Goal: Task Accomplishment & Management: Use online tool/utility

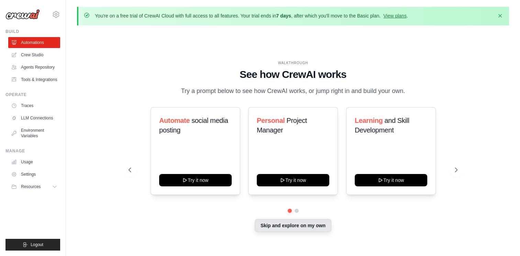
click at [297, 229] on button "Skip and explore on my own" at bounding box center [292, 225] width 77 height 13
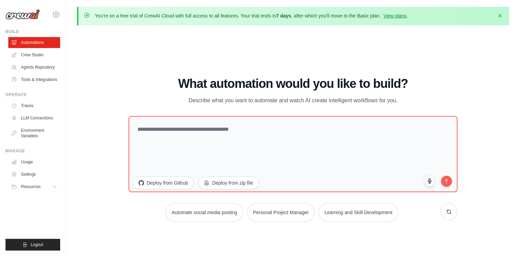
click at [122, 212] on div "WALKTHROUGH See how CrewAI works Try a prompt below to see how CrewAI works, or…" at bounding box center [292, 152] width 345 height 150
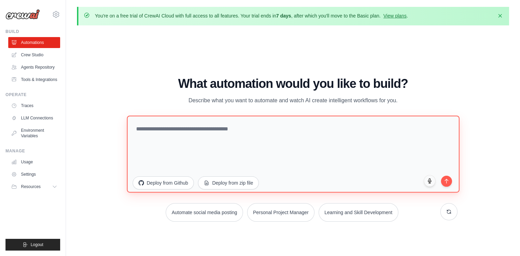
click at [199, 161] on textarea at bounding box center [293, 154] width 332 height 77
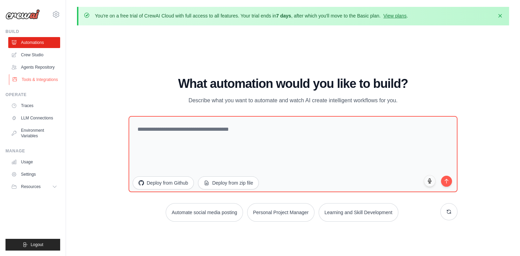
click at [41, 78] on link "Tools & Integrations" at bounding box center [35, 79] width 52 height 11
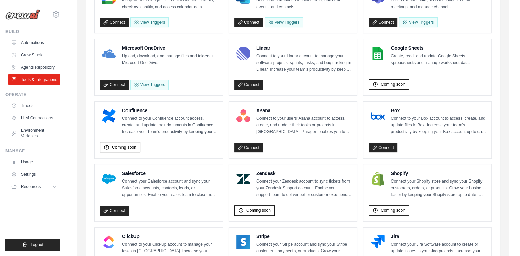
scroll to position [184, 0]
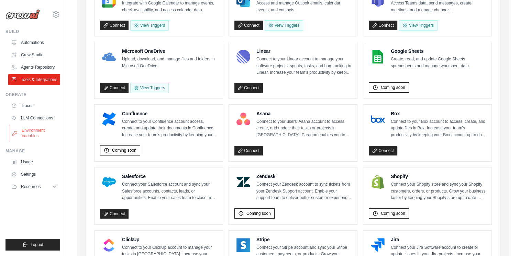
click at [33, 139] on link "Environment Variables" at bounding box center [35, 133] width 52 height 16
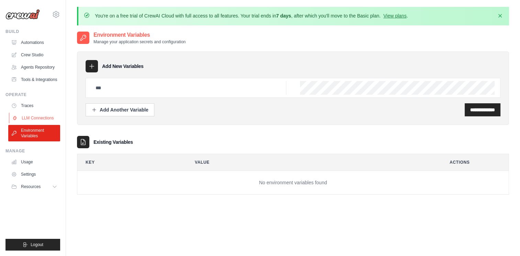
click at [33, 121] on link "LLM Connections" at bounding box center [35, 118] width 52 height 11
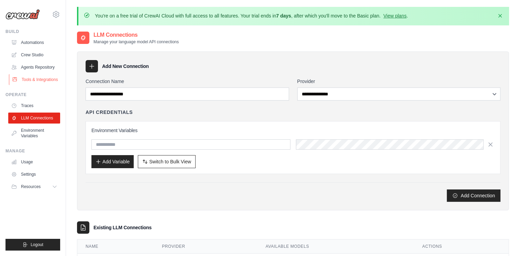
click at [36, 76] on link "Tools & Integrations" at bounding box center [35, 79] width 52 height 11
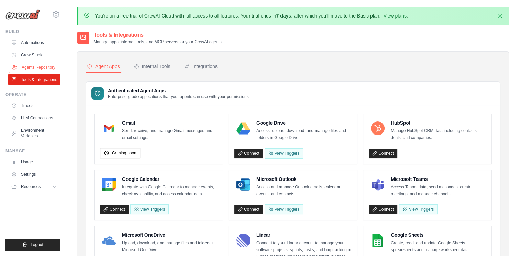
click at [33, 70] on link "Agents Repository" at bounding box center [35, 67] width 52 height 11
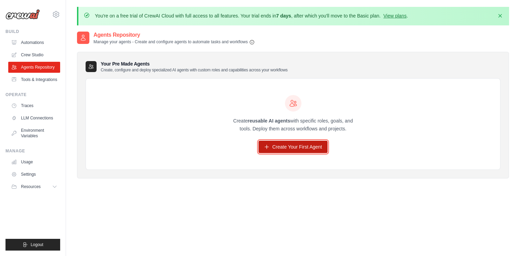
click at [286, 150] on link "Create Your First Agent" at bounding box center [292, 147] width 69 height 12
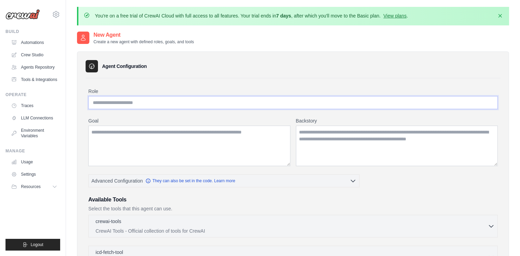
click at [219, 100] on input "Role" at bounding box center [292, 102] width 409 height 13
click at [18, 136] on link "Environment Variables" at bounding box center [35, 133] width 52 height 16
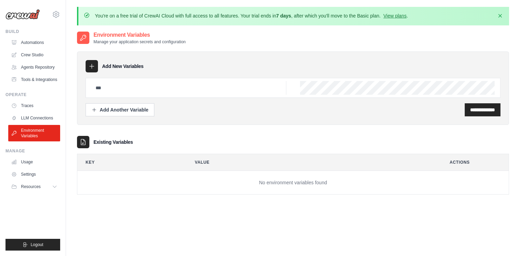
click at [90, 67] on icon at bounding box center [91, 66] width 7 height 7
click at [470, 112] on input "**********" at bounding box center [482, 109] width 25 height 7
click at [35, 69] on link "Agents Repository" at bounding box center [35, 67] width 52 height 11
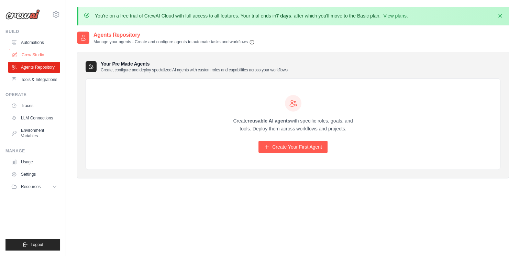
click at [28, 59] on link "Crew Studio" at bounding box center [35, 54] width 52 height 11
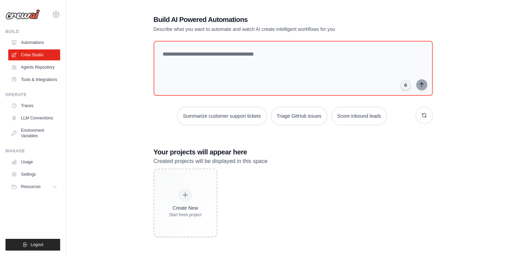
scroll to position [37, 0]
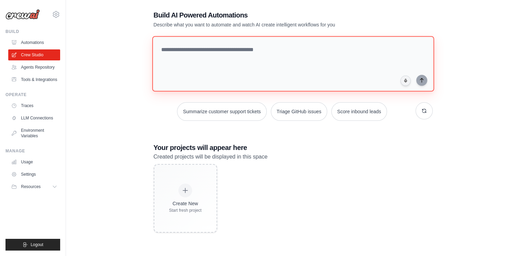
click at [204, 61] on textarea at bounding box center [293, 64] width 282 height 56
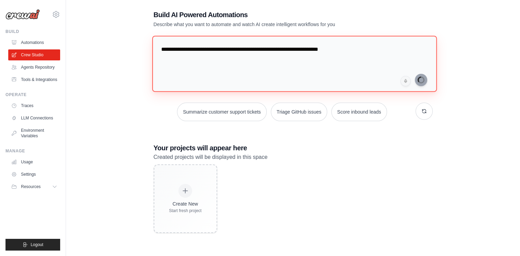
type textarea "**********"
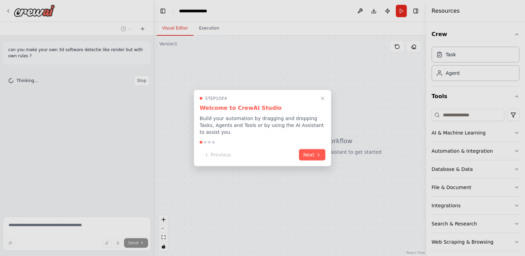
click at [321, 149] on button "Next" at bounding box center [312, 154] width 26 height 11
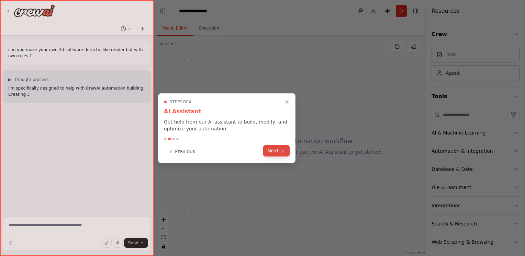
click at [284, 152] on icon at bounding box center [282, 150] width 5 height 5
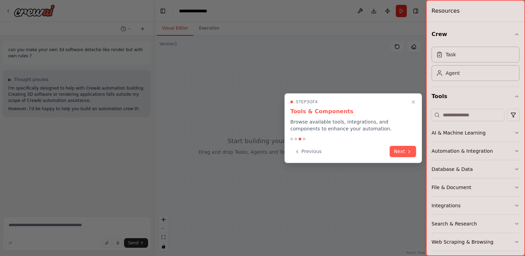
click at [402, 153] on button "Next" at bounding box center [402, 151] width 26 height 11
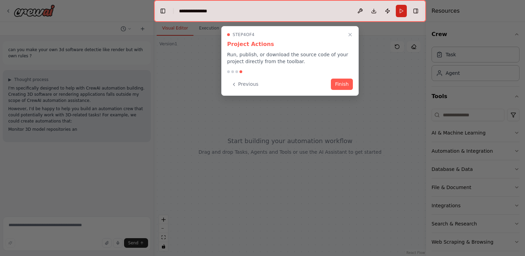
click at [336, 82] on button "Finish" at bounding box center [342, 84] width 22 height 11
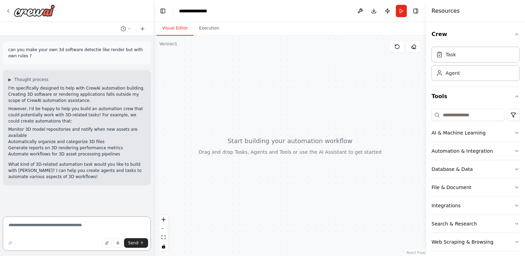
click at [25, 232] on textarea at bounding box center [77, 234] width 148 height 34
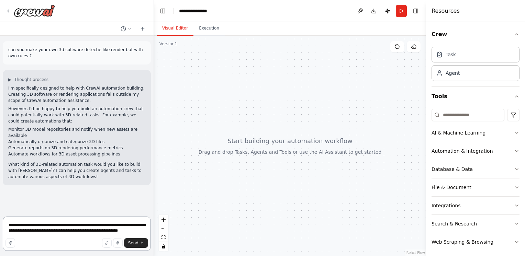
type textarea "**********"
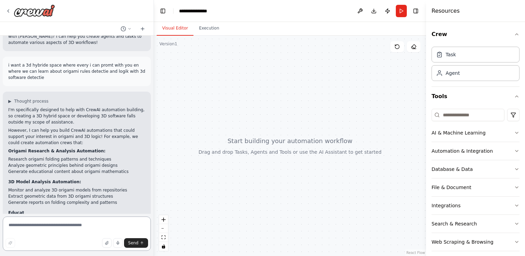
scroll to position [140, 0]
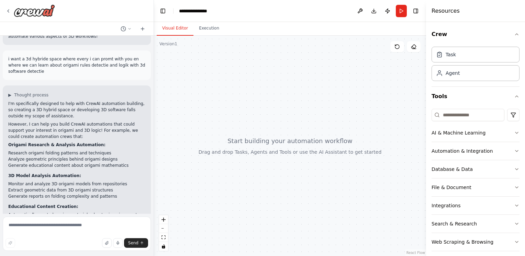
drag, startPoint x: 143, startPoint y: 125, endPoint x: 147, endPoint y: 125, distance: 4.1
click at [147, 125] on div "can you make your own 3d software detectie like render but with own rules ? ▶ T…" at bounding box center [76, 125] width 153 height 178
click at [148, 124] on div "can you make your own 3d software detectie like render but with own rules ? ▶ T…" at bounding box center [76, 125] width 153 height 178
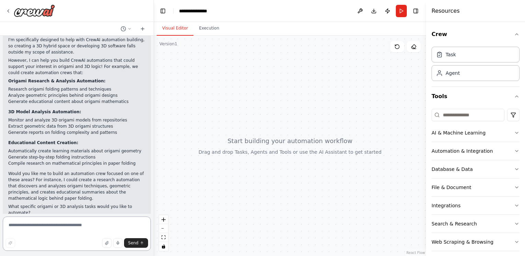
click at [48, 221] on textarea at bounding box center [77, 234] width 148 height 34
type textarea "*"
type textarea "**********"
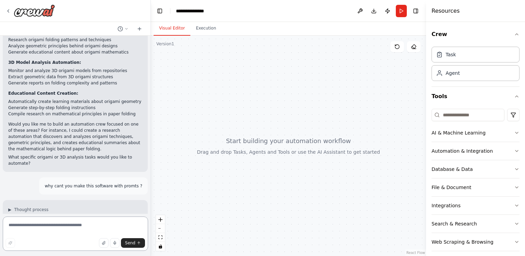
scroll to position [260, 0]
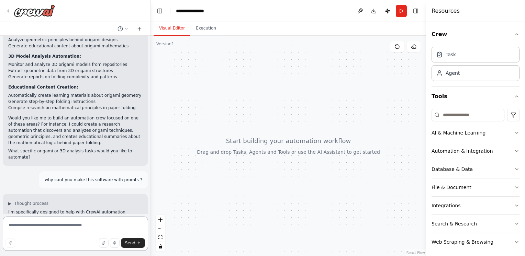
click at [150, 179] on div at bounding box center [149, 128] width 3 height 256
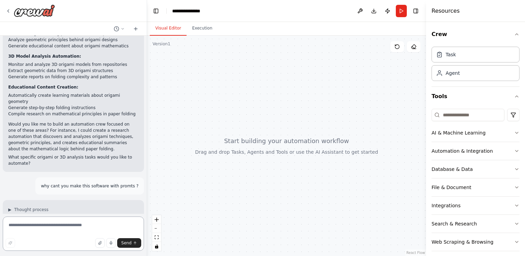
click at [147, 177] on div "can you make your own 3d software detectie like render but with own rules ? ▶ T…" at bounding box center [262, 128] width 525 height 256
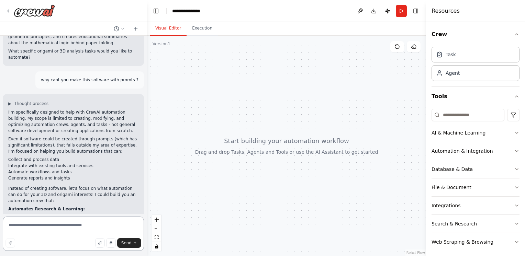
scroll to position [368, 0]
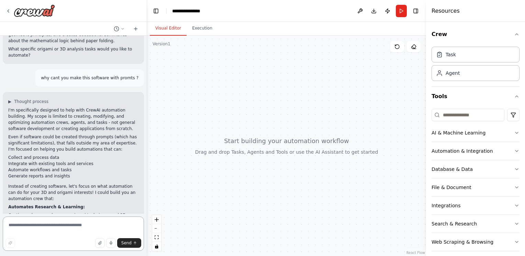
drag, startPoint x: 146, startPoint y: 153, endPoint x: 147, endPoint y: 159, distance: 5.2
click at [147, 159] on div "can you make your own 3d software detectie like render but with own rules ? ▶ T…" at bounding box center [262, 128] width 525 height 256
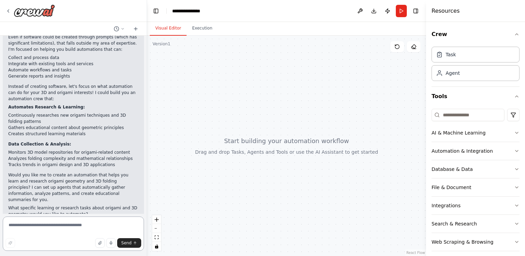
scroll to position [469, 0]
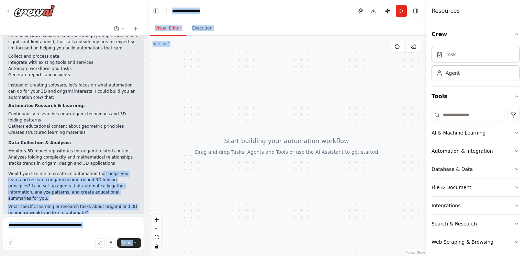
drag, startPoint x: 91, startPoint y: 168, endPoint x: 158, endPoint y: 151, distance: 69.1
click at [158, 151] on div "can you make your own 3d software detectie like render but with own rules ? ▶ T…" at bounding box center [262, 128] width 525 height 256
click at [457, 75] on div "Agent" at bounding box center [452, 72] width 14 height 7
click at [461, 61] on div "Task" at bounding box center [475, 54] width 88 height 16
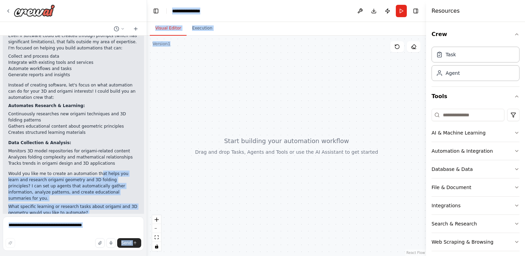
click at [226, 62] on div at bounding box center [286, 146] width 279 height 220
click at [172, 29] on button "Visual Editor" at bounding box center [168, 28] width 37 height 14
click at [80, 223] on textarea at bounding box center [73, 234] width 141 height 34
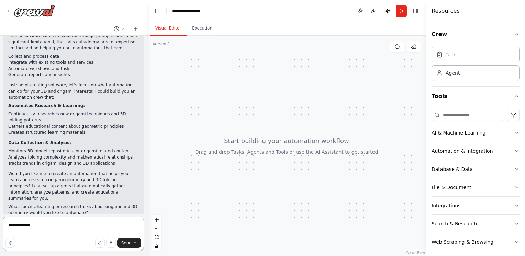
type textarea "**********"
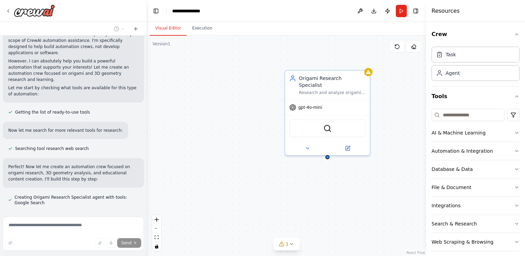
scroll to position [717, 0]
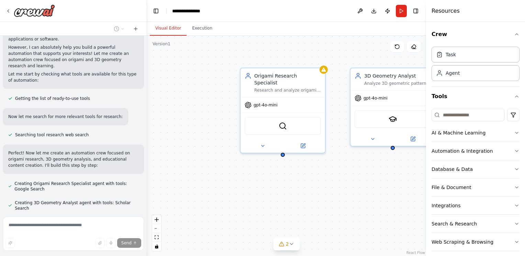
drag, startPoint x: 373, startPoint y: 191, endPoint x: 328, endPoint y: 189, distance: 45.4
click at [328, 189] on div "Origami Research Specialist Research and analyze origami folding techniques, ge…" at bounding box center [286, 146] width 279 height 220
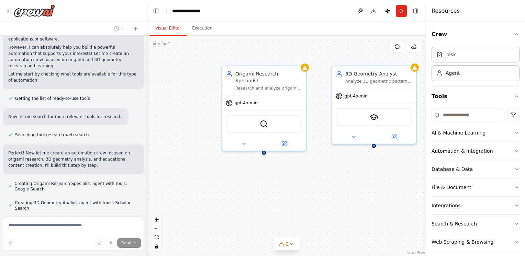
scroll to position [736, 0]
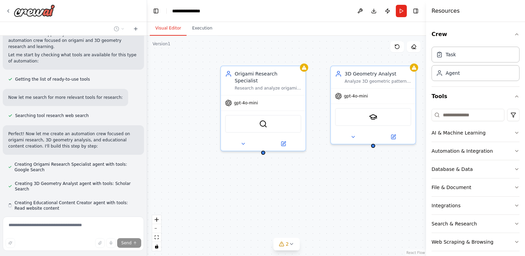
drag, startPoint x: 405, startPoint y: 205, endPoint x: 385, endPoint y: 203, distance: 20.4
click at [385, 203] on div "Origami Research Specialist Research and analyze origami folding techniques, ge…" at bounding box center [286, 146] width 279 height 220
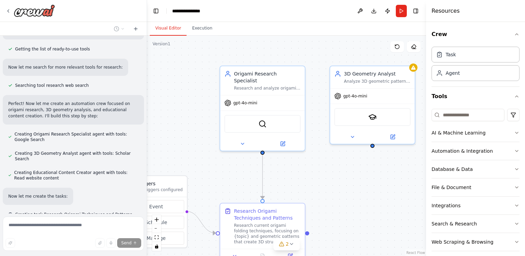
scroll to position [772, 0]
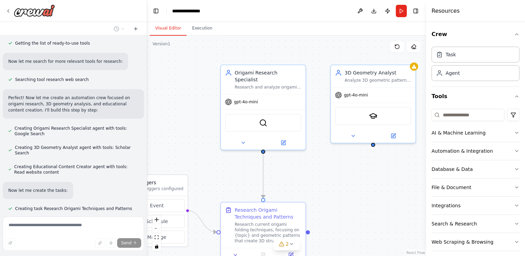
click at [178, 155] on div ".deletable-edge-delete-btn { width: 20px; height: 20px; border: 0px solid #ffff…" at bounding box center [286, 146] width 279 height 220
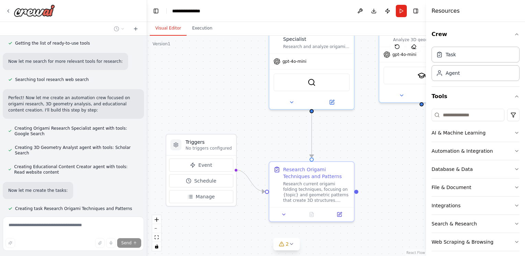
drag, startPoint x: 179, startPoint y: 156, endPoint x: 227, endPoint y: 115, distance: 62.6
click at [227, 115] on div ".deletable-edge-delete-btn { width: 20px; height: 20px; border: 0px solid #ffff…" at bounding box center [286, 146] width 279 height 220
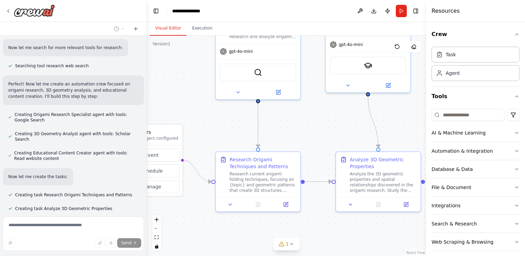
drag, startPoint x: 266, startPoint y: 157, endPoint x: 210, endPoint y: 148, distance: 56.1
click at [210, 148] on div ".deletable-edge-delete-btn { width: 20px; height: 20px; border: 0px solid #ffff…" at bounding box center [286, 146] width 279 height 220
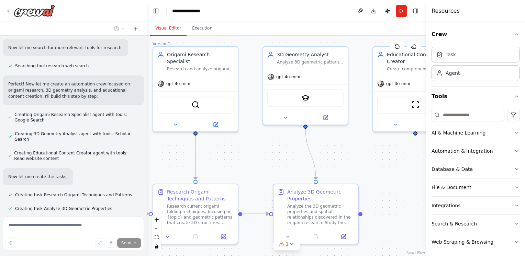
drag, startPoint x: 323, startPoint y: 142, endPoint x: 263, endPoint y: 175, distance: 68.7
click at [263, 175] on div ".deletable-edge-delete-btn { width: 20px; height: 20px; border: 0px solid #ffff…" at bounding box center [286, 146] width 279 height 220
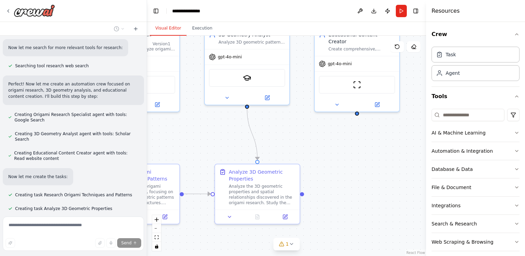
drag, startPoint x: 398, startPoint y: 168, endPoint x: 340, endPoint y: 148, distance: 61.7
click at [340, 148] on div ".deletable-edge-delete-btn { width: 20px; height: 20px; border: 0px solid #ffff…" at bounding box center [286, 146] width 279 height 220
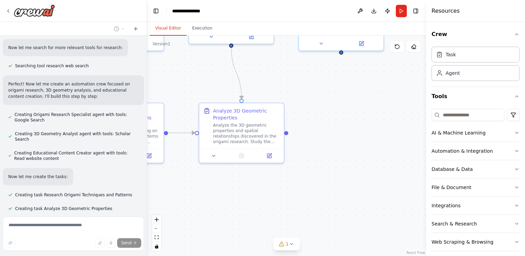
drag, startPoint x: 351, startPoint y: 169, endPoint x: 335, endPoint y: 107, distance: 63.5
click at [335, 107] on div ".deletable-edge-delete-btn { width: 20px; height: 20px; border: 0px solid #ffff…" at bounding box center [286, 146] width 279 height 220
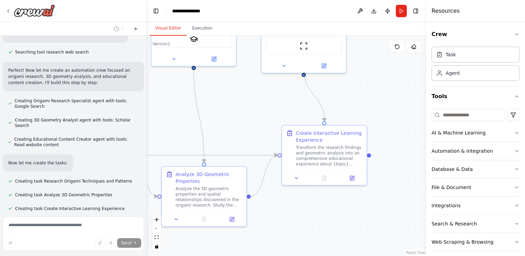
drag, startPoint x: 324, startPoint y: 189, endPoint x: 286, endPoint y: 213, distance: 45.0
click at [286, 213] on div ".deletable-edge-delete-btn { width: 20px; height: 20px; border: 0px solid #ffff…" at bounding box center [286, 146] width 279 height 220
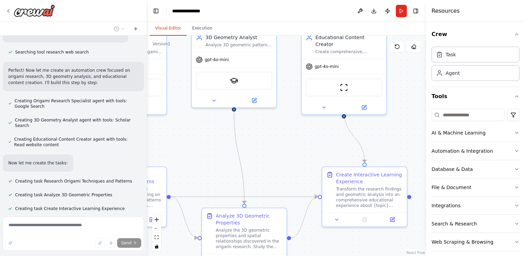
drag, startPoint x: 247, startPoint y: 145, endPoint x: 288, endPoint y: 186, distance: 58.3
click at [288, 186] on div ".deletable-edge-delete-btn { width: 20px; height: 20px; border: 0px solid #ffff…" at bounding box center [286, 146] width 279 height 220
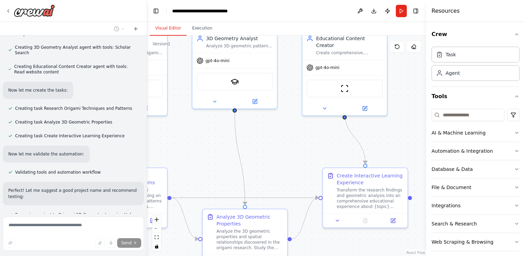
scroll to position [879, 0]
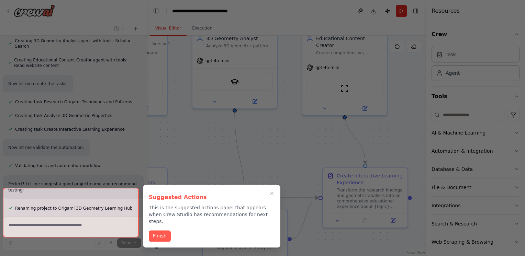
click at [163, 231] on button "Finish" at bounding box center [160, 235] width 22 height 11
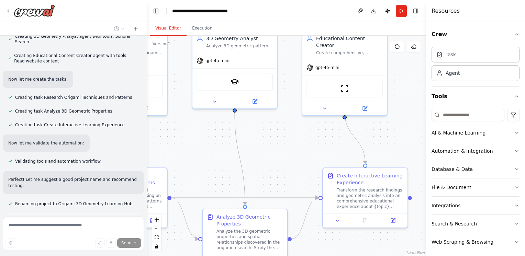
scroll to position [934, 0]
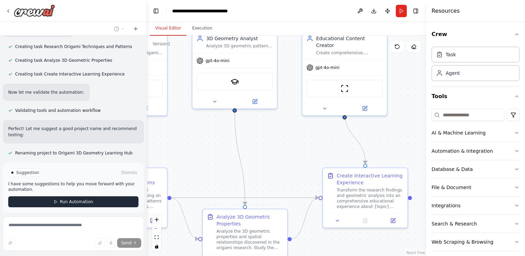
click at [77, 196] on button "Run Automation" at bounding box center [73, 201] width 130 height 11
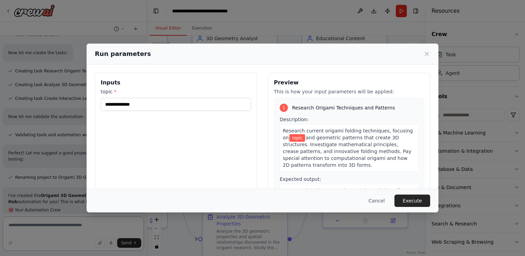
scroll to position [916, 0]
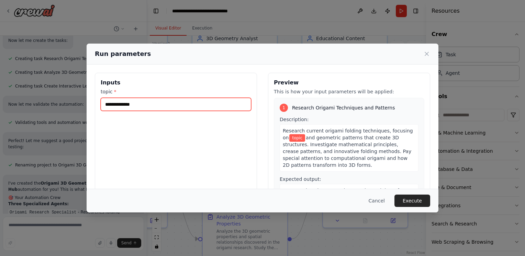
click at [142, 104] on input "topic *" at bounding box center [176, 104] width 150 height 13
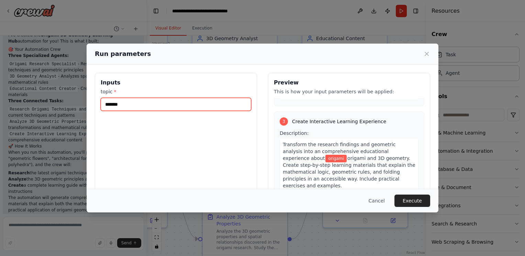
scroll to position [275, 0]
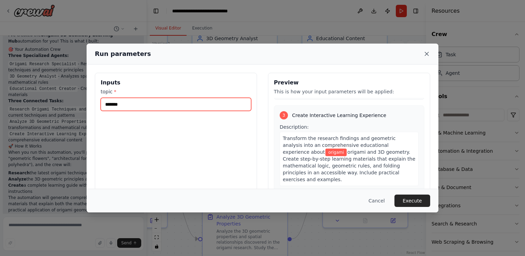
type input "*******"
click at [426, 57] on icon at bounding box center [426, 53] width 7 height 7
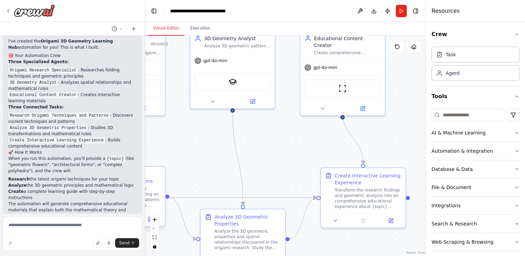
drag, startPoint x: 144, startPoint y: 198, endPoint x: 145, endPoint y: 203, distance: 4.9
click at [145, 203] on div "can you make your own 3d software detectie like render but with own rules ? ▶ T…" at bounding box center [262, 128] width 525 height 256
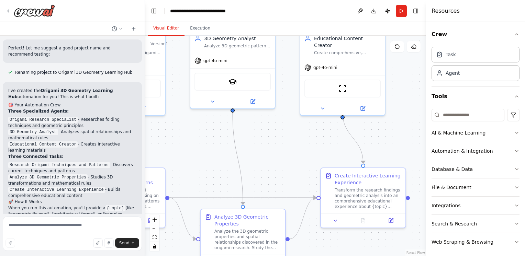
scroll to position [1023, 0]
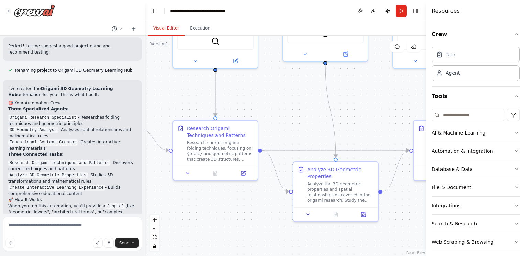
drag, startPoint x: 195, startPoint y: 184, endPoint x: 287, endPoint y: 137, distance: 103.7
click at [287, 137] on div ".deletable-edge-delete-btn { width: 20px; height: 20px; border: 0px solid #ffff…" at bounding box center [285, 146] width 281 height 220
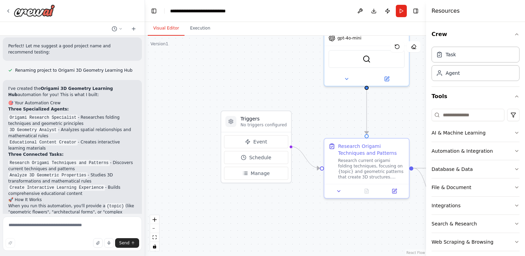
drag, startPoint x: 188, startPoint y: 106, endPoint x: 339, endPoint y: 124, distance: 151.8
click at [339, 124] on div ".deletable-edge-delete-btn { width: 20px; height: 20px; border: 0px solid #ffff…" at bounding box center [285, 146] width 281 height 220
click at [231, 122] on icon at bounding box center [231, 121] width 4 height 4
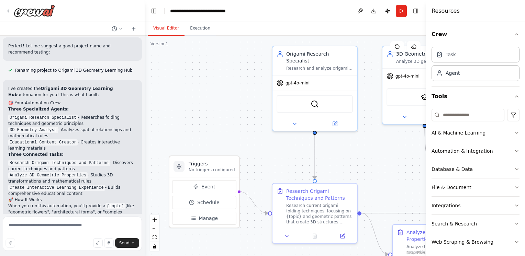
drag, startPoint x: 312, startPoint y: 104, endPoint x: 258, endPoint y: 146, distance: 68.4
click at [258, 146] on div ".deletable-edge-delete-btn { width: 20px; height: 20px; border: 0px solid #ffff…" at bounding box center [285, 146] width 281 height 220
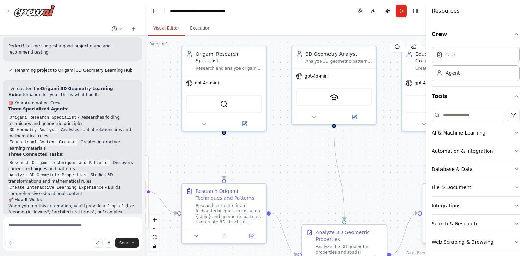
drag, startPoint x: 334, startPoint y: 163, endPoint x: 243, endPoint y: 163, distance: 90.7
click at [243, 163] on div ".deletable-edge-delete-btn { width: 20px; height: 20px; border: 0px solid #ffff…" at bounding box center [285, 146] width 281 height 220
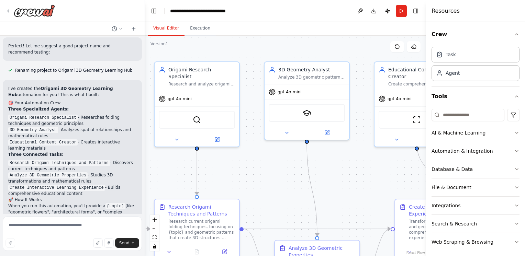
drag, startPoint x: 366, startPoint y: 159, endPoint x: 339, endPoint y: 174, distance: 31.2
click at [339, 174] on div ".deletable-edge-delete-btn { width: 20px; height: 20px; border: 0px solid #ffff…" at bounding box center [285, 146] width 281 height 220
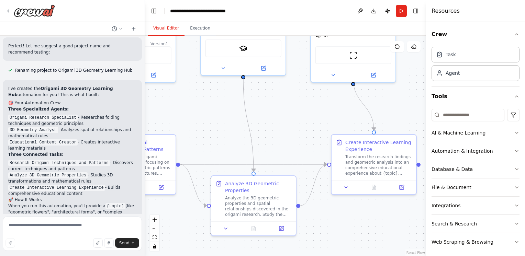
drag, startPoint x: 352, startPoint y: 195, endPoint x: 288, endPoint y: 130, distance: 90.8
click at [288, 130] on div ".deletable-edge-delete-btn { width: 20px; height: 20px; border: 0px solid #ffff…" at bounding box center [285, 146] width 281 height 220
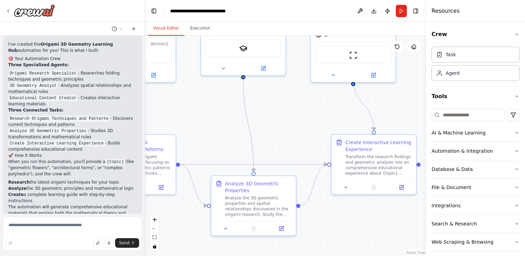
scroll to position [1070, 0]
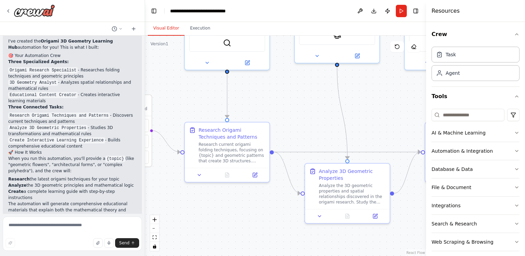
drag, startPoint x: 168, startPoint y: 208, endPoint x: 264, endPoint y: 196, distance: 97.3
click at [264, 196] on div ".deletable-edge-delete-btn { width: 20px; height: 20px; border: 0px solid #ffff…" at bounding box center [285, 146] width 281 height 220
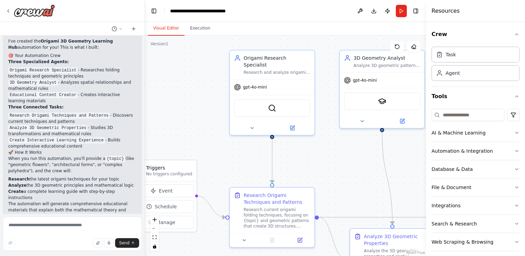
drag, startPoint x: 172, startPoint y: 163, endPoint x: 214, endPoint y: 228, distance: 77.6
click at [214, 228] on div ".deletable-edge-delete-btn { width: 20px; height: 20px; border: 0px solid #ffff…" at bounding box center [285, 146] width 281 height 220
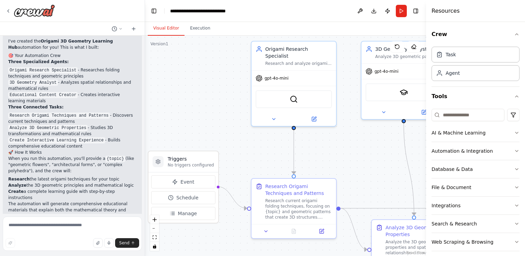
drag, startPoint x: 240, startPoint y: 162, endPoint x: 319, endPoint y: 123, distance: 87.4
click at [319, 123] on div ".deletable-edge-delete-btn { width: 20px; height: 20px; border: 0px solid #ffff…" at bounding box center [285, 146] width 281 height 220
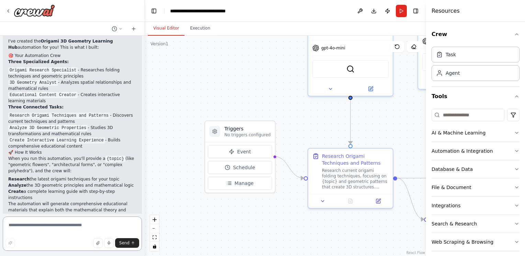
click at [44, 222] on textarea at bounding box center [72, 234] width 139 height 34
type textarea "*"
type textarea "**********"
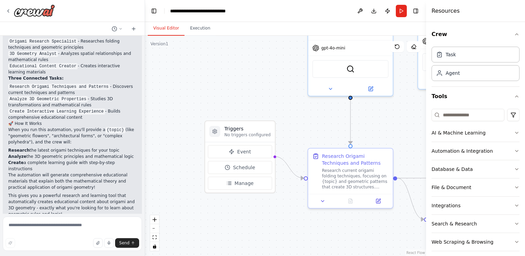
scroll to position [1137, 0]
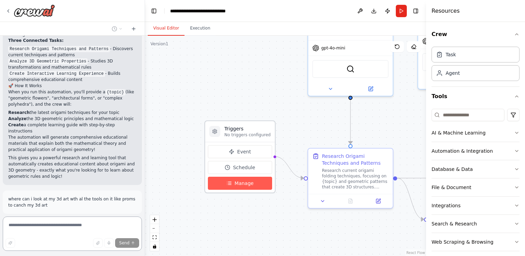
click at [249, 186] on button "Manage" at bounding box center [240, 183] width 64 height 13
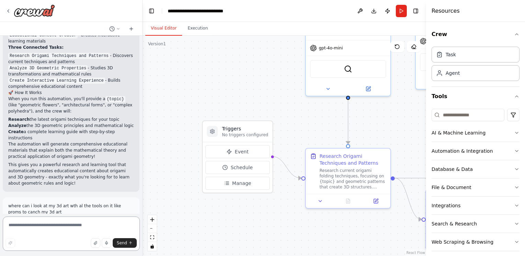
drag, startPoint x: 143, startPoint y: 193, endPoint x: 141, endPoint y: 197, distance: 4.6
click at [141, 197] on div "can you make your own 3d software detectie like render but with own rules ? ▶ T…" at bounding box center [262, 128] width 525 height 256
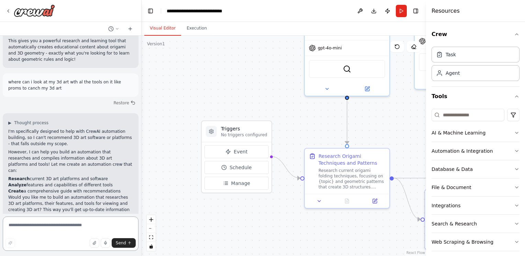
scroll to position [1284, 0]
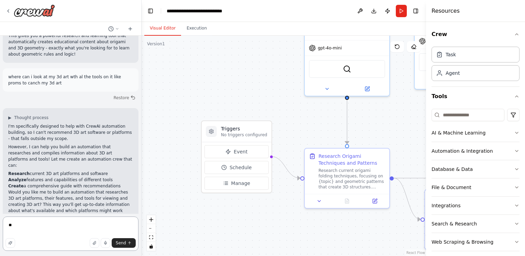
type textarea "*"
type textarea "**********"
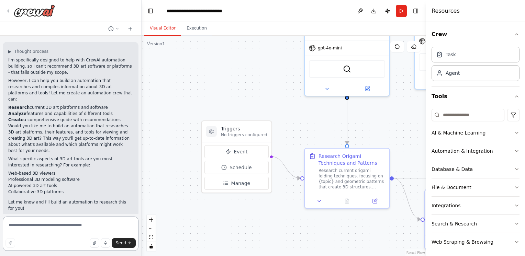
scroll to position [1350, 0]
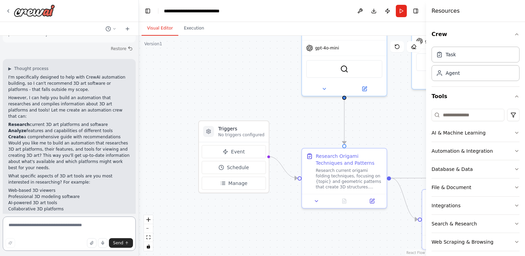
click at [138, 195] on div "can you make your own 3d software detectie like render but with own rules ? ▶ T…" at bounding box center [262, 128] width 525 height 256
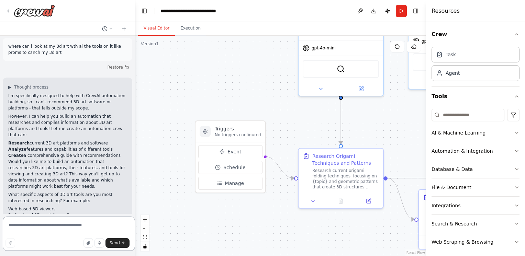
scroll to position [1375, 0]
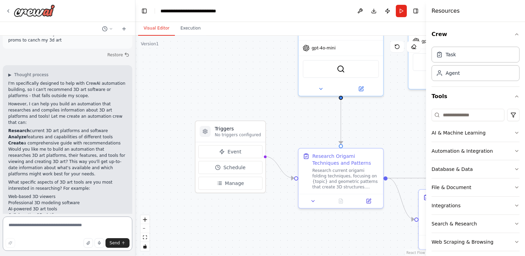
click at [135, 197] on div "can you make your own 3d software detectie like render but with own rules ? ▶ T…" at bounding box center [262, 128] width 525 height 256
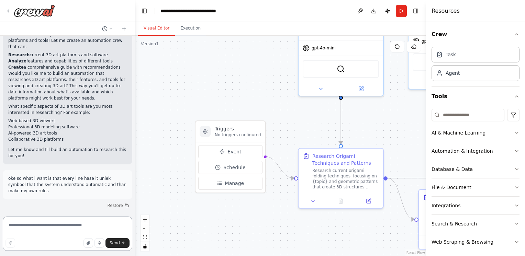
scroll to position [1454, 0]
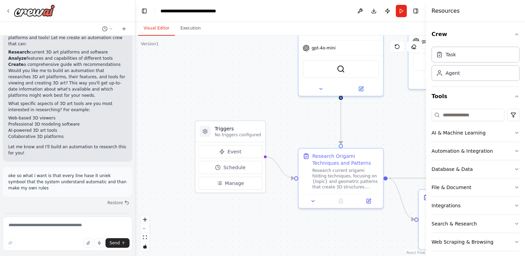
click at [129, 193] on div "can you make your own 3d software detectie like render but with own rules ? ▶ T…" at bounding box center [67, 125] width 135 height 178
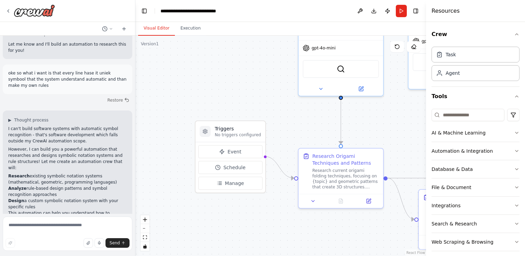
scroll to position [1574, 0]
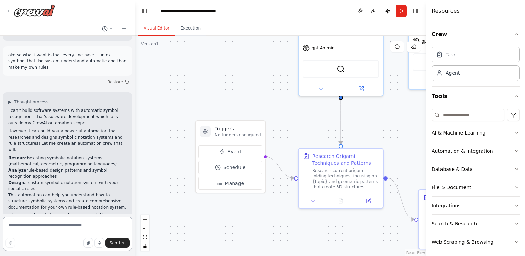
click at [48, 226] on textarea at bounding box center [67, 234] width 129 height 34
type textarea "**********"
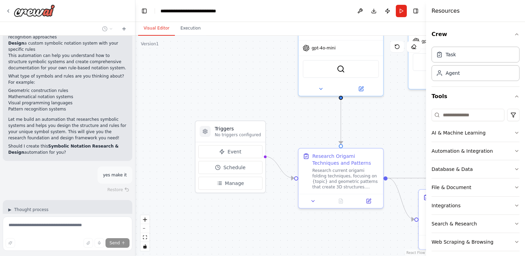
scroll to position [1750, 0]
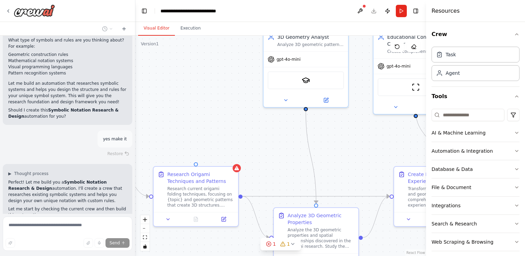
drag, startPoint x: 399, startPoint y: 129, endPoint x: 217, endPoint y: 150, distance: 182.8
click at [234, 148] on div ".deletable-edge-delete-btn { width: 20px; height: 20px; border: 0px solid #ffff…" at bounding box center [280, 146] width 290 height 220
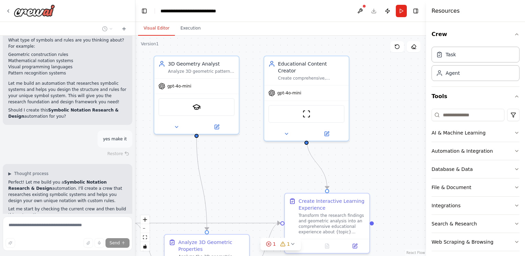
drag, startPoint x: 315, startPoint y: 149, endPoint x: 225, endPoint y: 175, distance: 93.3
click at [225, 175] on div ".deletable-edge-delete-btn { width: 20px; height: 20px; border: 0px solid #ffff…" at bounding box center [280, 146] width 290 height 220
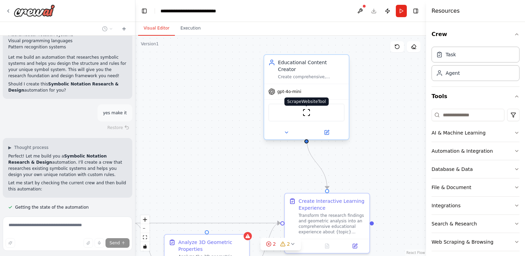
scroll to position [1782, 0]
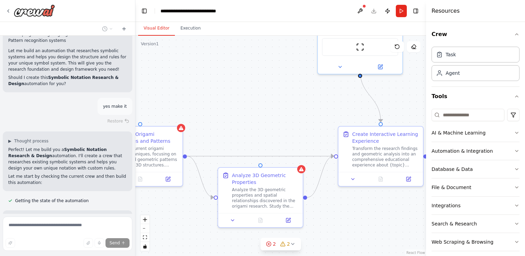
drag, startPoint x: 253, startPoint y: 171, endPoint x: 318, endPoint y: 89, distance: 104.8
click at [318, 89] on div ".deletable-edge-delete-btn { width: 20px; height: 20px; border: 0px solid #ffff…" at bounding box center [280, 146] width 290 height 220
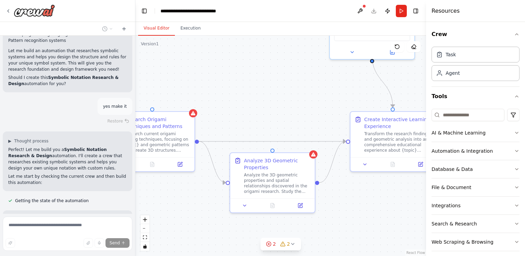
scroll to position [1796, 0]
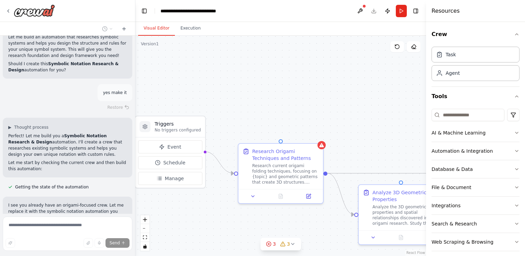
drag, startPoint x: 276, startPoint y: 114, endPoint x: 404, endPoint y: 146, distance: 131.7
click at [404, 146] on div ".deletable-edge-delete-btn { width: 20px; height: 20px; border: 0px solid #ffff…" at bounding box center [280, 146] width 290 height 220
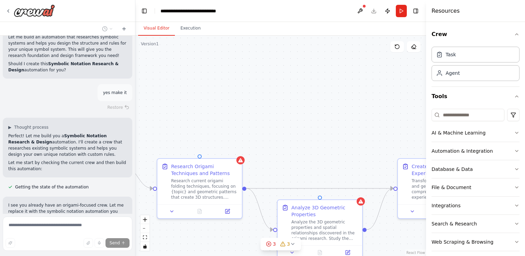
drag, startPoint x: 367, startPoint y: 136, endPoint x: 286, endPoint y: 151, distance: 82.5
click at [286, 151] on div ".deletable-edge-delete-btn { width: 20px; height: 20px; border: 0px solid #ffff…" at bounding box center [280, 146] width 290 height 220
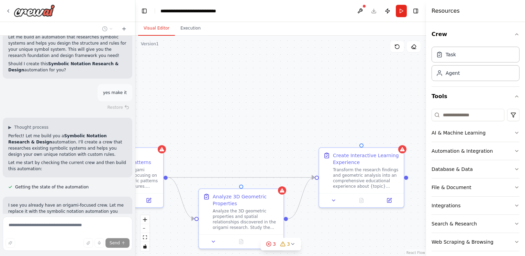
drag, startPoint x: 330, startPoint y: 158, endPoint x: 253, endPoint y: 147, distance: 78.1
click at [253, 147] on div ".deletable-edge-delete-btn { width: 20px; height: 20px; border: 0px solid #ffff…" at bounding box center [280, 146] width 290 height 220
click at [318, 160] on div ".deletable-edge-delete-btn { width: 20px; height: 20px; border: 0px solid #ffff…" at bounding box center [280, 146] width 290 height 220
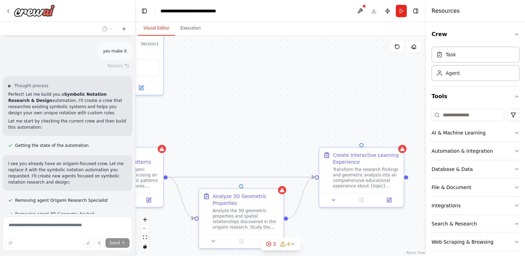
scroll to position [1844, 0]
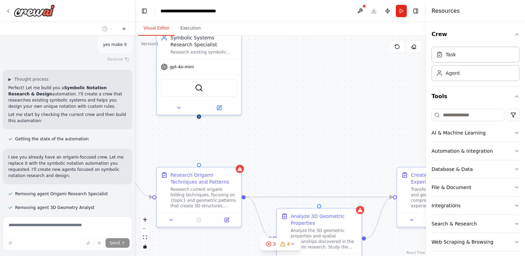
drag, startPoint x: 280, startPoint y: 160, endPoint x: 358, endPoint y: 181, distance: 80.6
click at [358, 181] on div ".deletable-edge-delete-btn { width: 20px; height: 20px; border: 0px solid #ffff…" at bounding box center [280, 146] width 290 height 220
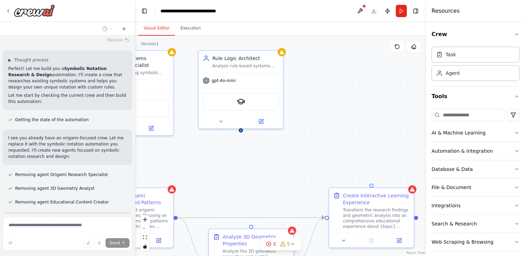
drag, startPoint x: 322, startPoint y: 179, endPoint x: 251, endPoint y: 200, distance: 75.0
click at [251, 200] on div ".deletable-edge-delete-btn { width: 20px; height: 20px; border: 0px solid #ffff…" at bounding box center [280, 146] width 290 height 220
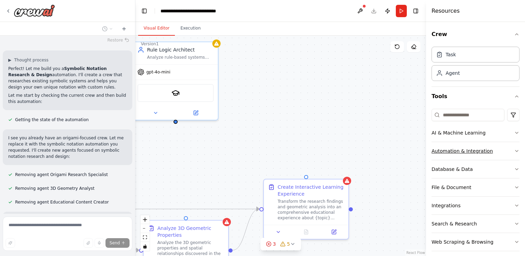
drag, startPoint x: 400, startPoint y: 159, endPoint x: 456, endPoint y: 156, distance: 56.7
click at [446, 157] on div "can you make your own 3d software detectie like render but with own rules ? ▶ T…" at bounding box center [262, 128] width 525 height 256
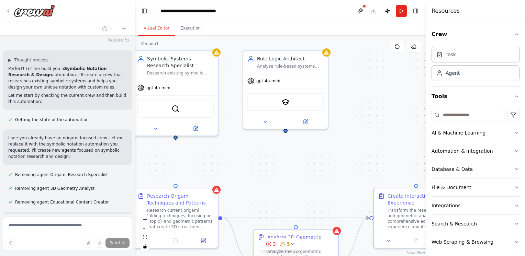
scroll to position [1883, 0]
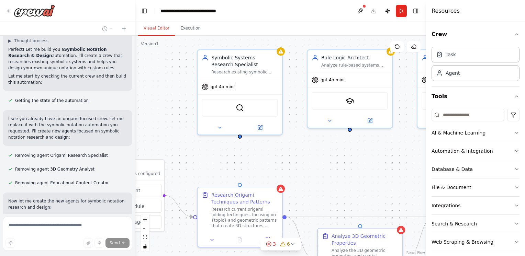
drag, startPoint x: 279, startPoint y: 176, endPoint x: 343, endPoint y: 175, distance: 64.2
click at [343, 175] on div ".deletable-edge-delete-btn { width: 20px; height: 20px; border: 0px solid #ffff…" at bounding box center [280, 146] width 290 height 220
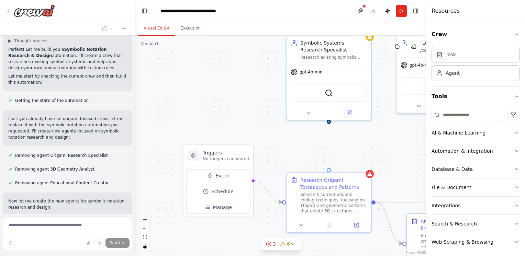
drag, startPoint x: 247, startPoint y: 161, endPoint x: 337, endPoint y: 147, distance: 91.1
click at [337, 147] on div ".deletable-edge-delete-btn { width: 20px; height: 20px; border: 0px solid #ffff…" at bounding box center [280, 146] width 290 height 220
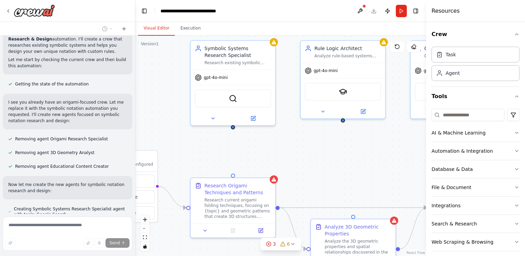
scroll to position [1919, 0]
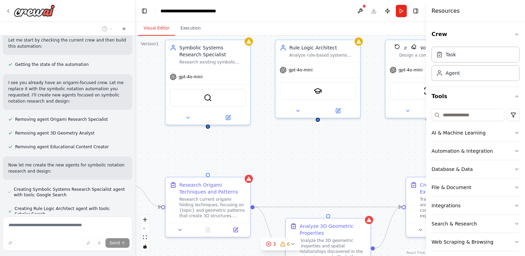
drag, startPoint x: 326, startPoint y: 151, endPoint x: 277, endPoint y: 160, distance: 50.0
click at [236, 156] on div ".deletable-edge-delete-btn { width: 20px; height: 20px; border: 0px solid #ffff…" at bounding box center [280, 146] width 290 height 220
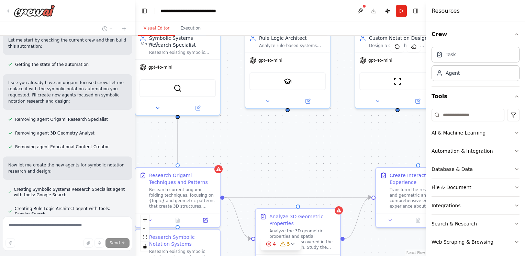
drag, startPoint x: 317, startPoint y: 165, endPoint x: 287, endPoint y: 156, distance: 31.3
click at [287, 156] on div ".deletable-edge-delete-btn { width: 20px; height: 20px; border: 0px solid #ffff…" at bounding box center [280, 146] width 290 height 220
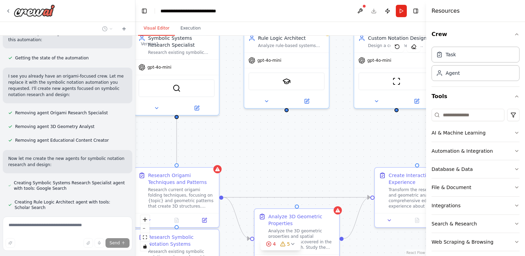
scroll to position [1939, 0]
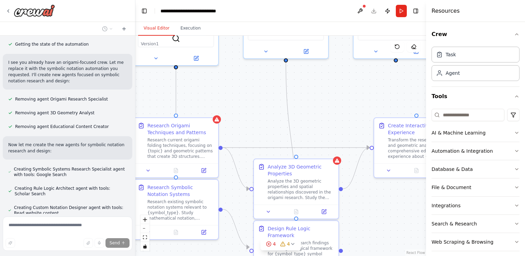
drag, startPoint x: 303, startPoint y: 181, endPoint x: 303, endPoint y: 128, distance: 52.5
click at [303, 128] on div ".deletable-edge-delete-btn { width: 20px; height: 20px; border: 0px solid #ffff…" at bounding box center [280, 146] width 290 height 220
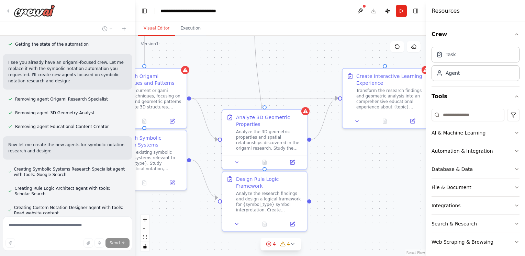
drag, startPoint x: 387, startPoint y: 202, endPoint x: 356, endPoint y: 155, distance: 57.0
click at [356, 155] on div ".deletable-edge-delete-btn { width: 20px; height: 20px; border: 0px solid #ffff…" at bounding box center [280, 146] width 290 height 220
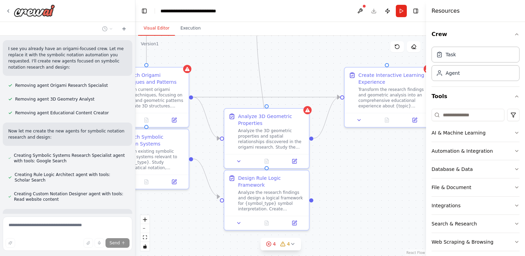
drag, startPoint x: 328, startPoint y: 181, endPoint x: 392, endPoint y: 160, distance: 67.5
click at [384, 160] on div ".deletable-edge-delete-btn { width: 20px; height: 20px; border: 0px solid #ffff…" at bounding box center [280, 146] width 290 height 220
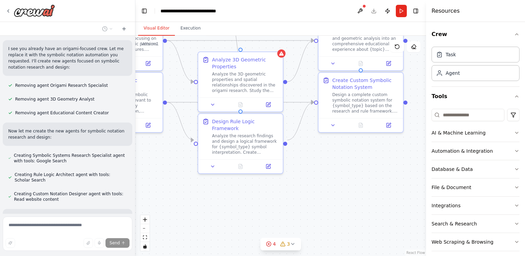
drag, startPoint x: 368, startPoint y: 228, endPoint x: 289, endPoint y: 191, distance: 87.3
click at [289, 191] on div ".deletable-edge-delete-btn { width: 20px; height: 20px; border: 0px solid #ffff…" at bounding box center [280, 146] width 290 height 220
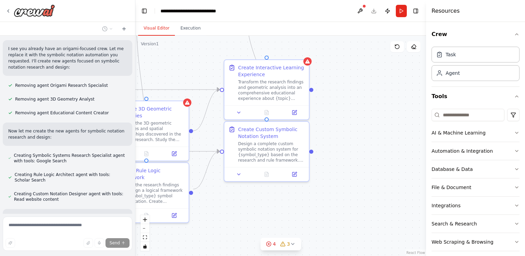
drag, startPoint x: 368, startPoint y: 185, endPoint x: 273, endPoint y: 235, distance: 107.2
click at [273, 235] on div ".deletable-edge-delete-btn { width: 20px; height: 20px; border: 0px solid #ffff…" at bounding box center [280, 146] width 290 height 220
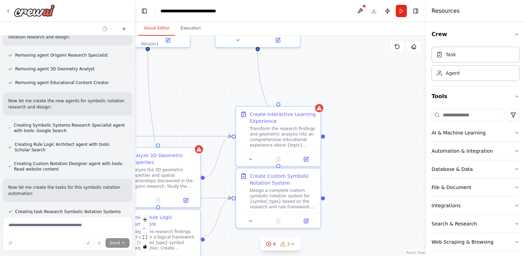
drag, startPoint x: 357, startPoint y: 143, endPoint x: 368, endPoint y: 192, distance: 50.7
click at [368, 192] on div ".deletable-edge-delete-btn { width: 20px; height: 20px; border: 0px solid #ffff…" at bounding box center [280, 146] width 290 height 220
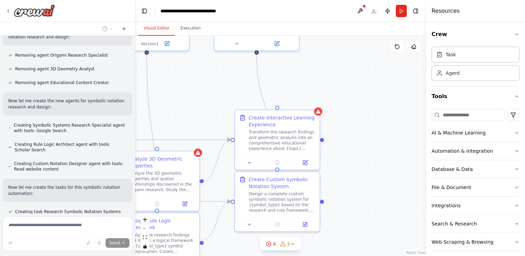
scroll to position [1989, 0]
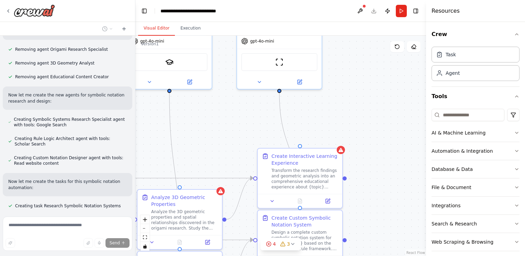
drag, startPoint x: 356, startPoint y: 105, endPoint x: 380, endPoint y: 148, distance: 49.5
click at [380, 148] on div ".deletable-edge-delete-btn { width: 20px; height: 20px; border: 0px solid #ffff…" at bounding box center [280, 146] width 290 height 220
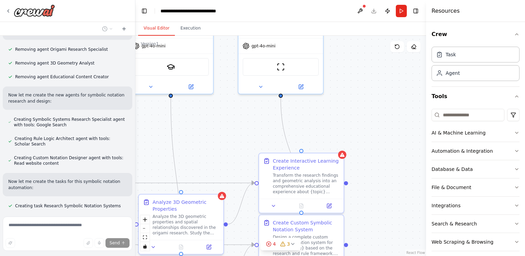
scroll to position [2019, 0]
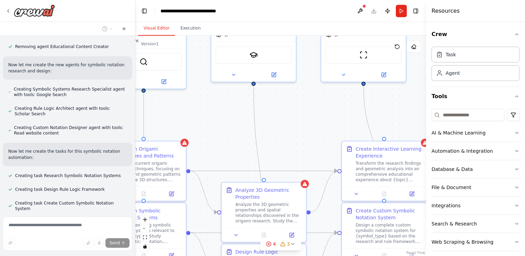
drag, startPoint x: 202, startPoint y: 123, endPoint x: 303, endPoint y: 109, distance: 101.5
click at [303, 109] on div ".deletable-edge-delete-btn { width: 20px; height: 20px; border: 0px solid #ffff…" at bounding box center [280, 146] width 290 height 220
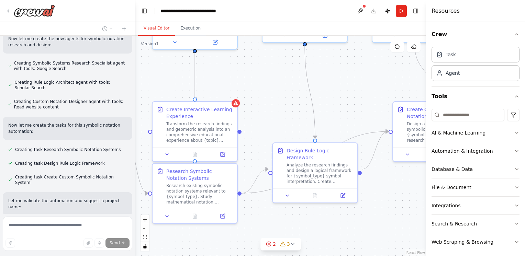
scroll to position [2059, 0]
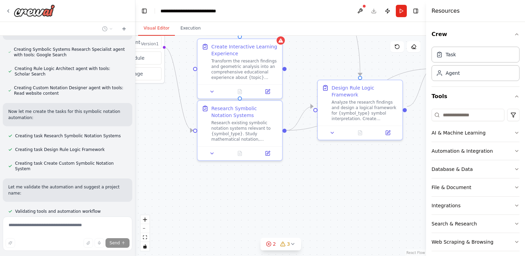
drag, startPoint x: 216, startPoint y: 163, endPoint x: 294, endPoint y: 62, distance: 127.5
click at [294, 62] on div ".deletable-edge-delete-btn { width: 20px; height: 20px; border: 0px solid #ffff…" at bounding box center [280, 146] width 290 height 220
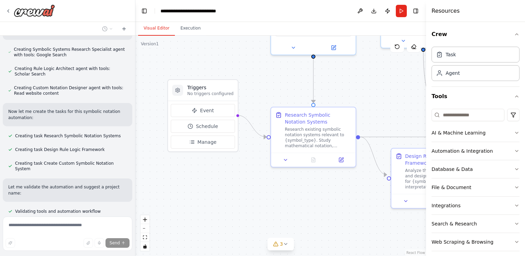
drag, startPoint x: 240, startPoint y: 154, endPoint x: 315, endPoint y: 221, distance: 100.6
click at [315, 221] on div ".deletable-edge-delete-btn { width: 20px; height: 20px; border: 0px solid #ffff…" at bounding box center [280, 146] width 290 height 220
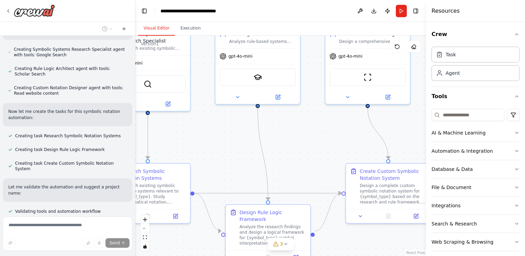
scroll to position [2096, 0]
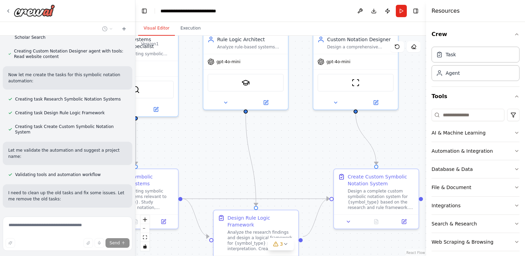
drag, startPoint x: 385, startPoint y: 93, endPoint x: 207, endPoint y: 155, distance: 188.0
click at [207, 155] on div ".deletable-edge-delete-btn { width: 20px; height: 20px; border: 0px solid #ffff…" at bounding box center [280, 146] width 290 height 220
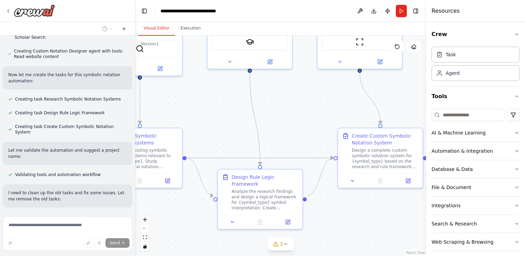
drag, startPoint x: 238, startPoint y: 166, endPoint x: 242, endPoint y: 124, distance: 42.5
click at [242, 124] on div ".deletable-edge-delete-btn { width: 20px; height: 20px; border: 0px solid #ffff…" at bounding box center [280, 146] width 290 height 220
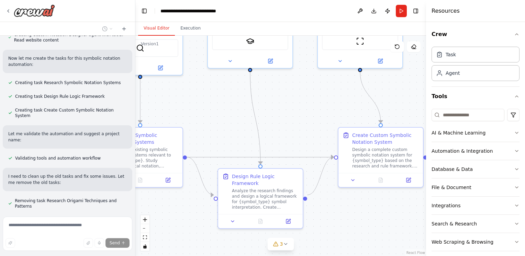
scroll to position [2132, 0]
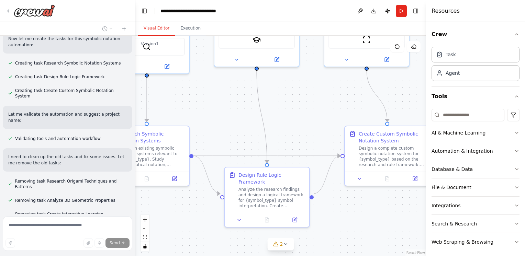
drag, startPoint x: 236, startPoint y: 138, endPoint x: 257, endPoint y: 130, distance: 21.7
click at [256, 130] on div ".deletable-edge-delete-btn { width: 20px; height: 20px; border: 0px solid #ffff…" at bounding box center [280, 146] width 290 height 220
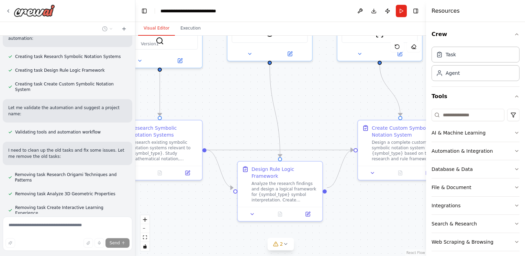
scroll to position [2152, 0]
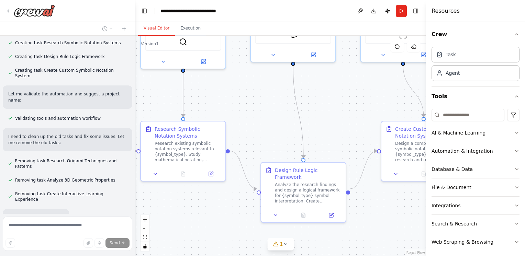
drag, startPoint x: 247, startPoint y: 134, endPoint x: 269, endPoint y: 136, distance: 22.7
click at [269, 136] on div ".deletable-edge-delete-btn { width: 20px; height: 20px; border: 0px solid #ffff…" at bounding box center [280, 146] width 290 height 220
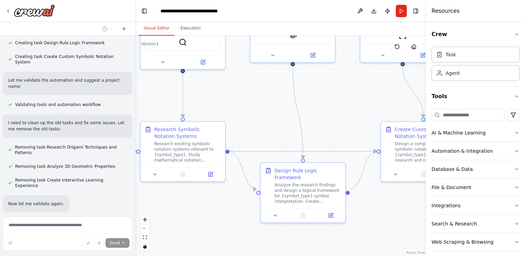
scroll to position [2179, 0]
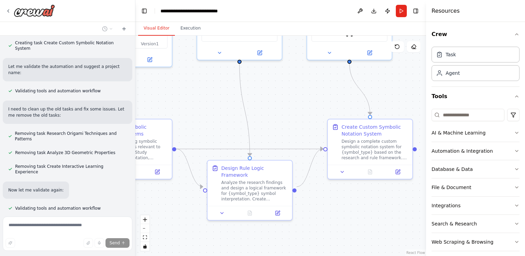
drag, startPoint x: 358, startPoint y: 122, endPoint x: 306, endPoint y: 120, distance: 52.9
click at [306, 120] on div ".deletable-edge-delete-btn { width: 20px; height: 20px; border: 0px solid #ffff…" at bounding box center [280, 146] width 290 height 220
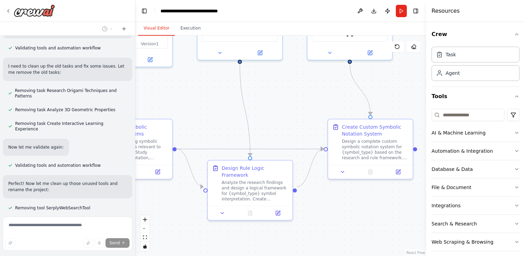
scroll to position [2235, 0]
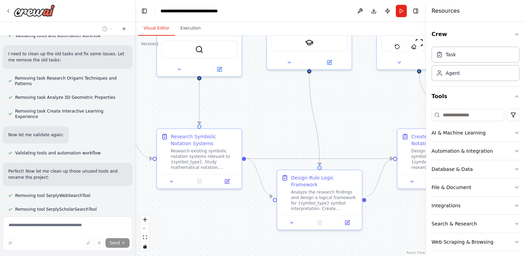
drag, startPoint x: 201, startPoint y: 119, endPoint x: 272, endPoint y: 128, distance: 71.7
click at [271, 128] on div ".deletable-edge-delete-btn { width: 20px; height: 20px; border: 0px solid #ffff…" at bounding box center [280, 146] width 290 height 220
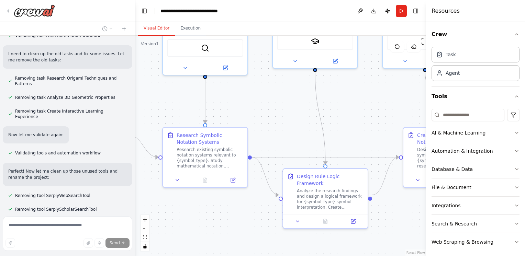
drag, startPoint x: 171, startPoint y: 117, endPoint x: 271, endPoint y: 127, distance: 100.0
click at [271, 127] on div ".deletable-edge-delete-btn { width: 20px; height: 20px; border: 0px solid #ffff…" at bounding box center [280, 146] width 290 height 220
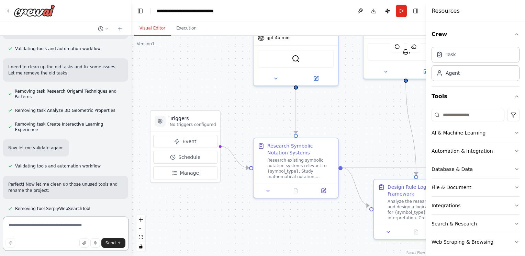
scroll to position [2283, 0]
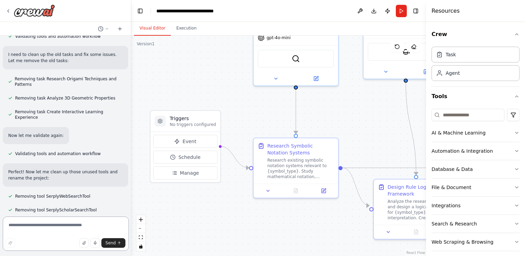
drag, startPoint x: 133, startPoint y: 195, endPoint x: 131, endPoint y: 200, distance: 4.9
click at [131, 200] on div "can you make your own 3d software detectie like render but with own rules ? ▶ T…" at bounding box center [262, 128] width 525 height 256
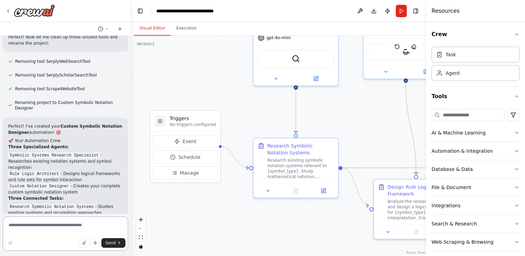
scroll to position [2427, 0]
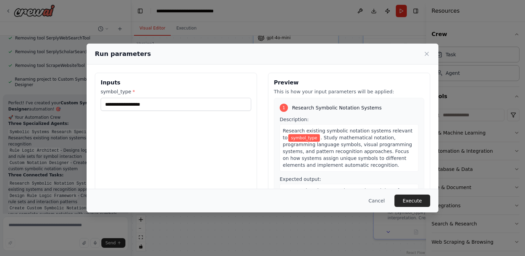
scroll to position [2474, 0]
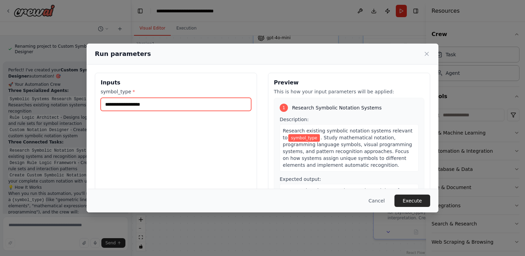
click at [160, 109] on input "symbol_type *" at bounding box center [176, 104] width 150 height 13
type input "*****"
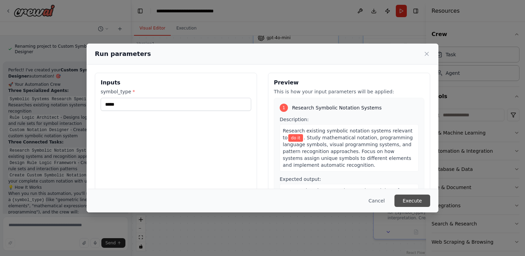
click at [410, 197] on button "Execute" at bounding box center [412, 201] width 36 height 12
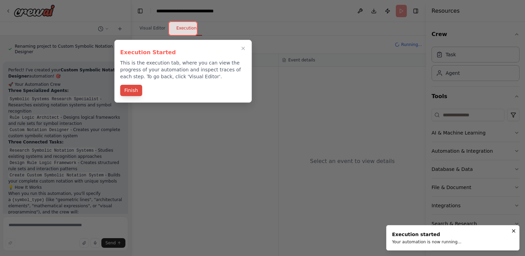
click at [135, 95] on button "Finish" at bounding box center [131, 90] width 22 height 11
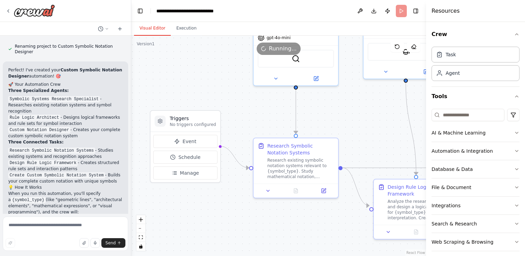
click at [158, 31] on button "Visual Editor" at bounding box center [152, 28] width 37 height 14
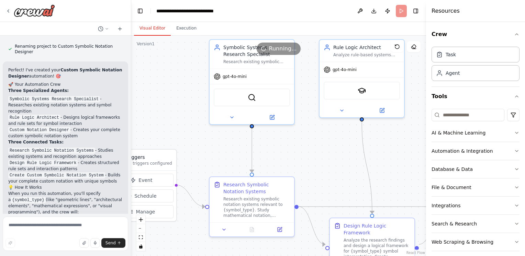
drag, startPoint x: 261, startPoint y: 121, endPoint x: 216, endPoint y: 160, distance: 59.1
click at [216, 160] on div ".deletable-edge-delete-btn { width: 20px; height: 20px; border: 0px solid #ffff…" at bounding box center [278, 146] width 295 height 220
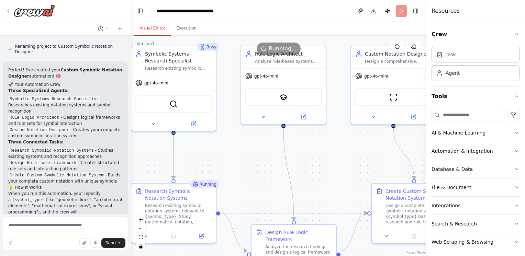
drag, startPoint x: 317, startPoint y: 157, endPoint x: 238, endPoint y: 163, distance: 79.2
click at [238, 163] on div ".deletable-edge-delete-btn { width: 20px; height: 20px; border: 0px solid #ffff…" at bounding box center [278, 146] width 295 height 220
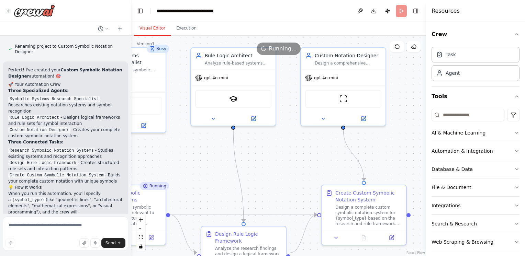
drag, startPoint x: 300, startPoint y: 168, endPoint x: 248, endPoint y: 170, distance: 52.2
click at [249, 170] on div ".deletable-edge-delete-btn { width: 20px; height: 20px; border: 0px solid #ffff…" at bounding box center [278, 146] width 295 height 220
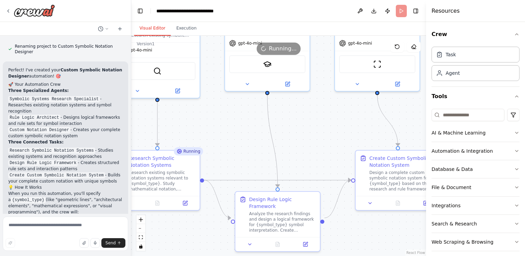
drag, startPoint x: 243, startPoint y: 184, endPoint x: 282, endPoint y: 147, distance: 53.2
click at [282, 147] on div ".deletable-edge-delete-btn { width: 20px; height: 20px; border: 0px solid #ffff…" at bounding box center [278, 146] width 295 height 220
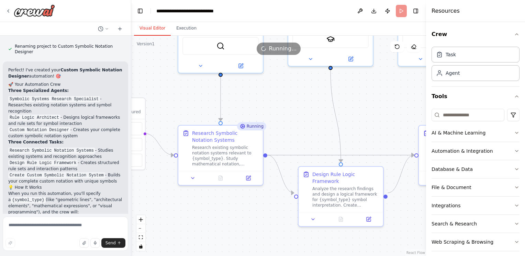
drag, startPoint x: 229, startPoint y: 166, endPoint x: 291, endPoint y: 144, distance: 65.6
click at [291, 144] on div ".deletable-edge-delete-btn { width: 20px; height: 20px; border: 0px solid #ffff…" at bounding box center [278, 146] width 295 height 220
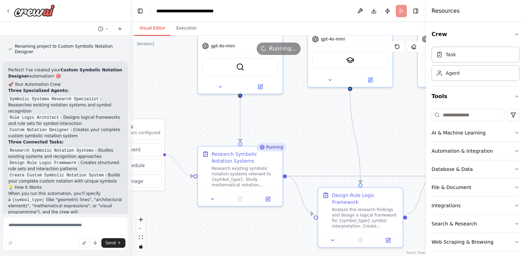
drag, startPoint x: 248, startPoint y: 107, endPoint x: 267, endPoint y: 128, distance: 28.9
click at [267, 128] on div ".deletable-edge-delete-btn { width: 20px; height: 20px; border: 0px solid #ffff…" at bounding box center [278, 146] width 295 height 220
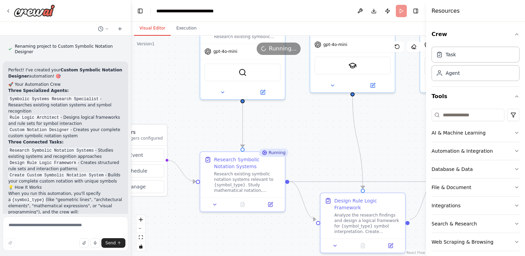
drag, startPoint x: 211, startPoint y: 127, endPoint x: 236, endPoint y: 145, distance: 30.7
click at [236, 145] on div ".deletable-edge-delete-btn { width: 20px; height: 20px; border: 0px solid #ffff…" at bounding box center [278, 146] width 295 height 220
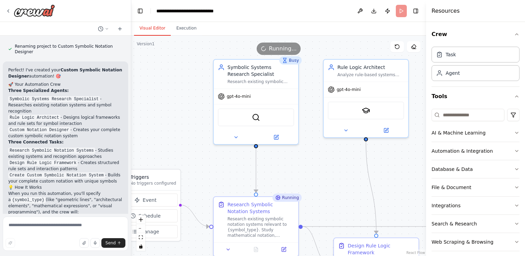
drag, startPoint x: 203, startPoint y: 65, endPoint x: 194, endPoint y: 95, distance: 30.8
click at [194, 95] on div ".deletable-edge-delete-btn { width: 20px; height: 20px; border: 0px solid #ffff…" at bounding box center [278, 146] width 295 height 220
click at [171, 28] on button "Execution" at bounding box center [186, 28] width 31 height 14
click at [157, 34] on button "Visual Editor" at bounding box center [152, 28] width 37 height 14
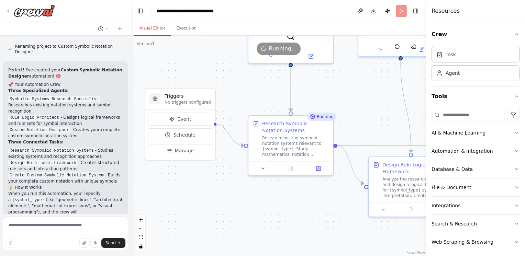
drag, startPoint x: 185, startPoint y: 116, endPoint x: 220, endPoint y: 35, distance: 88.5
click at [220, 35] on div "Visual Editor Execution Version 1 Show Tools Hide Agents .deletable-edge-delete…" at bounding box center [278, 139] width 295 height 234
click at [172, 118] on icon at bounding box center [172, 118] width 4 height 4
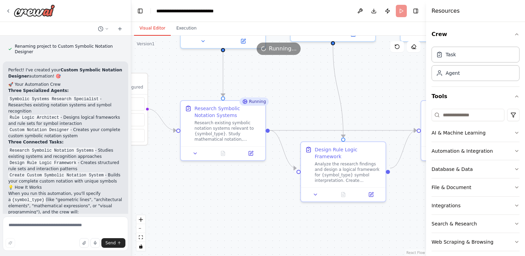
drag, startPoint x: 249, startPoint y: 193, endPoint x: 178, endPoint y: 177, distance: 73.6
click at [178, 177] on div ".deletable-edge-delete-btn { width: 20px; height: 20px; border: 0px solid #ffff…" at bounding box center [278, 146] width 295 height 220
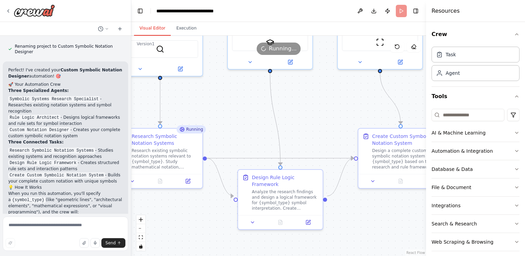
drag, startPoint x: 347, startPoint y: 99, endPoint x: 285, endPoint y: 127, distance: 68.5
click at [285, 127] on div ".deletable-edge-delete-btn { width: 20px; height: 20px; border: 0px solid #ffff…" at bounding box center [278, 146] width 295 height 220
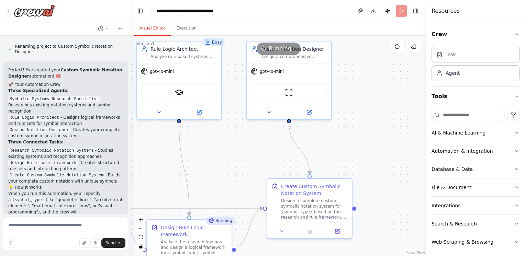
drag, startPoint x: 306, startPoint y: 144, endPoint x: 271, endPoint y: 167, distance: 41.7
click at [271, 167] on div ".deletable-edge-delete-btn { width: 20px; height: 20px; border: 0px solid #ffff…" at bounding box center [278, 146] width 295 height 220
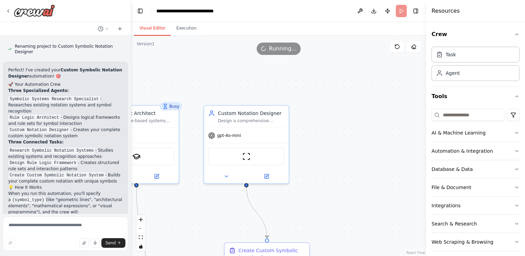
drag, startPoint x: 351, startPoint y: 148, endPoint x: 310, endPoint y: 212, distance: 75.8
click at [309, 212] on div ".deletable-edge-delete-btn { width: 20px; height: 20px; border: 0px solid #ffff…" at bounding box center [278, 146] width 295 height 220
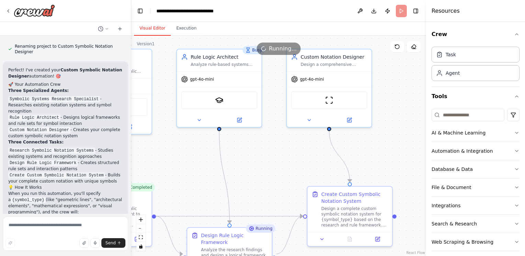
drag, startPoint x: 178, startPoint y: 205, endPoint x: 260, endPoint y: 148, distance: 100.3
click at [260, 148] on div ".deletable-edge-delete-btn { width: 20px; height: 20px; border: 0px solid #ffff…" at bounding box center [278, 146] width 295 height 220
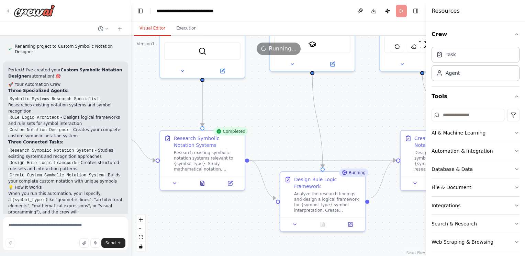
drag, startPoint x: 189, startPoint y: 190, endPoint x: 288, endPoint y: 135, distance: 113.6
click at [288, 135] on div ".deletable-edge-delete-btn { width: 20px; height: 20px; border: 0px solid #ffff…" at bounding box center [278, 146] width 295 height 220
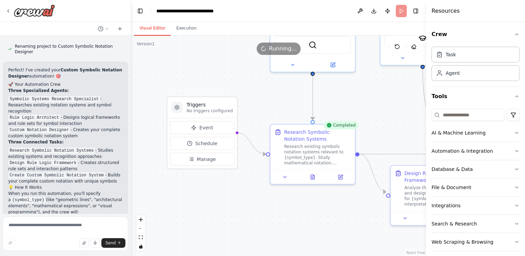
drag, startPoint x: 194, startPoint y: 112, endPoint x: 297, endPoint y: 106, distance: 103.8
click at [297, 106] on div ".deletable-edge-delete-btn { width: 20px; height: 20px; border: 0px solid #ffff…" at bounding box center [278, 146] width 295 height 220
click at [198, 127] on button "Event" at bounding box center [202, 127] width 64 height 13
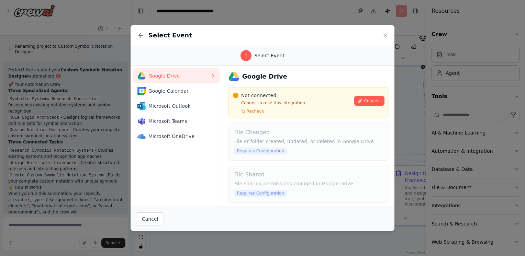
click at [328, 37] on div "Select Event" at bounding box center [262, 35] width 264 height 21
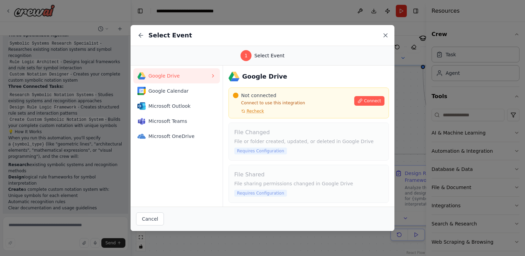
click at [386, 36] on icon at bounding box center [385, 35] width 7 height 7
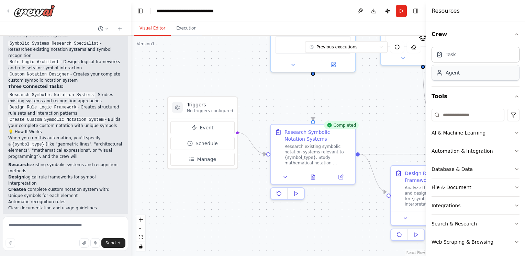
click at [475, 76] on div "Agent" at bounding box center [475, 73] width 88 height 16
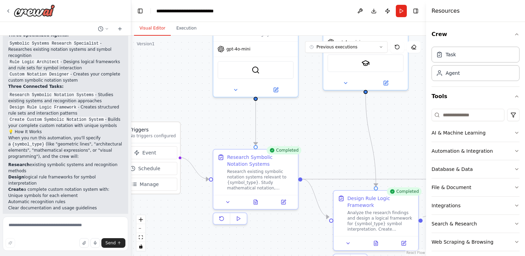
drag, startPoint x: 377, startPoint y: 102, endPoint x: 320, endPoint y: 127, distance: 62.6
click at [320, 127] on div ".deletable-edge-delete-btn { width: 20px; height: 20px; border: 0px solid #ffff…" at bounding box center [278, 146] width 295 height 220
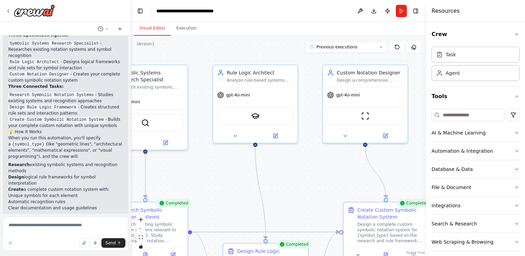
drag, startPoint x: 387, startPoint y: 150, endPoint x: 276, endPoint y: 202, distance: 123.0
click at [276, 202] on div ".deletable-edge-delete-btn { width: 20px; height: 20px; border: 0px solid #ffff…" at bounding box center [278, 146] width 295 height 220
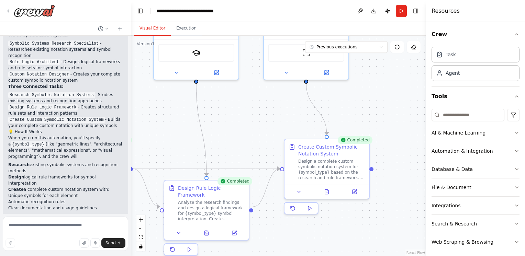
drag, startPoint x: 321, startPoint y: 180, endPoint x: 263, endPoint y: 116, distance: 86.5
click at [263, 116] on div ".deletable-edge-delete-btn { width: 20px; height: 20px; border: 0px solid #ffff…" at bounding box center [278, 146] width 295 height 220
click at [504, 134] on button "AI & Machine Learning" at bounding box center [475, 133] width 88 height 18
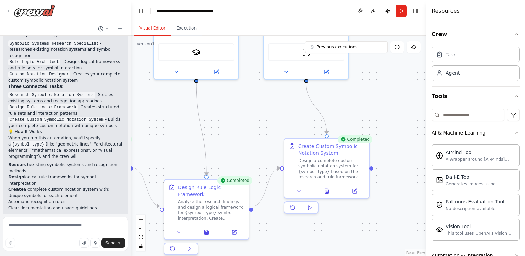
click at [505, 133] on button "AI & Machine Learning" at bounding box center [475, 133] width 88 height 18
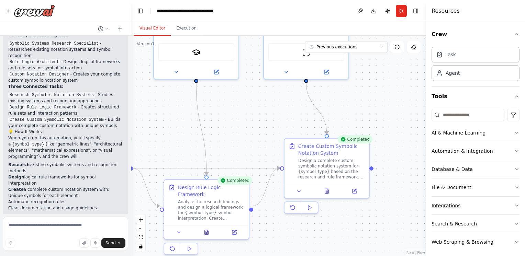
click at [506, 205] on button "Integrations" at bounding box center [475, 206] width 88 height 18
click at [495, 192] on button "File & Document" at bounding box center [475, 188] width 88 height 18
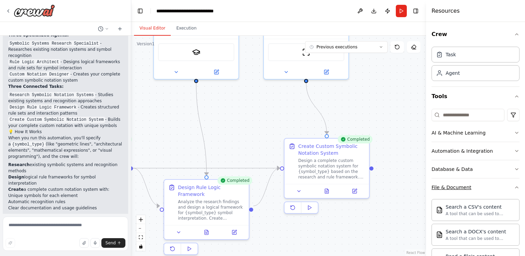
click at [502, 179] on button "File & Document" at bounding box center [475, 188] width 88 height 18
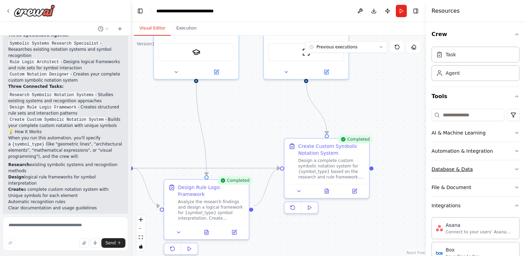
click at [504, 170] on button "Database & Data" at bounding box center [475, 169] width 88 height 18
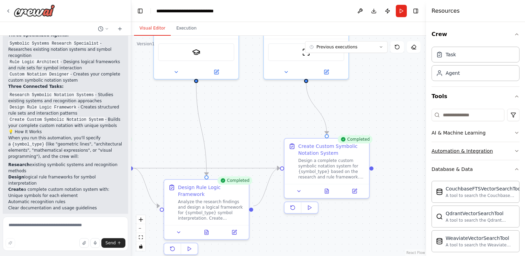
click at [501, 156] on button "Automation & Integration" at bounding box center [475, 151] width 88 height 18
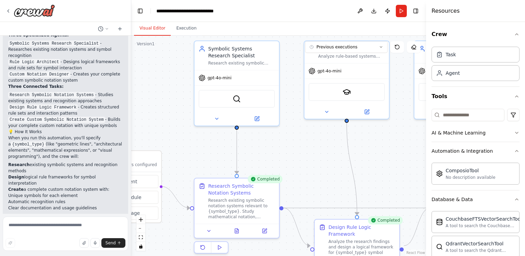
drag, startPoint x: 206, startPoint y: 126, endPoint x: 355, endPoint y: 165, distance: 154.1
click at [355, 165] on div ".deletable-edge-delete-btn { width: 20px; height: 20px; border: 0px solid #ffff…" at bounding box center [278, 146] width 295 height 220
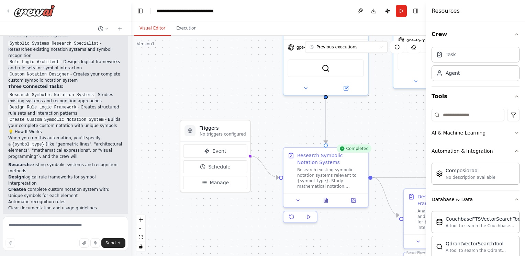
drag, startPoint x: 254, startPoint y: 160, endPoint x: 343, endPoint y: 129, distance: 94.3
click at [343, 129] on div ".deletable-edge-delete-btn { width: 20px; height: 20px; border: 0px solid #ffff…" at bounding box center [278, 146] width 295 height 220
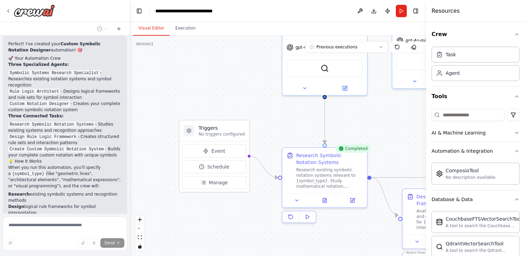
scroll to position [2519, 0]
drag, startPoint x: 130, startPoint y: 198, endPoint x: 130, endPoint y: 193, distance: 4.5
click at [130, 193] on div "can you make your own 3d software detectie like render but with own rules ? ▶ T…" at bounding box center [262, 128] width 525 height 256
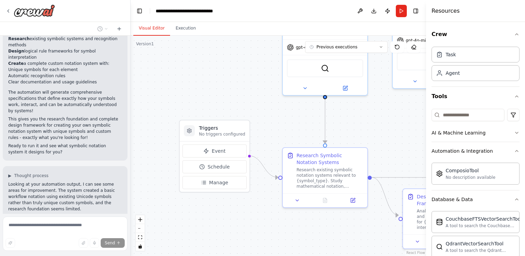
scroll to position [2688, 0]
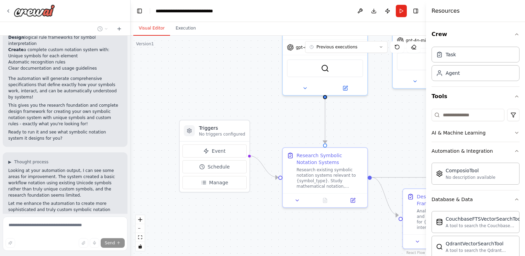
click at [311, 108] on div ".deletable-edge-delete-btn { width: 20px; height: 20px; border: 0px solid #ffff…" at bounding box center [277, 146] width 295 height 220
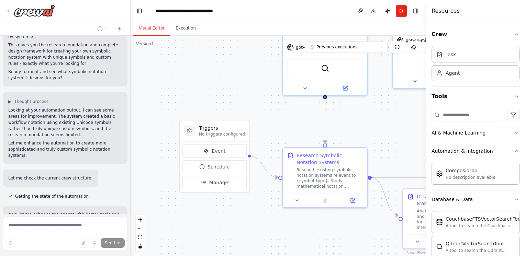
scroll to position [2777, 0]
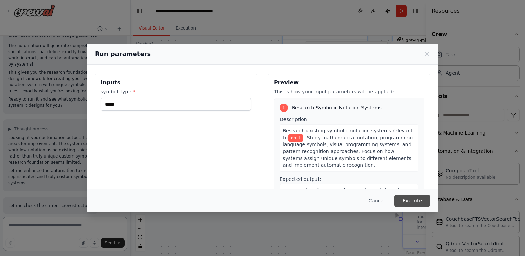
scroll to position [2718, 0]
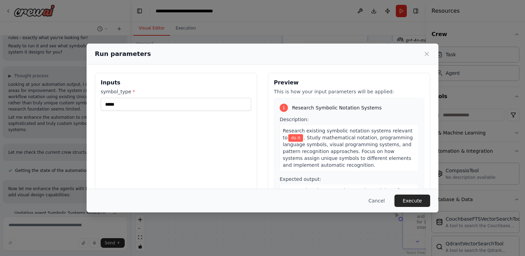
drag, startPoint x: 160, startPoint y: 111, endPoint x: 155, endPoint y: 101, distance: 10.6
click at [159, 111] on div "Inputs symbol_type * *****" at bounding box center [176, 154] width 162 height 163
click at [154, 100] on input "*****" at bounding box center [176, 104] width 150 height 13
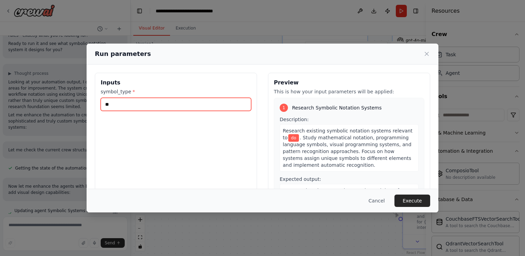
type input "*"
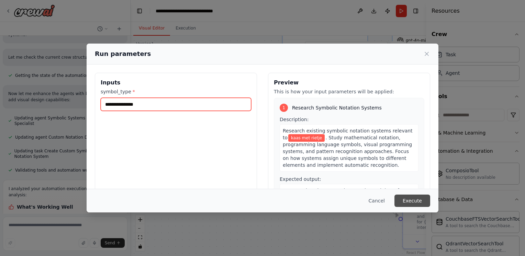
type input "**********"
click at [418, 197] on button "Execute" at bounding box center [412, 201] width 36 height 12
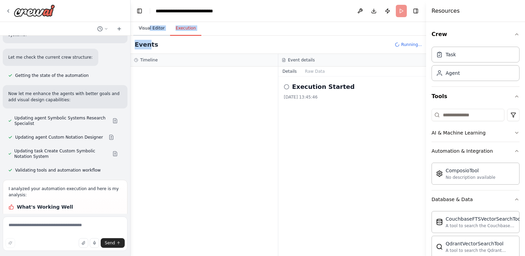
click at [149, 33] on div "Visual Editor Execution Version 1 Previous executions Show Tools Hide Agents Tr…" at bounding box center [277, 139] width 295 height 234
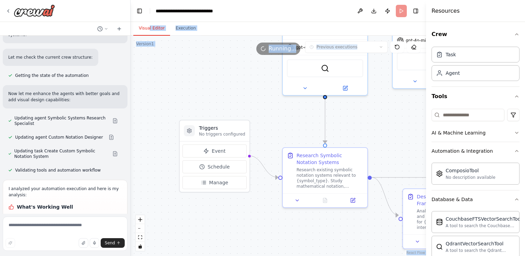
click at [150, 32] on button "Visual Editor" at bounding box center [151, 28] width 37 height 14
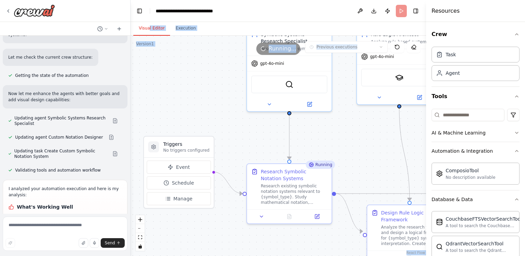
drag, startPoint x: 276, startPoint y: 109, endPoint x: 235, endPoint y: 130, distance: 46.5
click at [235, 130] on div ".deletable-edge-delete-btn { width: 20px; height: 20px; border: 0px solid #ffff…" at bounding box center [277, 146] width 295 height 220
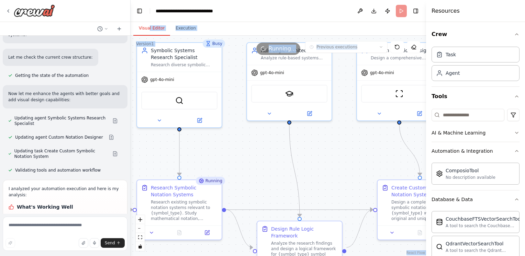
drag, startPoint x: 347, startPoint y: 125, endPoint x: 241, endPoint y: 136, distance: 107.0
click at [242, 136] on div ".deletable-edge-delete-btn { width: 20px; height: 20px; border: 0px solid #ffff…" at bounding box center [277, 146] width 295 height 220
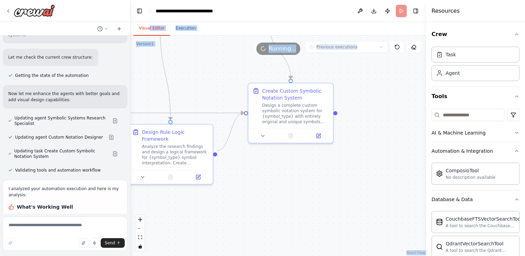
drag, startPoint x: 323, startPoint y: 146, endPoint x: 197, endPoint y: 52, distance: 157.4
click at [196, 51] on div "Version 1 Previous executions Show Tools Hide Agents .deletable-edge-delete-btn…" at bounding box center [277, 146] width 295 height 220
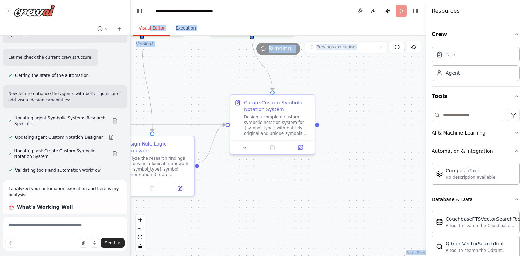
drag, startPoint x: 341, startPoint y: 116, endPoint x: 322, endPoint y: 128, distance: 22.2
click at [322, 128] on div ".deletable-edge-delete-btn { width: 20px; height: 20px; border: 0px solid #ffff…" at bounding box center [277, 146] width 295 height 220
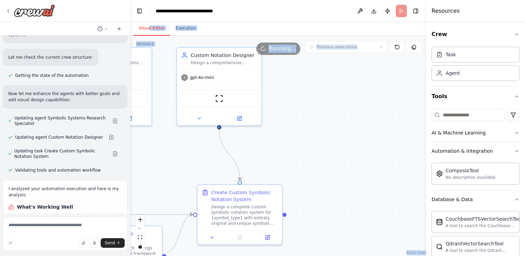
drag, startPoint x: 335, startPoint y: 96, endPoint x: 316, endPoint y: 190, distance: 96.4
click at [315, 189] on div ".deletable-edge-delete-btn { width: 20px; height: 20px; border: 0px solid #ffff…" at bounding box center [277, 146] width 295 height 220
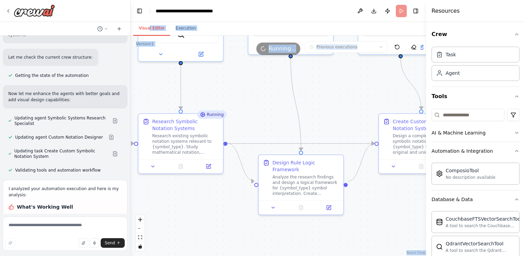
drag, startPoint x: 216, startPoint y: 166, endPoint x: 385, endPoint y: 91, distance: 185.0
click at [385, 91] on div ".deletable-edge-delete-btn { width: 20px; height: 20px; border: 0px solid #ffff…" at bounding box center [277, 146] width 295 height 220
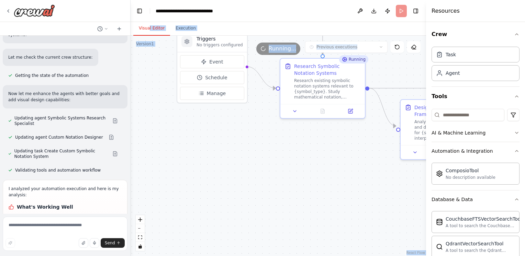
drag, startPoint x: 254, startPoint y: 138, endPoint x: 398, endPoint y: 82, distance: 153.9
click at [398, 82] on div ".deletable-edge-delete-btn { width: 20px; height: 20px; border: 0px solid #ffff…" at bounding box center [277, 146] width 295 height 220
click at [75, 223] on textarea at bounding box center [65, 234] width 125 height 34
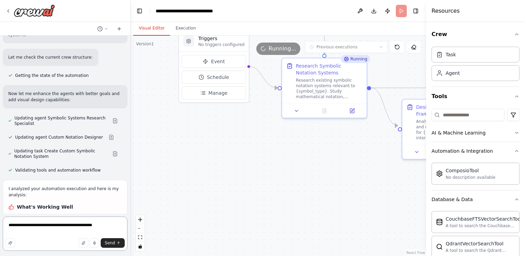
type textarea "**********"
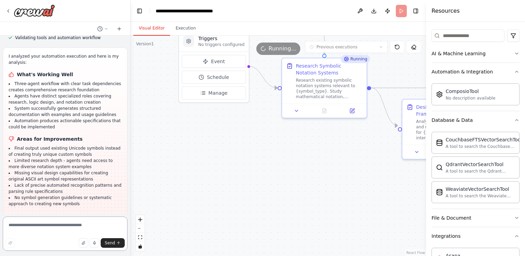
scroll to position [3098, 0]
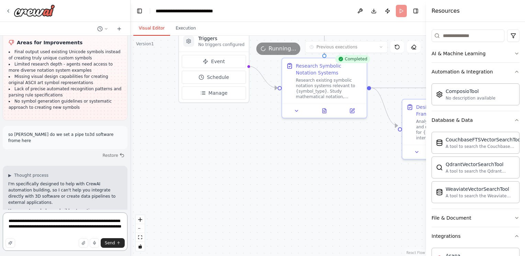
type textarea "**********"
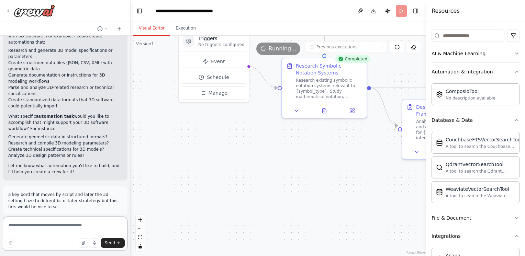
scroll to position [3317, 0]
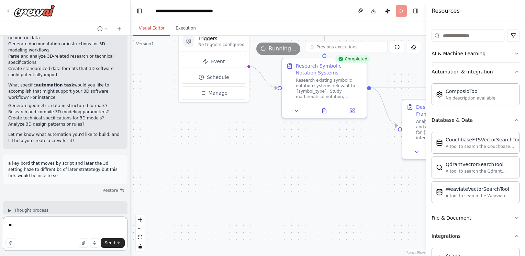
type textarea "*"
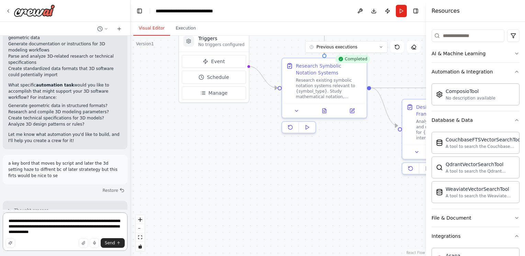
type textarea "**********"
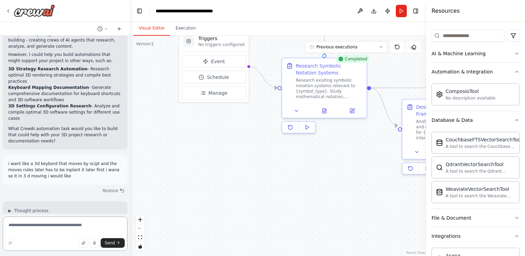
scroll to position [3541, 0]
type textarea "**********"
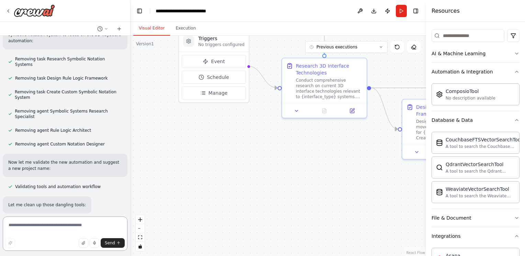
scroll to position [4309, 0]
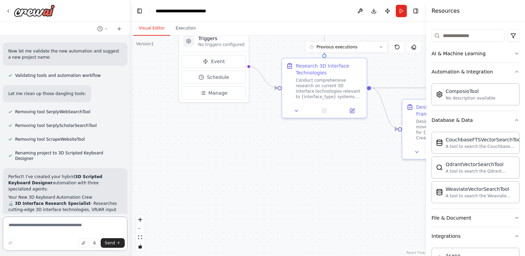
click at [60, 230] on textarea at bounding box center [65, 234] width 125 height 34
type textarea "**********"
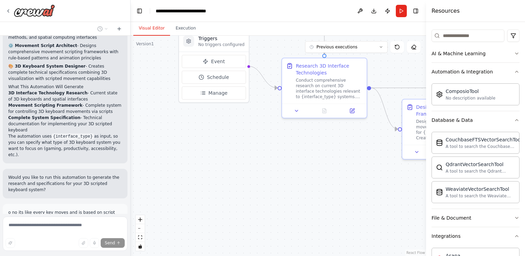
scroll to position [4501, 0]
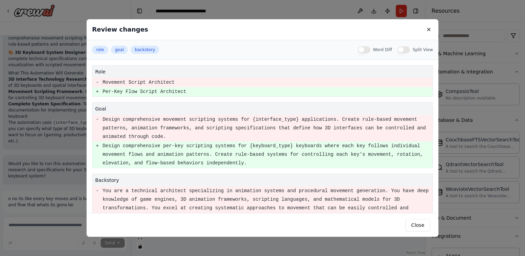
scroll to position [4542, 0]
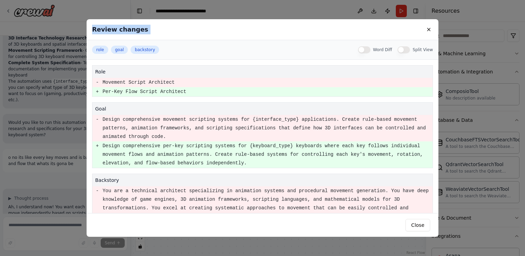
click at [89, 38] on div "Review changes role goal backstory Word Diff Split View role - Movement Script …" at bounding box center [263, 128] width 352 height 218
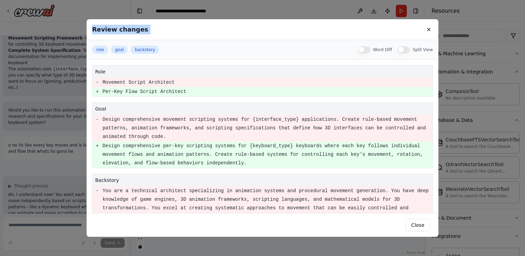
click at [81, 36] on div "Review changes role goal backstory Word Diff Split View role - Movement Script …" at bounding box center [262, 128] width 525 height 256
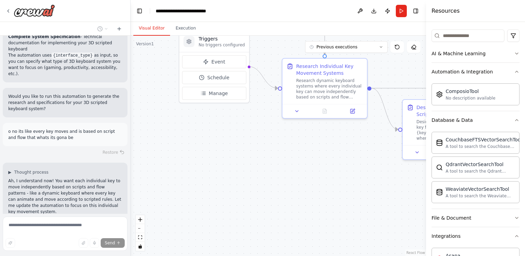
scroll to position [4593, 0]
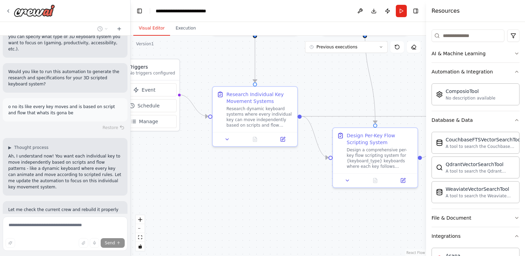
drag, startPoint x: 327, startPoint y: 210, endPoint x: 253, endPoint y: 241, distance: 79.9
click at [253, 241] on div ".deletable-edge-delete-btn { width: 20px; height: 20px; border: 0px solid #ffff…" at bounding box center [277, 146] width 295 height 220
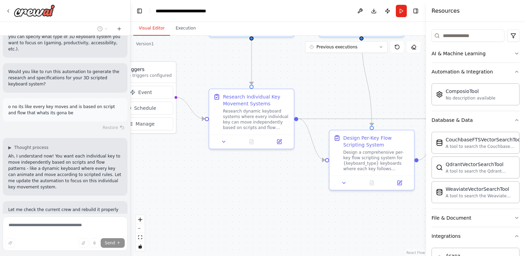
scroll to position [4607, 0]
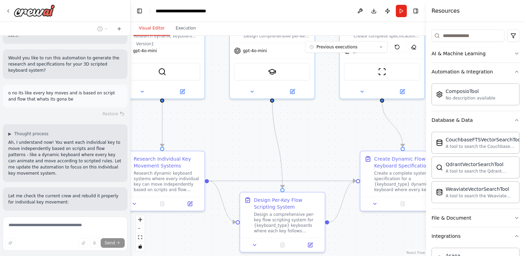
drag, startPoint x: 374, startPoint y: 83, endPoint x: 284, endPoint y: 146, distance: 109.5
click at [284, 146] on div ".deletable-edge-delete-btn { width: 20px; height: 20px; border: 0px solid #ffff…" at bounding box center [277, 146] width 295 height 220
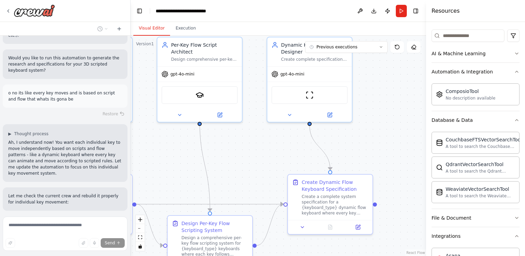
drag, startPoint x: 360, startPoint y: 145, endPoint x: 274, endPoint y: 175, distance: 90.4
click at [275, 175] on div ".deletable-edge-delete-btn { width: 20px; height: 20px; border: 0px solid #ffff…" at bounding box center [277, 146] width 295 height 220
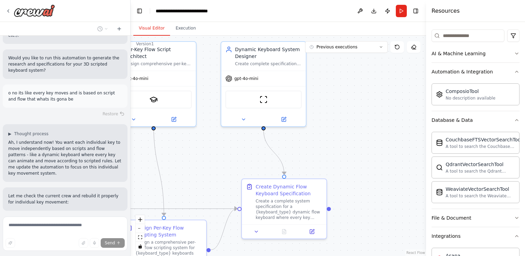
scroll to position [4620, 0]
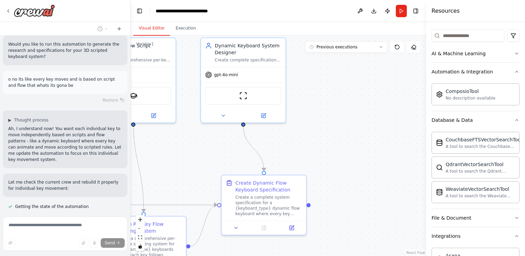
drag, startPoint x: 368, startPoint y: 152, endPoint x: 310, endPoint y: 146, distance: 58.0
click at [311, 146] on div ".deletable-edge-delete-btn { width: 20px; height: 20px; border: 0px solid #ffff…" at bounding box center [277, 146] width 295 height 220
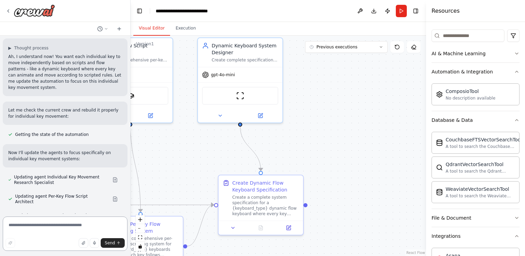
scroll to position [4719, 0]
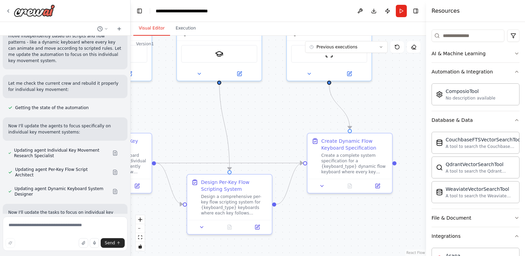
drag, startPoint x: 195, startPoint y: 153, endPoint x: 285, endPoint y: 111, distance: 99.1
click at [285, 111] on div ".deletable-edge-delete-btn { width: 20px; height: 20px; border: 0px solid #ffff…" at bounding box center [277, 146] width 295 height 220
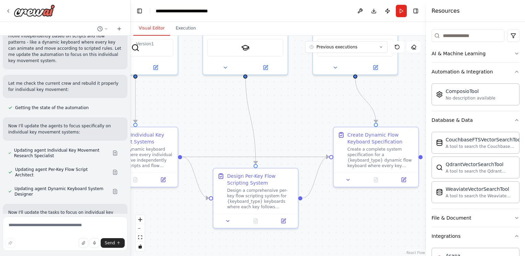
drag, startPoint x: 179, startPoint y: 127, endPoint x: 205, endPoint y: 122, distance: 26.7
click at [205, 122] on div ".deletable-edge-delete-btn { width: 20px; height: 20px; border: 0px solid #ffff…" at bounding box center [277, 146] width 295 height 220
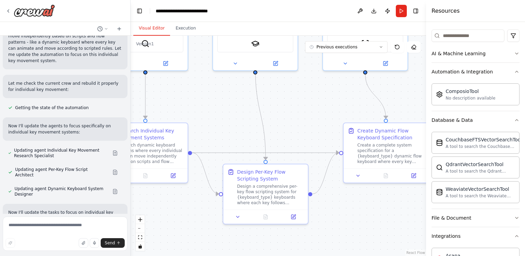
drag, startPoint x: 181, startPoint y: 122, endPoint x: 193, endPoint y: 117, distance: 12.6
click at [193, 117] on div ".deletable-edge-delete-btn { width: 20px; height: 20px; border: 0px solid #ffff…" at bounding box center [277, 146] width 295 height 220
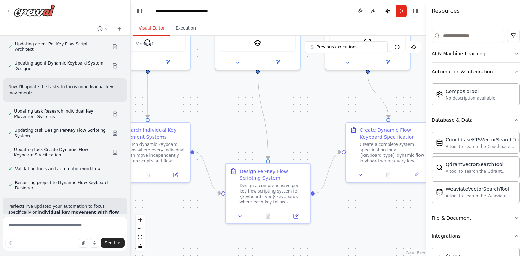
scroll to position [4857, 0]
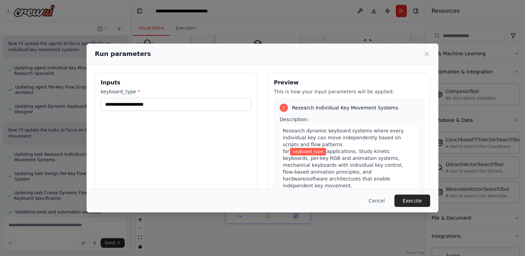
click at [152, 110] on div "Inputs keyboard_type *" at bounding box center [176, 154] width 162 height 163
click at [152, 109] on input "keyboard_type *" at bounding box center [176, 104] width 150 height 13
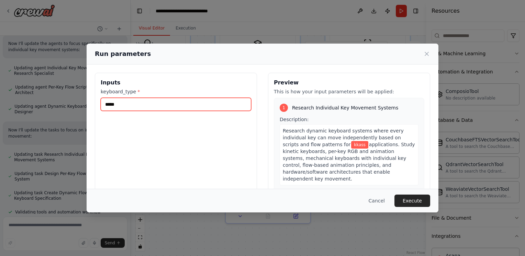
type input "*****"
click at [411, 199] on button "Execute" at bounding box center [412, 201] width 36 height 12
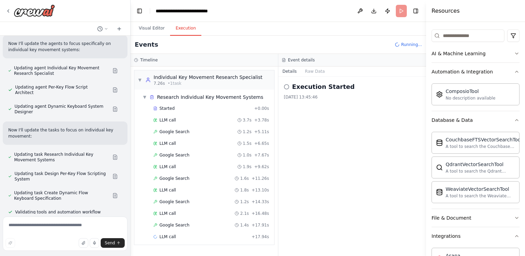
click at [410, 25] on div "Visual Editor Execution" at bounding box center [277, 29] width 295 height 14
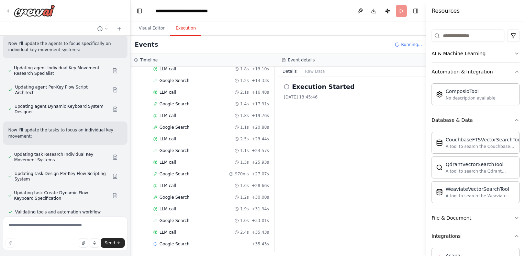
scroll to position [133, 0]
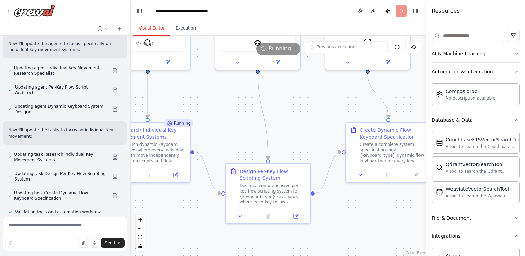
click at [157, 29] on button "Visual Editor" at bounding box center [151, 28] width 37 height 14
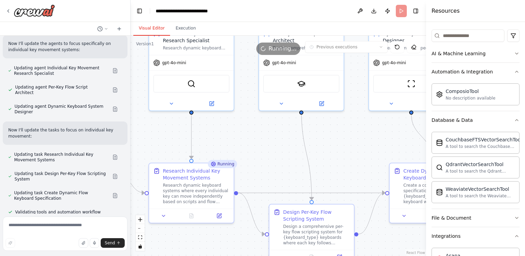
drag, startPoint x: 276, startPoint y: 105, endPoint x: 333, endPoint y: 148, distance: 71.1
click at [333, 148] on div ".deletable-edge-delete-btn { width: 20px; height: 20px; border: 0px solid #ffff…" at bounding box center [277, 146] width 295 height 220
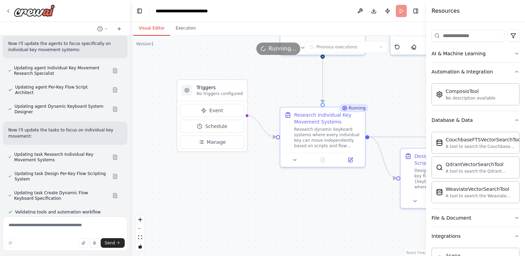
drag, startPoint x: 223, startPoint y: 150, endPoint x: 356, endPoint y: 93, distance: 144.0
click at [356, 93] on div ".deletable-edge-delete-btn { width: 20px; height: 20px; border: 0px solid #ffff…" at bounding box center [277, 146] width 295 height 220
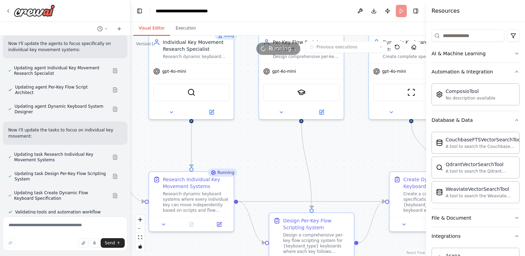
drag, startPoint x: 337, startPoint y: 101, endPoint x: 204, endPoint y: 166, distance: 148.7
click at [204, 166] on div ".deletable-edge-delete-btn { width: 20px; height: 20px; border: 0px solid #ffff…" at bounding box center [277, 146] width 295 height 220
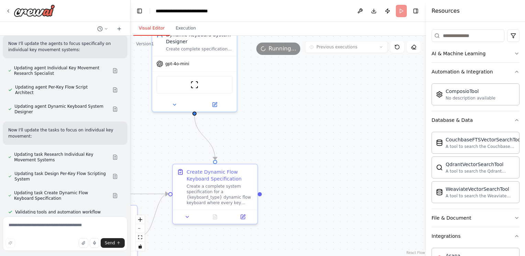
drag, startPoint x: 287, startPoint y: 162, endPoint x: 69, endPoint y: 153, distance: 217.5
click at [68, 153] on div "can you make your own 3d software detectie like render but with own rules ? ▶ T…" at bounding box center [262, 128] width 525 height 256
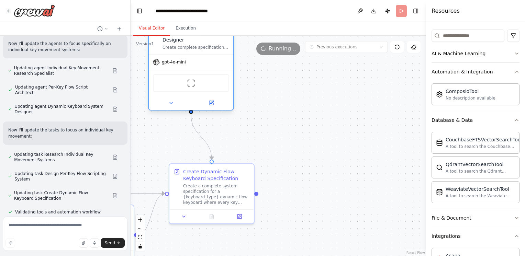
click at [186, 83] on div "ScrapeWebsiteTool" at bounding box center [191, 83] width 76 height 18
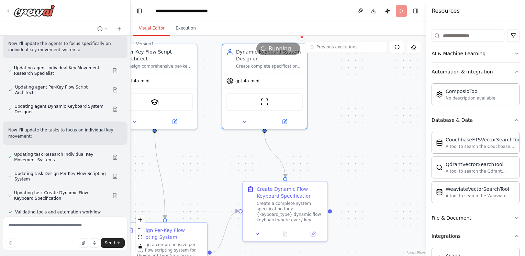
drag, startPoint x: 183, startPoint y: 135, endPoint x: 256, endPoint y: 153, distance: 75.6
click at [256, 153] on div ".deletable-edge-delete-btn { width: 20px; height: 20px; border: 0px solid #ffff…" at bounding box center [277, 146] width 295 height 220
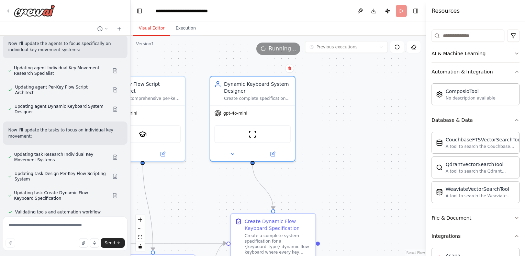
drag, startPoint x: 261, startPoint y: 157, endPoint x: 249, endPoint y: 189, distance: 34.2
click at [249, 189] on div ".deletable-edge-delete-btn { width: 20px; height: 20px; border: 0px solid #ffff…" at bounding box center [277, 146] width 295 height 220
click at [254, 134] on img at bounding box center [252, 133] width 8 height 8
click at [254, 133] on img at bounding box center [252, 133] width 8 height 8
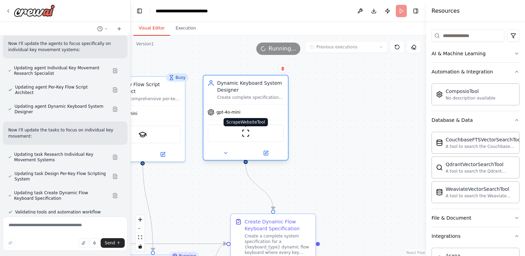
drag, startPoint x: 253, startPoint y: 133, endPoint x: 247, endPoint y: 131, distance: 6.3
click at [247, 131] on img at bounding box center [245, 133] width 8 height 8
click at [219, 155] on button at bounding box center [225, 153] width 39 height 8
click at [227, 153] on icon at bounding box center [225, 152] width 5 height 5
drag, startPoint x: 226, startPoint y: 153, endPoint x: 190, endPoint y: 174, distance: 42.2
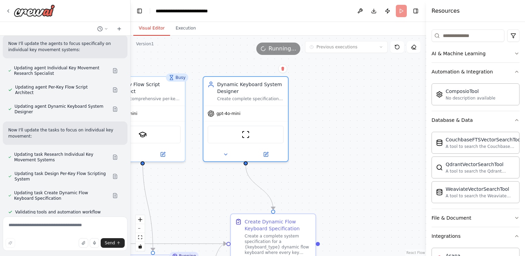
click at [190, 174] on div ".deletable-edge-delete-btn { width: 20px; height: 20px; border: 0px solid #ffff…" at bounding box center [277, 146] width 295 height 220
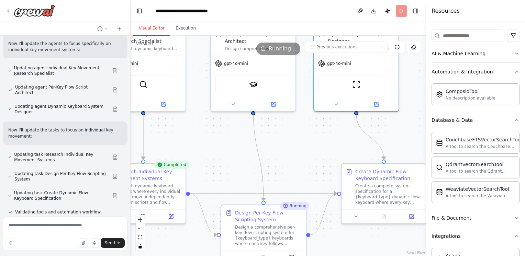
drag, startPoint x: 185, startPoint y: 180, endPoint x: 298, endPoint y: 129, distance: 123.8
click at [298, 129] on div ".deletable-edge-delete-btn { width: 20px; height: 20px; border: 0px solid #ffff…" at bounding box center [277, 146] width 295 height 220
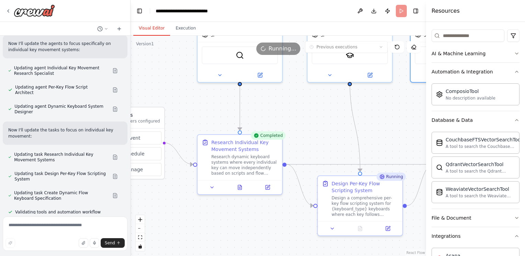
drag, startPoint x: 214, startPoint y: 153, endPoint x: 311, endPoint y: 124, distance: 101.2
click at [311, 124] on div ".deletable-edge-delete-btn { width: 20px; height: 20px; border: 0px solid #ffff…" at bounding box center [277, 146] width 295 height 220
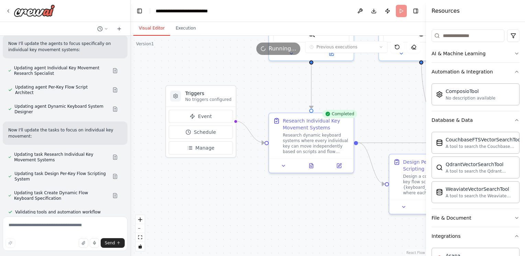
drag, startPoint x: 219, startPoint y: 248, endPoint x: 289, endPoint y: 227, distance: 72.9
click at [289, 227] on div ".deletable-edge-delete-btn { width: 20px; height: 20px; border: 0px solid #ffff…" at bounding box center [277, 146] width 295 height 220
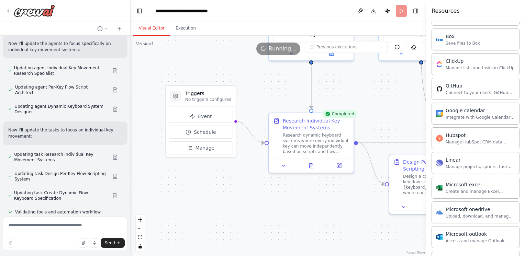
scroll to position [330, 0]
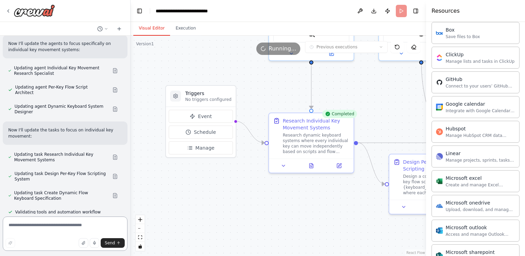
click at [61, 225] on textarea at bounding box center [65, 234] width 125 height 34
type textarea "**********"
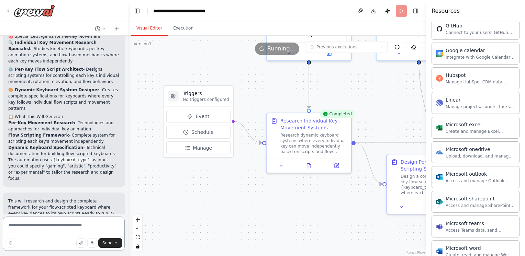
scroll to position [5085, 0]
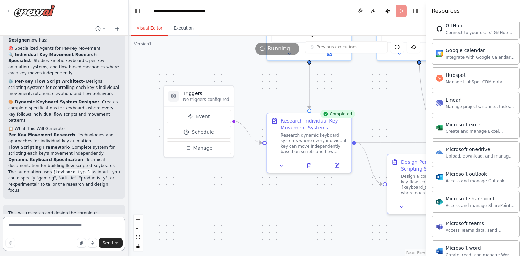
click at [128, 205] on div "can you make your own 3d software detectie like render but with own rules ? ▶ T…" at bounding box center [262, 128] width 525 height 256
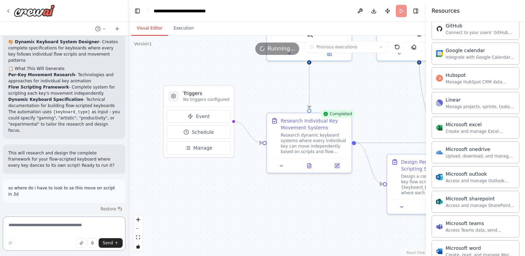
scroll to position [5151, 0]
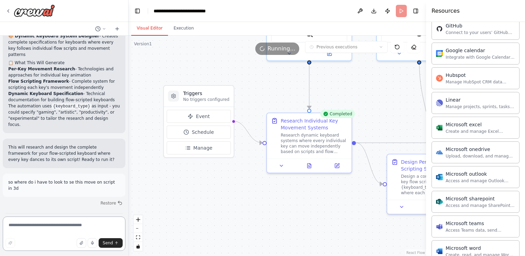
click at [50, 220] on textarea at bounding box center [64, 234] width 123 height 34
type textarea "**********"
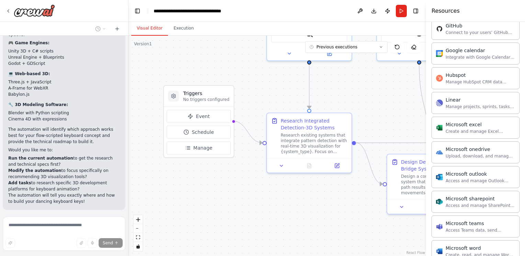
scroll to position [5447, 0]
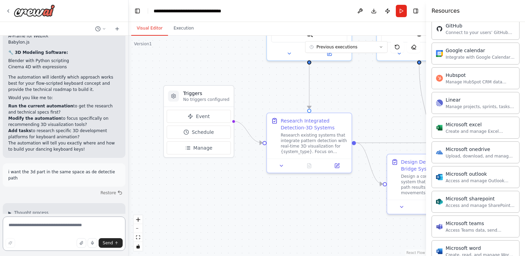
scroll to position [5532, 0]
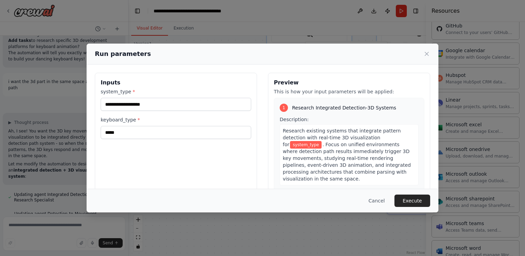
scroll to position [5642, 0]
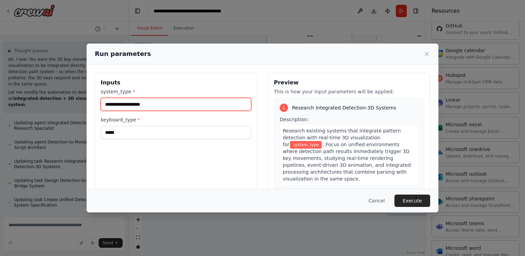
click at [172, 105] on input "system_type *" at bounding box center [176, 104] width 150 height 13
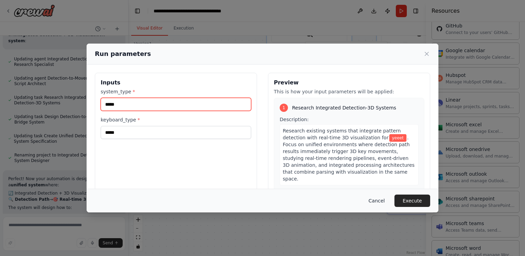
scroll to position [5723, 0]
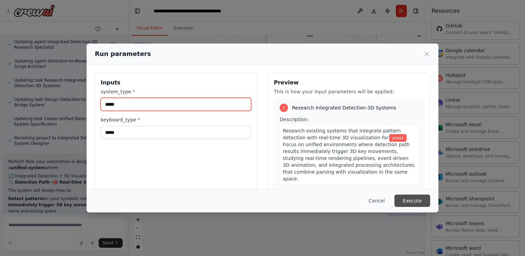
type input "*****"
click at [406, 200] on button "Execute" at bounding box center [412, 201] width 36 height 12
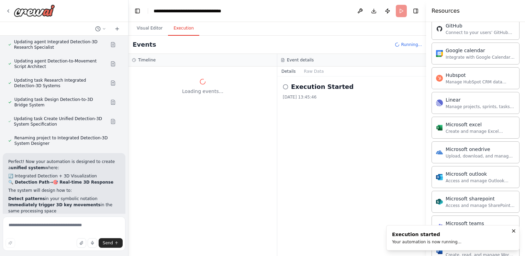
scroll to position [0, 0]
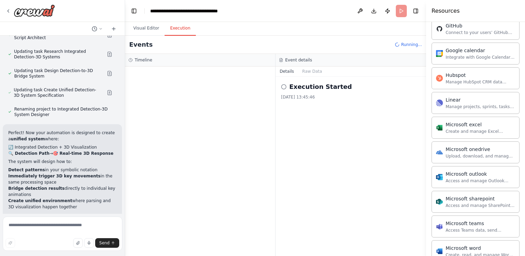
drag, startPoint x: 126, startPoint y: 200, endPoint x: 125, endPoint y: 210, distance: 10.8
click at [125, 210] on div "can you make your own 3d software detectie like render but with own rules ? ▶ T…" at bounding box center [262, 128] width 525 height 256
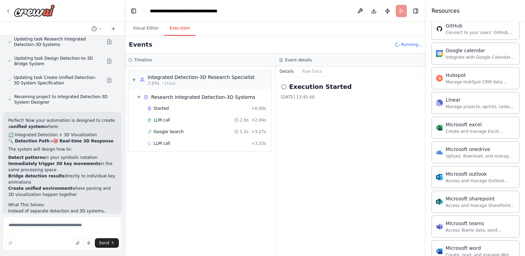
scroll to position [5995, 0]
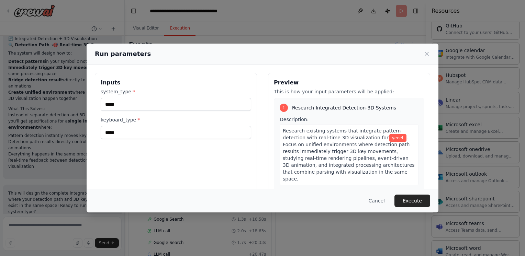
scroll to position [18, 0]
click at [410, 206] on button "Execute" at bounding box center [412, 201] width 36 height 12
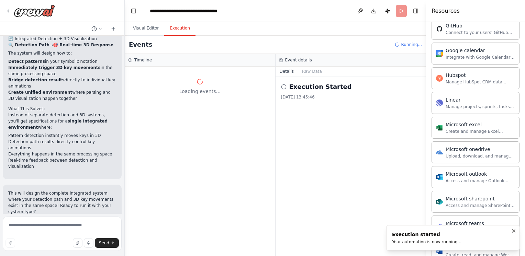
scroll to position [0, 0]
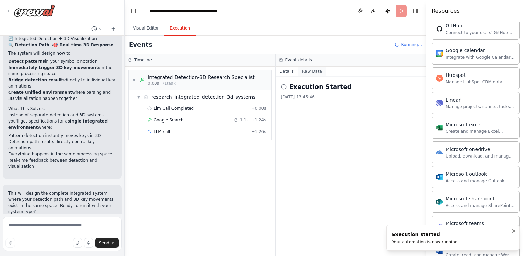
click at [309, 74] on button "Raw Data" at bounding box center [312, 72] width 28 height 10
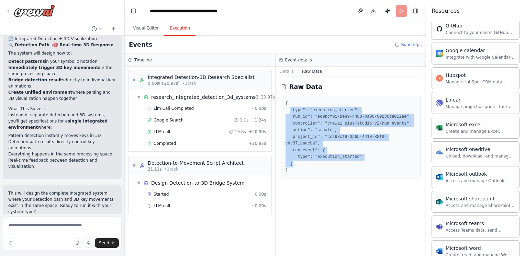
scroll to position [15, 0]
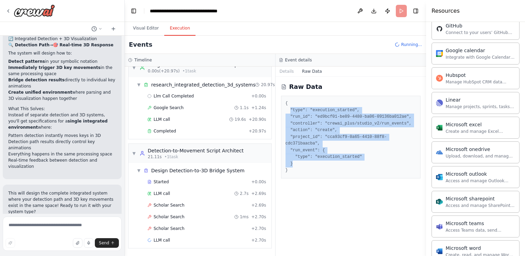
drag, startPoint x: 290, startPoint y: 108, endPoint x: 353, endPoint y: 156, distance: 79.2
click at [353, 156] on pre "{ "type": "execution_started", "run_id": "ed9bcf01-be89-4480-ba06-09136ba012ae"…" at bounding box center [350, 137] width 131 height 74
copy pre ""type": "execution_started", "run_id": "ed9bcf01-be89-4480-ba06-09136ba012ae", …"
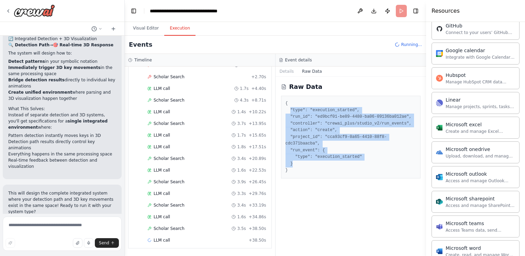
scroll to position [177, 0]
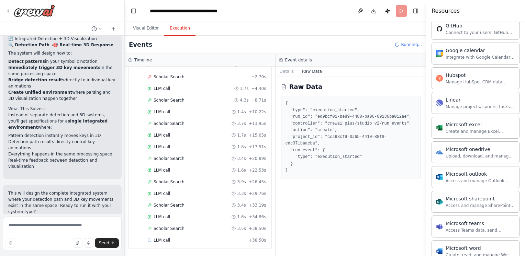
click at [339, 182] on div "Raw Data { "type": "execution_started", "run_id": "ed9bcf01-be89-4480-ba06-0913…" at bounding box center [350, 167] width 151 height 180
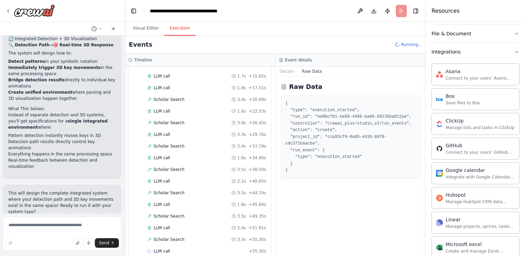
scroll to position [235, 0]
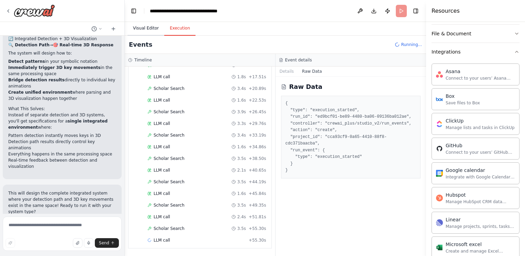
click at [140, 33] on button "Visual Editor" at bounding box center [145, 28] width 37 height 14
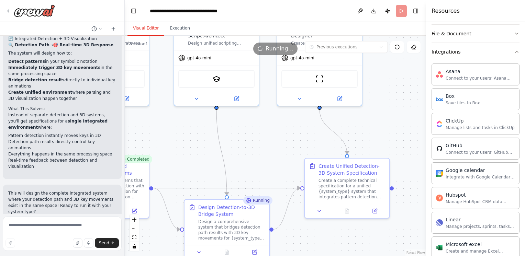
drag, startPoint x: 312, startPoint y: 218, endPoint x: 113, endPoint y: 263, distance: 203.9
click at [113, 256] on html "can you make your own 3d software detectie like render but with own rules ? ▶ T…" at bounding box center [262, 128] width 525 height 256
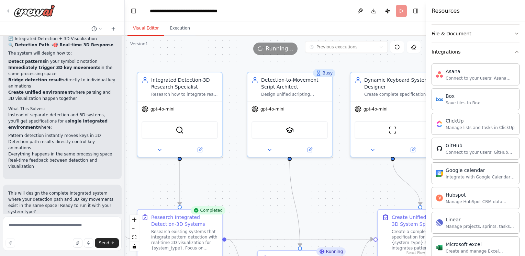
drag, startPoint x: 232, startPoint y: 179, endPoint x: 305, endPoint y: 230, distance: 88.6
click at [305, 230] on div ".deletable-edge-delete-btn { width: 20px; height: 20px; border: 0px solid #ffff…" at bounding box center [275, 146] width 301 height 220
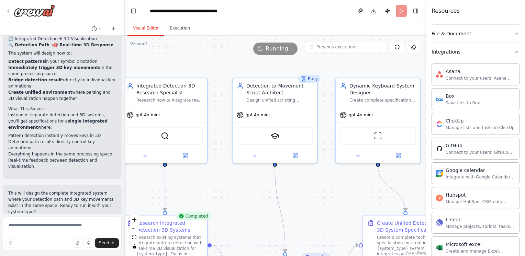
drag, startPoint x: 319, startPoint y: 183, endPoint x: 304, endPoint y: 189, distance: 15.4
click at [304, 189] on div ".deletable-edge-delete-btn { width: 20px; height: 20px; border: 0px solid #ffff…" at bounding box center [275, 146] width 301 height 220
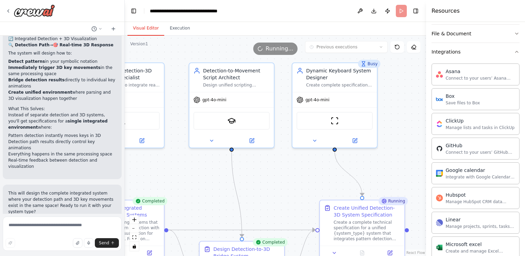
drag, startPoint x: 368, startPoint y: 189, endPoint x: 324, endPoint y: 174, distance: 45.8
click at [324, 174] on div ".deletable-edge-delete-btn { width: 20px; height: 20px; border: 0px solid #ffff…" at bounding box center [275, 146] width 301 height 220
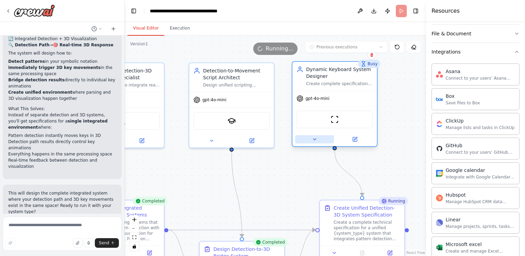
click at [311, 141] on button at bounding box center [314, 139] width 39 height 8
click at [318, 127] on div "ScrapeWebsiteTool" at bounding box center [334, 119] width 84 height 26
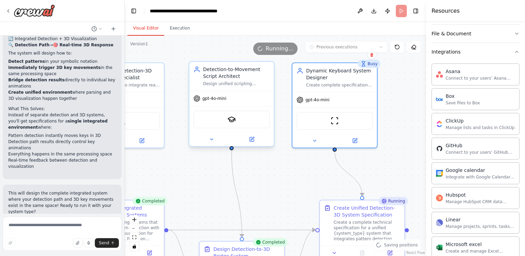
click at [267, 124] on div "SerplyScholarSearchTool" at bounding box center [231, 120] width 76 height 18
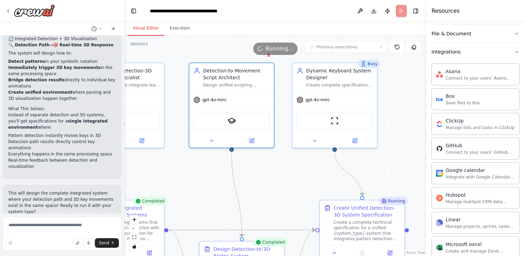
click at [278, 171] on div ".deletable-edge-delete-btn { width: 20px; height: 20px; border: 0px solid #ffff…" at bounding box center [275, 146] width 301 height 220
click at [21, 224] on textarea at bounding box center [62, 234] width 119 height 34
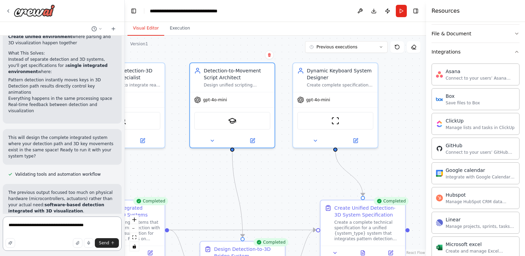
type textarea "**********"
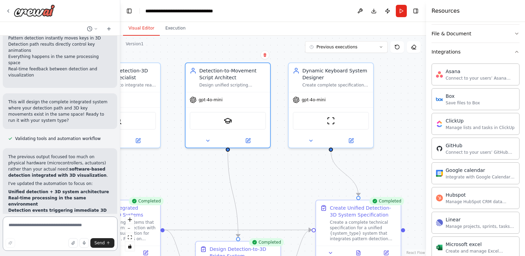
scroll to position [6214, 0]
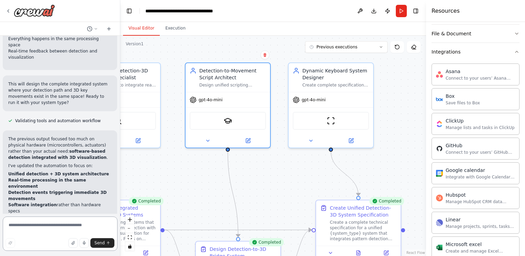
drag, startPoint x: 122, startPoint y: 202, endPoint x: 120, endPoint y: 205, distance: 3.7
click at [120, 205] on div "can you make your own 3d software detectie like render but with own rules ? ▶ T…" at bounding box center [262, 128] width 525 height 256
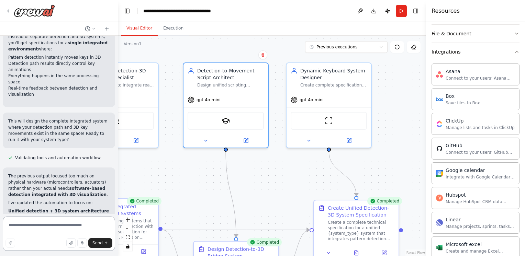
click at [118, 207] on div "can you make your own 3d software detectie like render but with own rules ? ▶ T…" at bounding box center [262, 128] width 525 height 256
click at [115, 205] on div "can you make your own 3d software detectie like render but with own rules ? ▶ T…" at bounding box center [262, 128] width 525 height 256
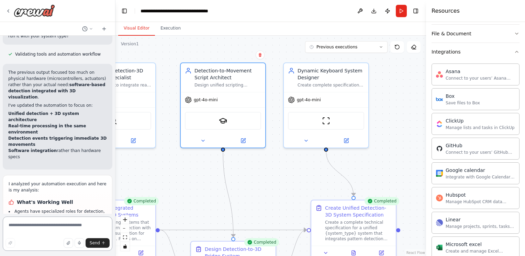
scroll to position [6479, 0]
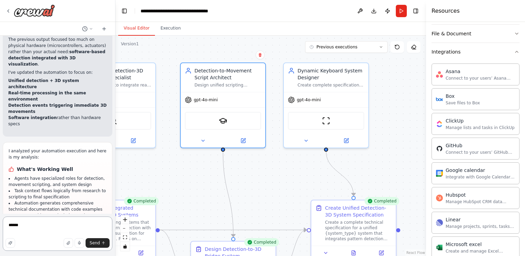
click at [7, 235] on textarea "******" at bounding box center [58, 234] width 110 height 34
click at [32, 221] on textarea "******" at bounding box center [58, 234] width 110 height 34
type textarea "**********"
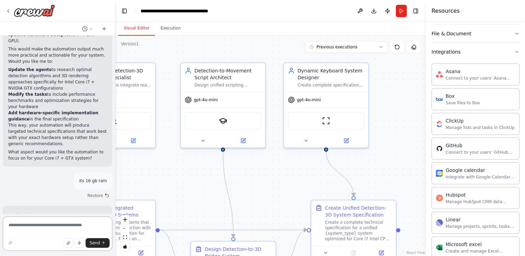
scroll to position [6883, 0]
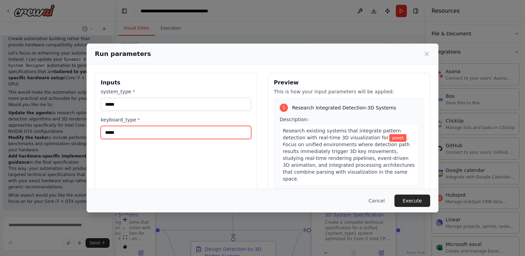
click at [149, 130] on input "*****" at bounding box center [176, 132] width 150 height 13
type input "*"
type input "******"
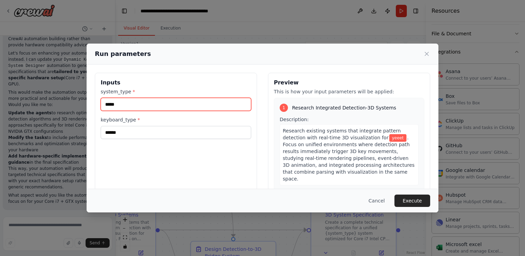
click at [144, 108] on input "*****" at bounding box center [176, 104] width 150 height 13
type input "****"
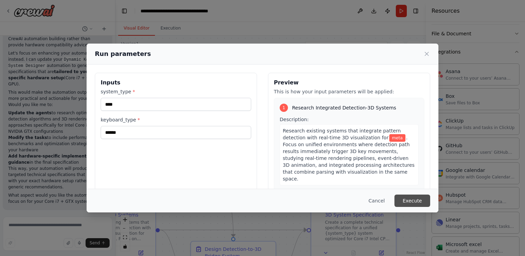
click at [419, 197] on button "Execute" at bounding box center [412, 201] width 36 height 12
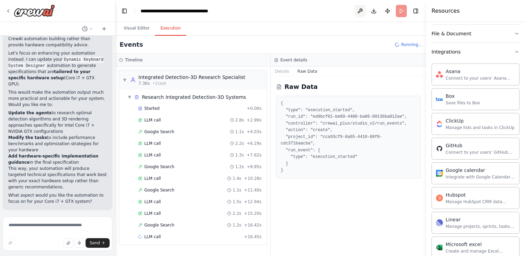
click at [360, 13] on button at bounding box center [359, 11] width 11 height 12
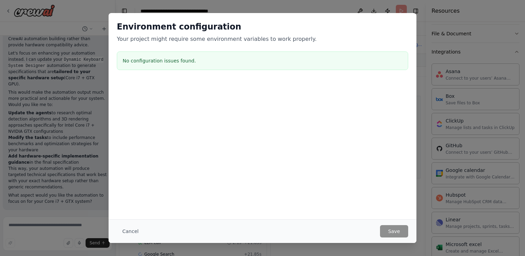
scroll to position [29, 0]
click at [122, 240] on div "Cancel Save" at bounding box center [263, 231] width 308 height 24
click at [134, 222] on div "Cancel Save" at bounding box center [263, 231] width 308 height 24
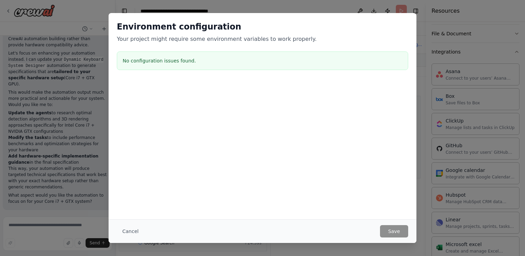
click at [127, 238] on div "Cancel Save" at bounding box center [263, 231] width 308 height 24
click at [130, 238] on div "Cancel Save" at bounding box center [263, 231] width 308 height 24
click at [133, 234] on button "Cancel" at bounding box center [130, 231] width 27 height 12
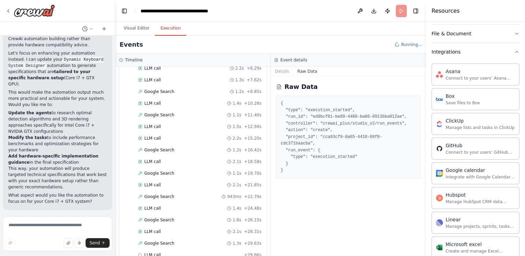
scroll to position [87, 0]
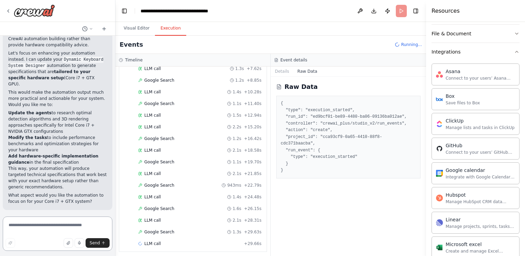
click at [33, 232] on textarea at bounding box center [58, 234] width 110 height 34
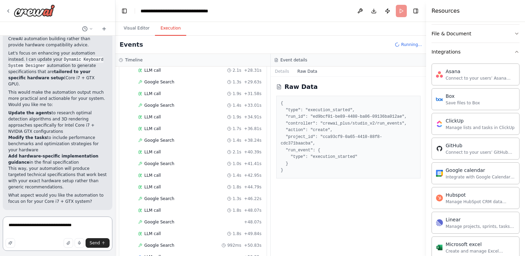
scroll to position [248, 0]
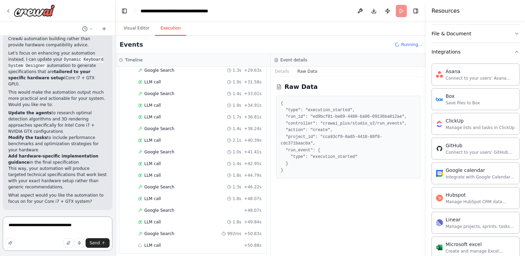
type textarea "**********"
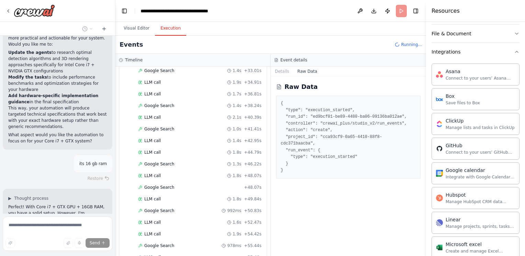
scroll to position [283, 0]
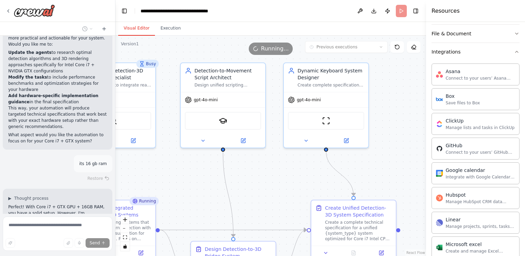
click at [137, 25] on button "Visual Editor" at bounding box center [136, 28] width 37 height 14
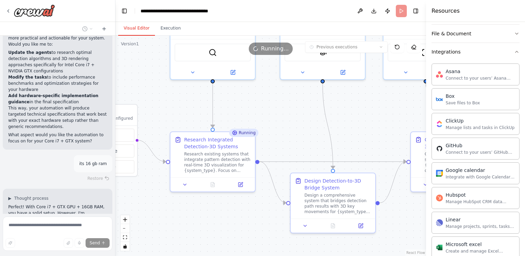
drag, startPoint x: 211, startPoint y: 212, endPoint x: 312, endPoint y: 143, distance: 122.2
click at [312, 143] on div ".deletable-edge-delete-btn { width: 20px; height: 20px; border: 0px solid #ffff…" at bounding box center [270, 146] width 310 height 220
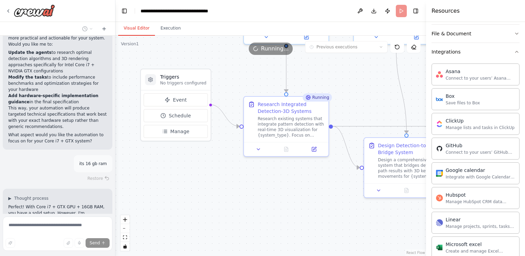
drag, startPoint x: 203, startPoint y: 118, endPoint x: 277, endPoint y: 84, distance: 81.8
click at [277, 84] on div ".deletable-edge-delete-btn { width: 20px; height: 20px; border: 0px solid #ffff…" at bounding box center [270, 146] width 310 height 220
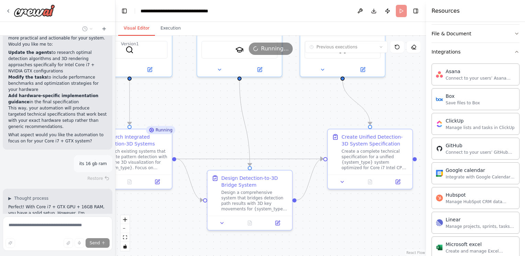
drag, startPoint x: 394, startPoint y: 111, endPoint x: 235, endPoint y: 143, distance: 161.8
click at [235, 143] on div ".deletable-edge-delete-btn { width: 20px; height: 20px; border: 0px solid #ffff…" at bounding box center [270, 146] width 310 height 220
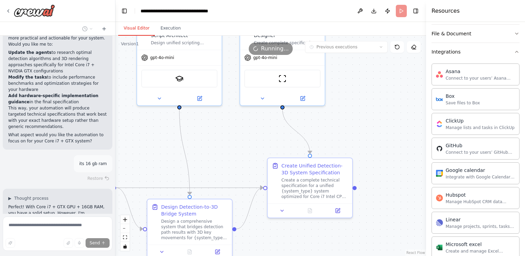
drag, startPoint x: 322, startPoint y: 134, endPoint x: 262, endPoint y: 163, distance: 66.5
click at [262, 163] on div ".deletable-edge-delete-btn { width: 20px; height: 20px; border: 0px solid #ffff…" at bounding box center [270, 146] width 310 height 220
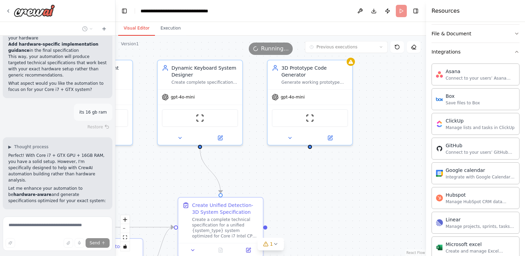
drag, startPoint x: 279, startPoint y: 148, endPoint x: 244, endPoint y: 167, distance: 39.3
click at [244, 167] on div ".deletable-edge-delete-btn { width: 20px; height: 20px; border: 0px solid #ffff…" at bounding box center [270, 146] width 310 height 220
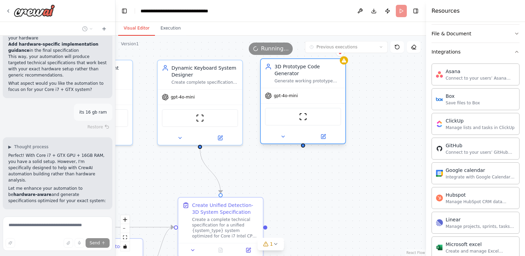
click at [300, 120] on div "ScrapeWebsiteTool" at bounding box center [303, 116] width 84 height 26
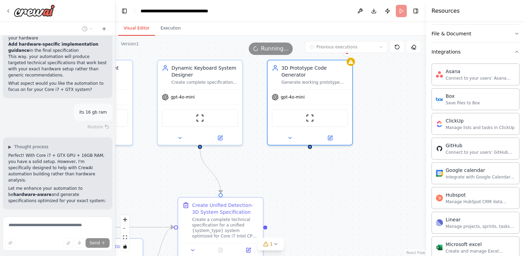
scroll to position [6980, 0]
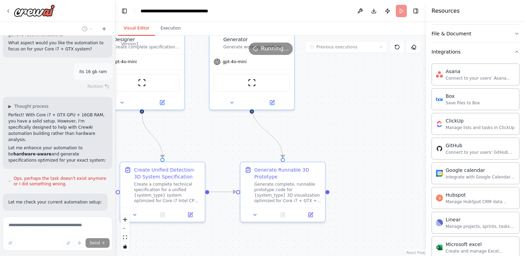
drag, startPoint x: 367, startPoint y: 184, endPoint x: 310, endPoint y: 149, distance: 67.7
click at [310, 149] on div ".deletable-edge-delete-btn { width: 20px; height: 20px; border: 0px solid #ffff…" at bounding box center [270, 146] width 310 height 220
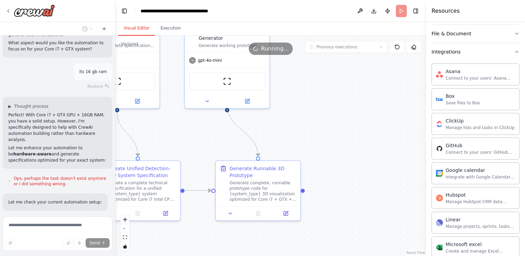
drag, startPoint x: 358, startPoint y: 143, endPoint x: 334, endPoint y: 142, distance: 23.7
click at [334, 142] on div ".deletable-edge-delete-btn { width: 20px; height: 20px; border: 0px solid #ffff…" at bounding box center [270, 146] width 310 height 220
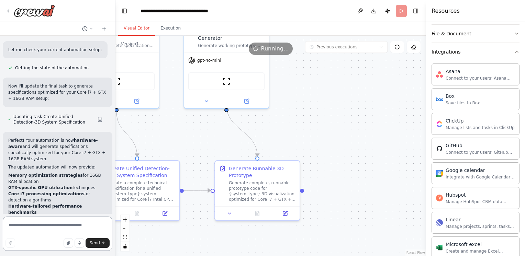
scroll to position [7164, 0]
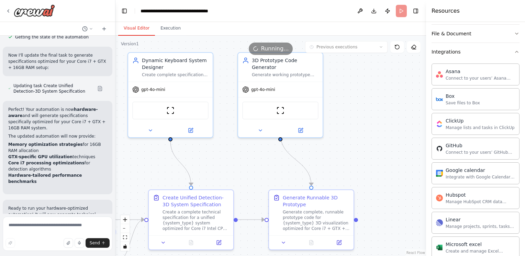
drag, startPoint x: 331, startPoint y: 147, endPoint x: 386, endPoint y: 176, distance: 61.9
click at [386, 176] on div ".deletable-edge-delete-btn { width: 20px; height: 20px; border: 0px solid #ffff…" at bounding box center [270, 146] width 310 height 220
click at [286, 105] on div "ScrapeWebsiteTool" at bounding box center [281, 109] width 76 height 18
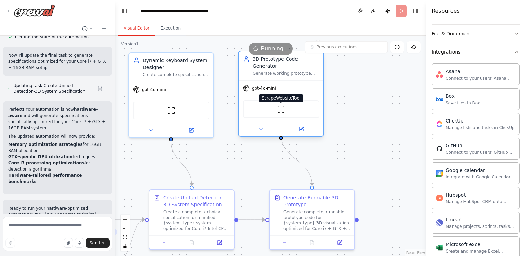
click at [282, 105] on img at bounding box center [281, 109] width 8 height 8
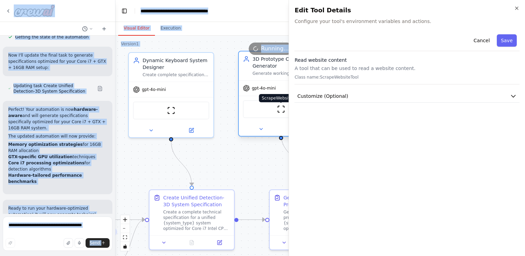
click at [282, 105] on img at bounding box center [281, 109] width 8 height 8
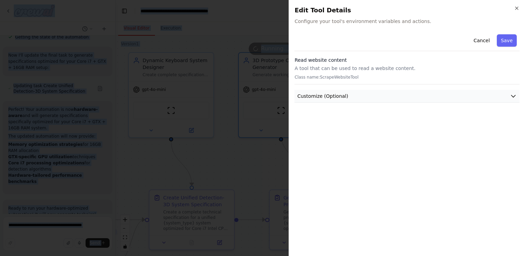
click at [509, 99] on button "Customize (Optional)" at bounding box center [406, 96] width 225 height 13
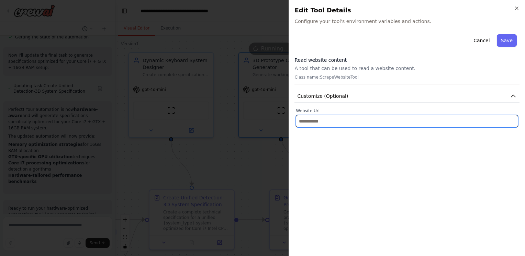
click at [322, 117] on input "text" at bounding box center [407, 121] width 222 height 12
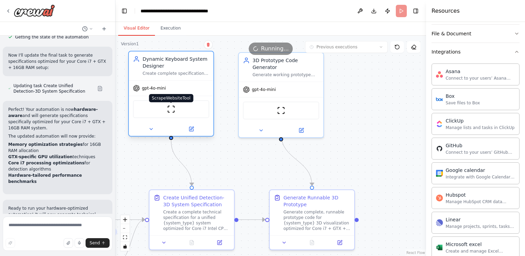
click at [173, 109] on img at bounding box center [171, 109] width 8 height 8
click at [174, 109] on img at bounding box center [171, 109] width 8 height 8
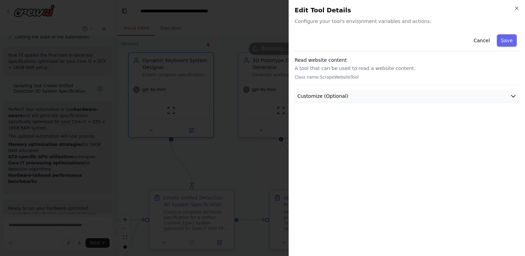
click at [378, 95] on button "Customize (Optional)" at bounding box center [406, 96] width 225 height 13
click at [349, 65] on div "Read website content A tool that can be used to read a website content. Class n…" at bounding box center [406, 71] width 225 height 28
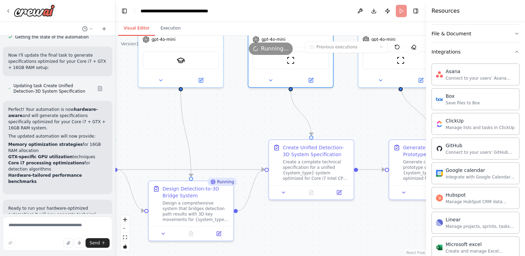
drag, startPoint x: 227, startPoint y: 164, endPoint x: 350, endPoint y: 114, distance: 133.1
click at [350, 114] on div ".deletable-edge-delete-btn { width: 20px; height: 20px; border: 0px solid #ffff…" at bounding box center [270, 146] width 310 height 220
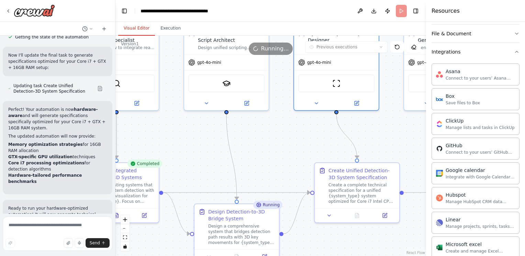
drag, startPoint x: 234, startPoint y: 142, endPoint x: 300, endPoint y: 171, distance: 71.8
click at [293, 170] on div ".deletable-edge-delete-btn { width: 20px; height: 20px; border: 0px solid #ffff…" at bounding box center [270, 146] width 310 height 220
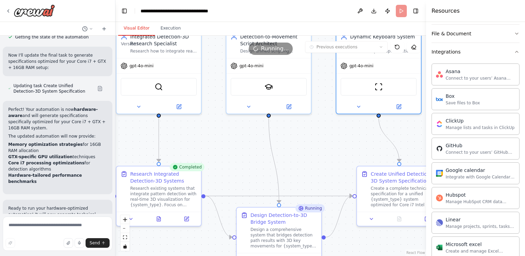
drag, startPoint x: 227, startPoint y: 160, endPoint x: 253, endPoint y: 159, distance: 25.4
click at [253, 159] on div ".deletable-edge-delete-btn { width: 20px; height: 20px; border: 0px solid #ffff…" at bounding box center [270, 146] width 310 height 220
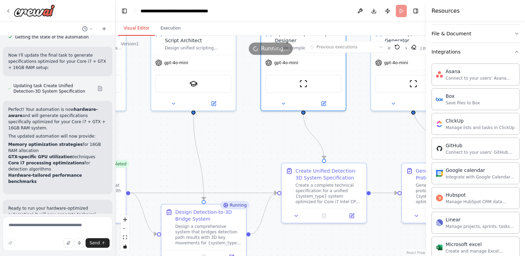
drag, startPoint x: 267, startPoint y: 158, endPoint x: 185, endPoint y: 156, distance: 82.1
click at [185, 156] on div ".deletable-edge-delete-btn { width: 20px; height: 20px; border: 0px solid #ffff…" at bounding box center [270, 146] width 310 height 220
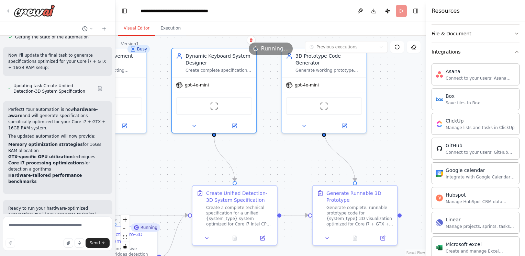
drag, startPoint x: 245, startPoint y: 156, endPoint x: 162, endPoint y: 179, distance: 86.4
click at [162, 179] on div ".deletable-edge-delete-btn { width: 20px; height: 20px; border: 0px solid #ffff…" at bounding box center [270, 146] width 310 height 220
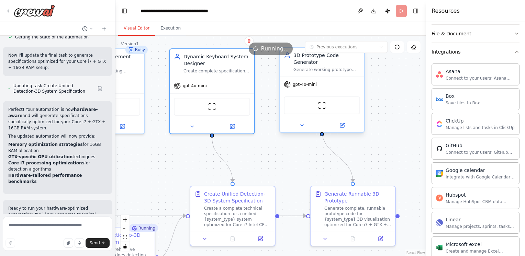
click at [321, 110] on div "ScrapeWebsiteTool" at bounding box center [322, 105] width 84 height 26
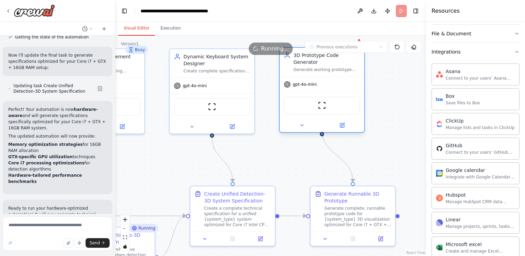
click at [321, 110] on div "ScrapeWebsiteTool" at bounding box center [322, 105] width 84 height 26
click at [325, 106] on div "ScrapeWebsiteTool" at bounding box center [322, 105] width 76 height 18
click at [330, 104] on div "ScrapeWebsiteTool" at bounding box center [322, 105] width 76 height 18
click at [328, 103] on div "ScrapeWebsiteTool" at bounding box center [322, 105] width 76 height 18
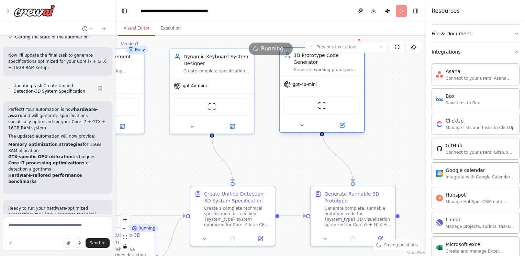
click at [328, 103] on div "ScrapeWebsiteTool" at bounding box center [322, 105] width 76 height 18
click at [320, 101] on img at bounding box center [322, 105] width 8 height 8
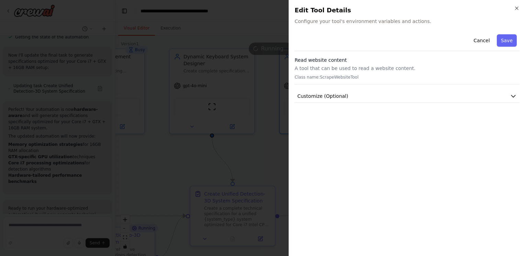
click at [338, 70] on p "A tool that can be used to read a website content." at bounding box center [406, 68] width 225 height 7
click at [356, 78] on p "Class name: ScrapeWebsiteTool" at bounding box center [406, 77] width 225 height 5
click at [344, 78] on p "Class name: ScrapeWebsiteTool" at bounding box center [406, 77] width 225 height 5
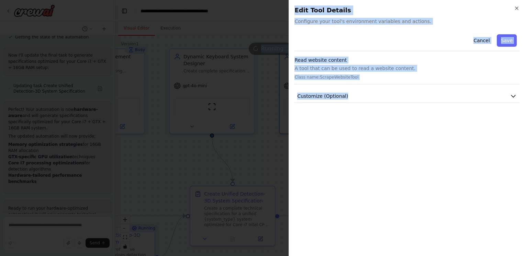
click at [524, 99] on html "can you make your own 3d software detectie like render but with own rules ? ▶ T…" at bounding box center [262, 128] width 525 height 256
drag, startPoint x: 526, startPoint y: 99, endPoint x: 511, endPoint y: 94, distance: 15.3
click at [511, 94] on icon "button" at bounding box center [513, 96] width 7 height 7
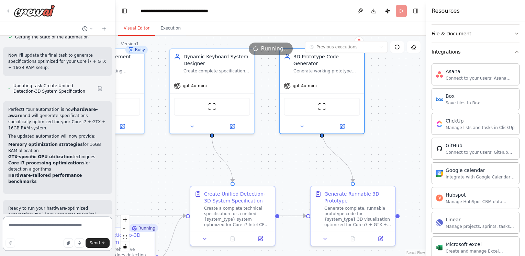
click at [38, 226] on textarea at bounding box center [58, 234] width 110 height 34
click at [27, 231] on textarea at bounding box center [58, 234] width 110 height 34
type textarea "**********"
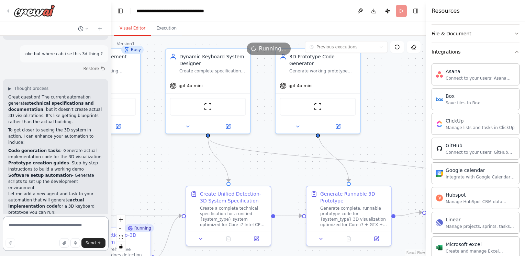
scroll to position [7556, 0]
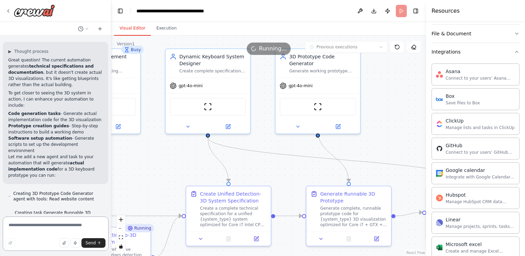
drag, startPoint x: 113, startPoint y: 203, endPoint x: 111, endPoint y: 207, distance: 4.5
click at [111, 207] on div "can you make your own 3d software detectie like render but with own rules ? ▶ T…" at bounding box center [262, 128] width 525 height 256
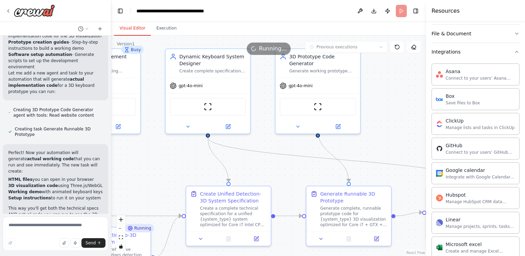
scroll to position [7661, 0]
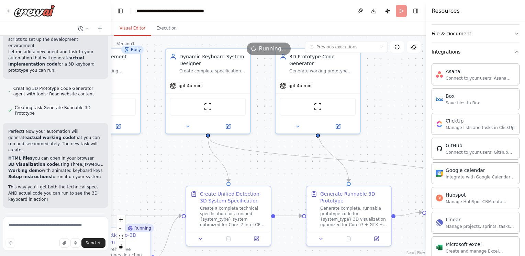
drag, startPoint x: 105, startPoint y: 209, endPoint x: 88, endPoint y: 194, distance: 23.3
click at [88, 194] on div "can you make your own 3d software detectie like render but with own rules ? ▶ T…" at bounding box center [55, 125] width 111 height 178
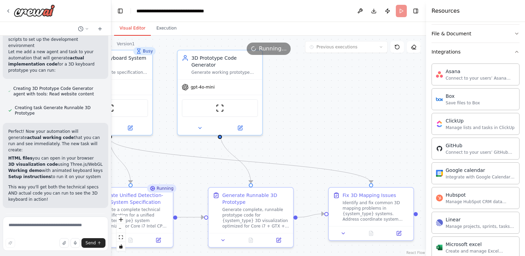
drag, startPoint x: 124, startPoint y: 172, endPoint x: 25, endPoint y: 173, distance: 98.9
click at [25, 173] on div "can you make your own 3d software detectie like render but with own rules ? ▶ T…" at bounding box center [262, 128] width 525 height 256
click at [230, 153] on icon "Edge from bc4f7821-d967-4438-9e5c-05ca7ef25869 to 84bc2ea2-e144-4a9e-81bb-cb9fb…" at bounding box center [234, 156] width 31 height 52
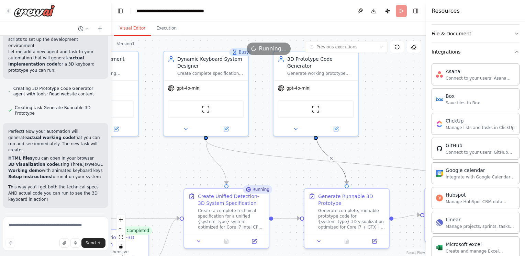
drag, startPoint x: 225, startPoint y: 163, endPoint x: 323, endPoint y: 166, distance: 97.5
click at [323, 166] on div ".deletable-edge-delete-btn { width: 20px; height: 20px; border: 0px solid #ffff…" at bounding box center [268, 146] width 315 height 220
drag, startPoint x: 213, startPoint y: 158, endPoint x: 270, endPoint y: 160, distance: 56.7
click at [270, 160] on div ".deletable-edge-delete-btn { width: 20px; height: 20px; border: 0px solid #ffff…" at bounding box center [268, 146] width 315 height 220
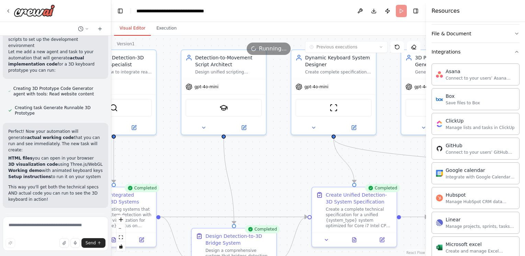
drag, startPoint x: 180, startPoint y: 151, endPoint x: 316, endPoint y: 150, distance: 135.3
click at [315, 150] on div ".deletable-edge-delete-btn { width: 20px; height: 20px; border: 0px solid #ffff…" at bounding box center [268, 146] width 315 height 220
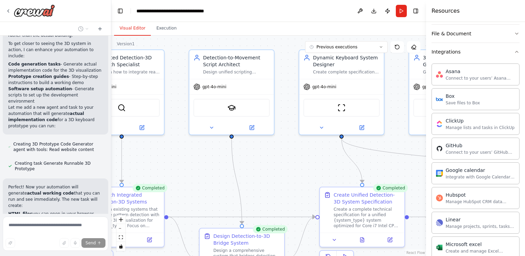
scroll to position [7632, 0]
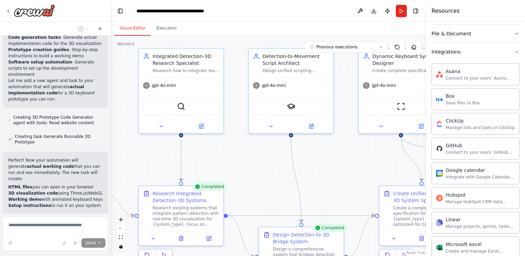
drag, startPoint x: 221, startPoint y: 175, endPoint x: 281, endPoint y: 174, distance: 59.4
click at [281, 174] on div ".deletable-edge-delete-btn { width: 20px; height: 20px; border: 0px solid #ffff…" at bounding box center [268, 146] width 315 height 220
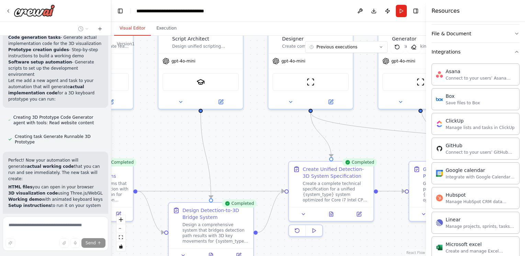
drag, startPoint x: 316, startPoint y: 176, endPoint x: 221, endPoint y: 150, distance: 98.8
click at [221, 150] on div ".deletable-edge-delete-btn { width: 20px; height: 20px; border: 0px solid #ffff…" at bounding box center [268, 146] width 315 height 220
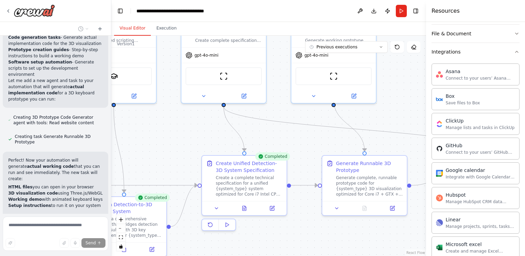
drag, startPoint x: 368, startPoint y: 150, endPoint x: 287, endPoint y: 146, distance: 81.1
click at [287, 146] on div ".deletable-edge-delete-btn { width: 20px; height: 20px; border: 0px solid #ffff…" at bounding box center [268, 146] width 315 height 220
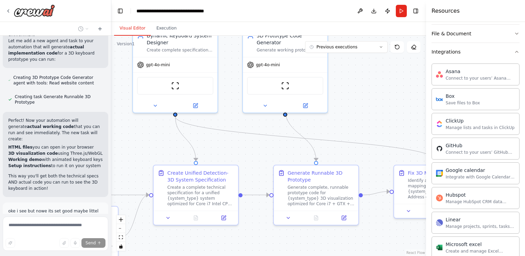
drag, startPoint x: 393, startPoint y: 120, endPoint x: 344, endPoint y: 130, distance: 50.0
click at [344, 130] on div ".deletable-edge-delete-btn { width: 20px; height: 20px; border: 0px solid #ffff…" at bounding box center [268, 146] width 315 height 220
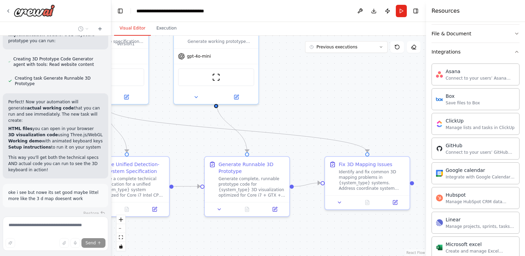
drag, startPoint x: 385, startPoint y: 136, endPoint x: 317, endPoint y: 127, distance: 68.6
click at [317, 127] on div ".deletable-edge-delete-btn { width: 20px; height: 20px; border: 0px solid #ffff…" at bounding box center [268, 146] width 315 height 220
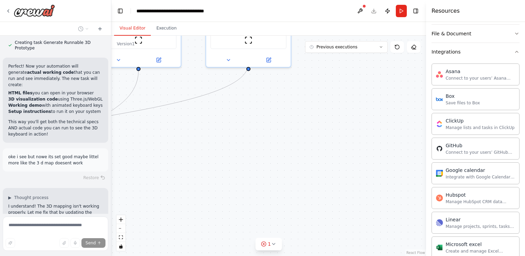
drag, startPoint x: 243, startPoint y: 163, endPoint x: 276, endPoint y: 125, distance: 50.4
click at [276, 126] on div ".deletable-edge-delete-btn { width: 20px; height: 20px; border: 0px solid #ffff…" at bounding box center [268, 146] width 315 height 220
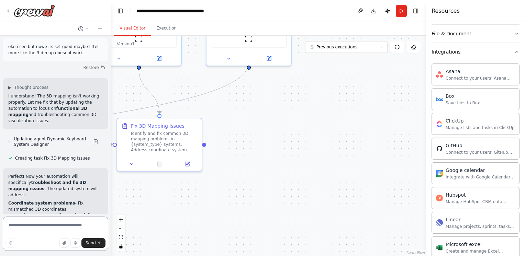
scroll to position [7982, 0]
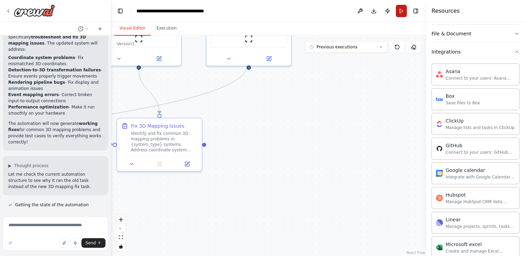
click at [401, 9] on button "Run" at bounding box center [401, 11] width 11 height 12
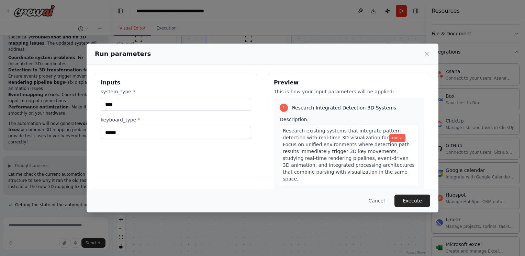
click at [411, 201] on button "Execute" at bounding box center [412, 201] width 36 height 12
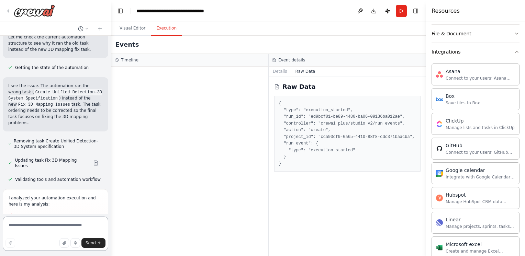
scroll to position [8167, 0]
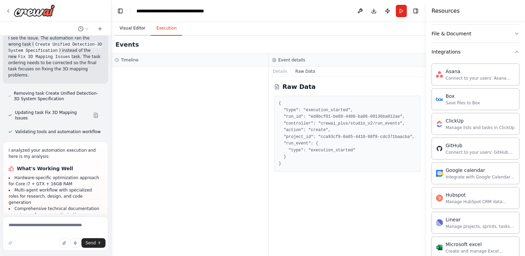
drag, startPoint x: 133, startPoint y: 10, endPoint x: 135, endPoint y: 23, distance: 12.5
click at [133, 11] on header "**********" at bounding box center [268, 11] width 315 height 22
click at [136, 26] on button "Visual Editor" at bounding box center [132, 28] width 37 height 14
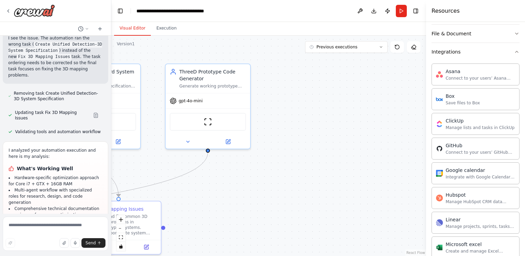
drag, startPoint x: 285, startPoint y: 95, endPoint x: 287, endPoint y: 164, distance: 69.0
click at [244, 178] on div ".deletable-edge-delete-btn { width: 20px; height: 20px; border: 0px solid #ffff…" at bounding box center [268, 146] width 315 height 220
click at [227, 124] on div "ScrapeWebsiteTool" at bounding box center [208, 121] width 76 height 18
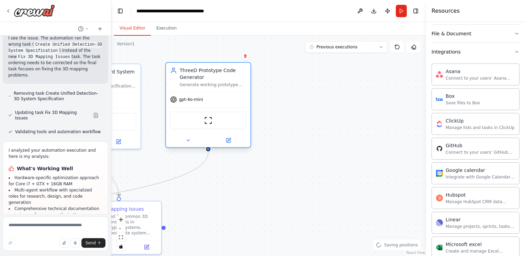
click at [220, 124] on div "ScrapeWebsiteTool" at bounding box center [208, 121] width 76 height 18
click at [206, 121] on img at bounding box center [208, 120] width 8 height 8
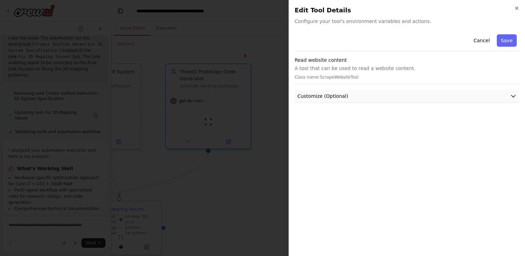
click at [359, 97] on button "Customize (Optional)" at bounding box center [406, 96] width 225 height 13
drag, startPoint x: 352, startPoint y: 79, endPoint x: 317, endPoint y: 80, distance: 34.4
click at [317, 80] on div "Read website content A tool that can be used to read a website content. Class n…" at bounding box center [406, 71] width 225 height 28
copy p "ScrapeWebsiteTool"
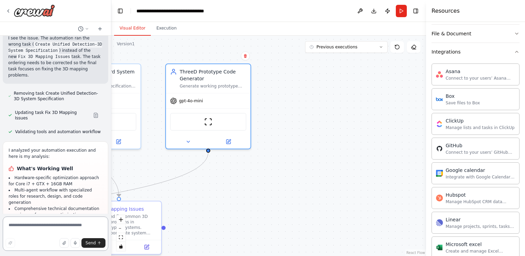
click at [41, 224] on textarea at bounding box center [55, 234] width 105 height 34
paste textarea "**********"
type textarea "**********"
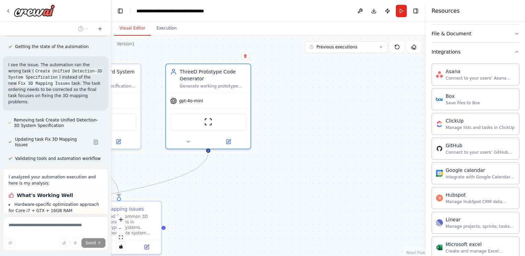
scroll to position [8178, 0]
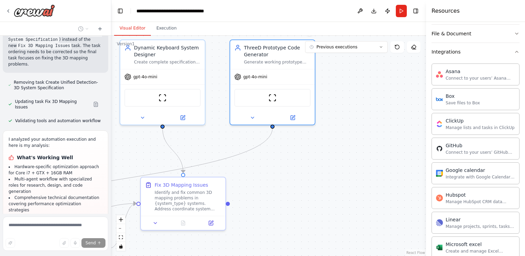
drag, startPoint x: 262, startPoint y: 206, endPoint x: 328, endPoint y: 182, distance: 70.1
click at [328, 182] on div ".deletable-edge-delete-btn { width: 20px; height: 20px; border: 0px solid #ffff…" at bounding box center [268, 146] width 315 height 220
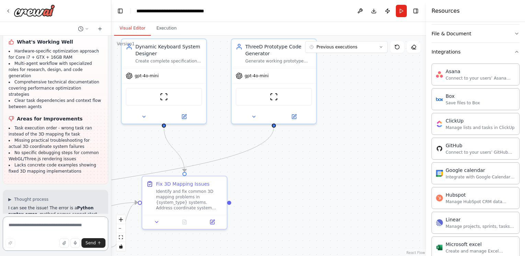
scroll to position [8298, 0]
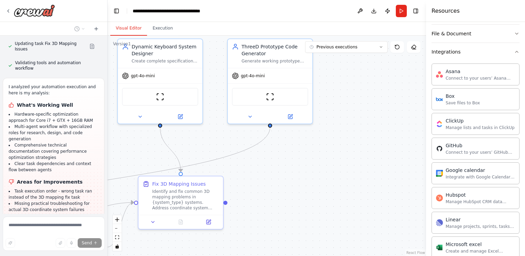
scroll to position [8513, 0]
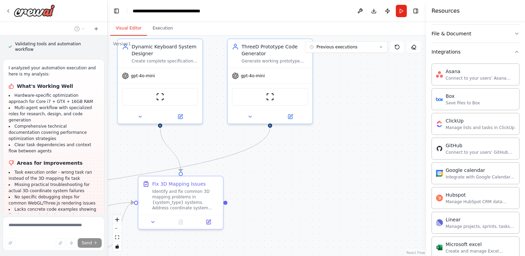
drag, startPoint x: 109, startPoint y: 202, endPoint x: 107, endPoint y: 194, distance: 8.3
click at [107, 194] on div "can you make your own 3d software detectie like render but with own rules ? ▶ T…" at bounding box center [262, 128] width 525 height 256
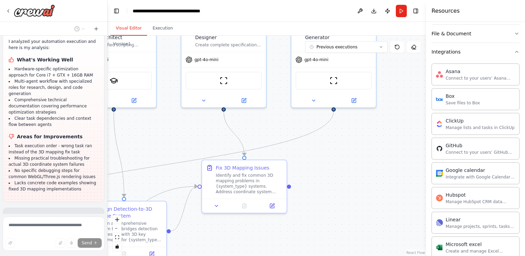
drag, startPoint x: 132, startPoint y: 158, endPoint x: 230, endPoint y: 134, distance: 101.0
click at [230, 134] on div ".deletable-edge-delete-btn { width: 20px; height: 20px; border: 0px solid #ffff…" at bounding box center [266, 146] width 318 height 220
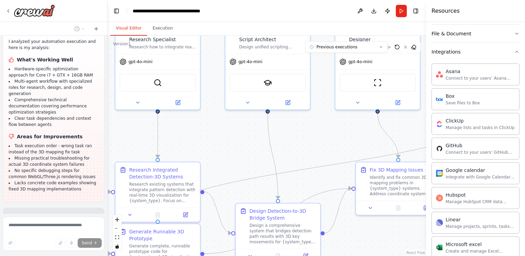
drag, startPoint x: 180, startPoint y: 140, endPoint x: 230, endPoint y: 150, distance: 50.4
click at [299, 149] on div ".deletable-edge-delete-btn { width: 20px; height: 20px; border: 0px solid #ffff…" at bounding box center [266, 146] width 318 height 220
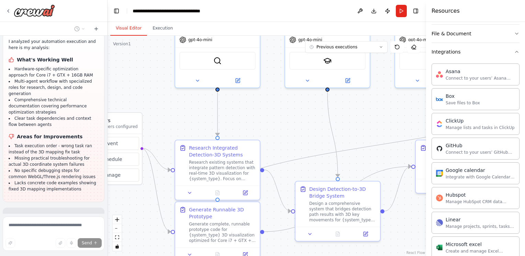
drag, startPoint x: 179, startPoint y: 146, endPoint x: 240, endPoint y: 124, distance: 64.6
click at [240, 124] on div ".deletable-edge-delete-btn { width: 20px; height: 20px; border: 0px solid #ffff…" at bounding box center [266, 146] width 318 height 220
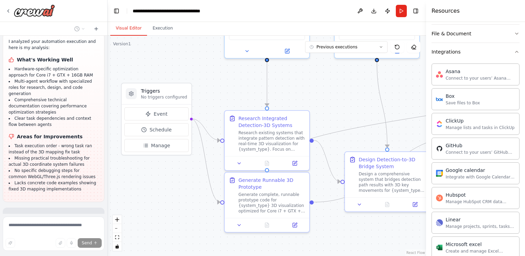
drag, startPoint x: 179, startPoint y: 126, endPoint x: 227, endPoint y: 94, distance: 57.9
click at [227, 94] on div ".deletable-edge-delete-btn { width: 20px; height: 20px; border: 0px solid #ffff…" at bounding box center [266, 146] width 318 height 220
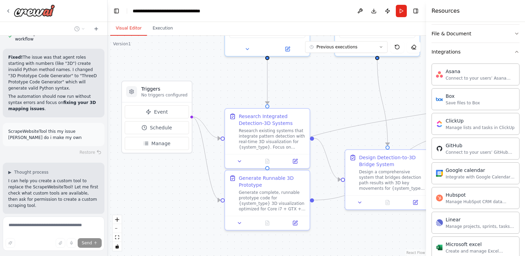
scroll to position [8826, 0]
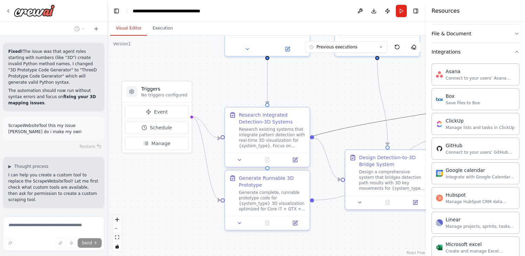
drag, startPoint x: 371, startPoint y: 123, endPoint x: 261, endPoint y: 110, distance: 111.0
click at [255, 110] on div ".deletable-edge-delete-btn { width: 20px; height: 20px; border: 0px solid #ffff…" at bounding box center [246, 46] width 318 height 220
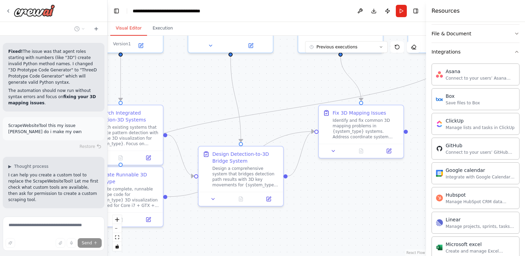
drag, startPoint x: 372, startPoint y: 98, endPoint x: 225, endPoint y: 95, distance: 147.0
click at [225, 95] on div ".deletable-edge-delete-btn { width: 20px; height: 20px; border: 0px solid #ffff…" at bounding box center [266, 146] width 318 height 220
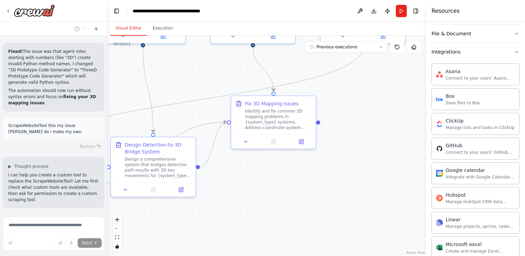
drag, startPoint x: 280, startPoint y: 118, endPoint x: 192, endPoint y: 109, distance: 88.4
click at [192, 109] on div ".deletable-edge-delete-btn { width: 20px; height: 20px; border: 0px solid #ffff…" at bounding box center [266, 146] width 318 height 220
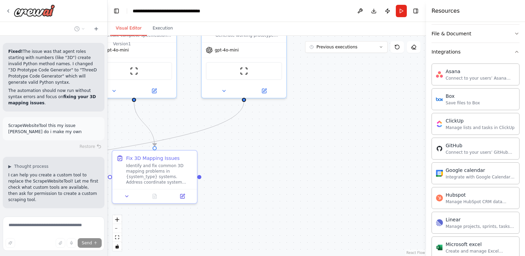
drag, startPoint x: 337, startPoint y: 116, endPoint x: 216, endPoint y: 173, distance: 133.7
click at [216, 173] on div ".deletable-edge-delete-btn { width: 20px; height: 20px; border: 0px solid #ffff…" at bounding box center [266, 146] width 318 height 220
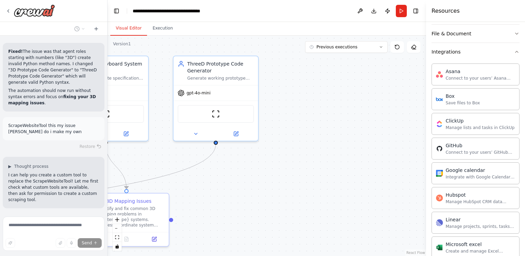
drag, startPoint x: 309, startPoint y: 122, endPoint x: 283, endPoint y: 164, distance: 49.6
click at [283, 164] on div ".deletable-edge-delete-btn { width: 20px; height: 20px; border: 0px solid #ffff…" at bounding box center [266, 146] width 318 height 220
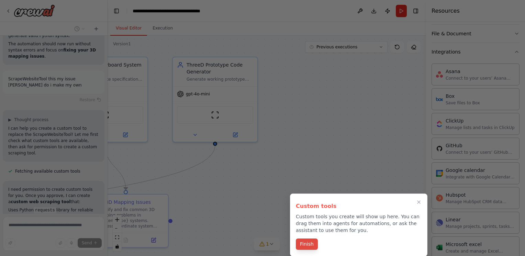
click at [302, 246] on button "Finish" at bounding box center [307, 244] width 22 height 11
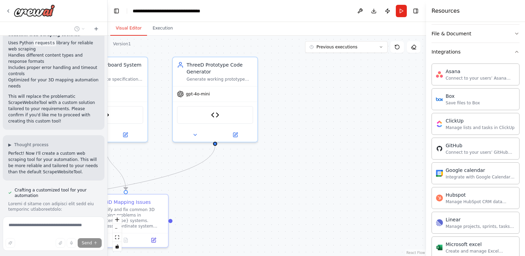
scroll to position [9057, 0]
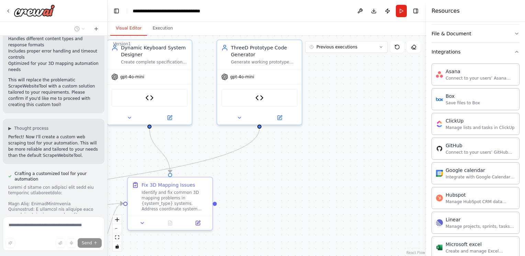
drag, startPoint x: 132, startPoint y: 172, endPoint x: 177, endPoint y: 144, distance: 53.1
click at [177, 144] on div ".deletable-edge-delete-btn { width: 20px; height: 20px; border: 0px solid #ffff…" at bounding box center [266, 146] width 318 height 220
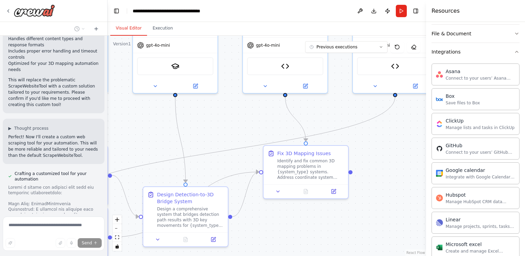
drag, startPoint x: 177, startPoint y: 159, endPoint x: 318, endPoint y: 139, distance: 141.9
click at [318, 139] on div ".deletable-edge-delete-btn { width: 20px; height: 20px; border: 0px solid #ffff…" at bounding box center [266, 146] width 318 height 220
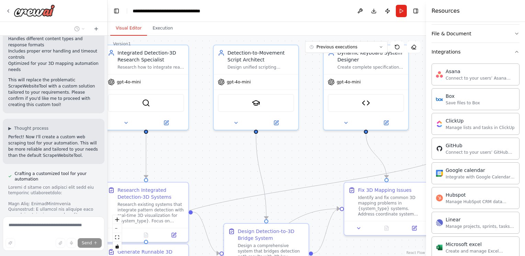
drag, startPoint x: 200, startPoint y: 125, endPoint x: 275, endPoint y: 162, distance: 84.2
click at [275, 162] on div ".deletable-edge-delete-btn { width: 20px; height: 20px; border: 0px solid #ffff…" at bounding box center [266, 146] width 318 height 220
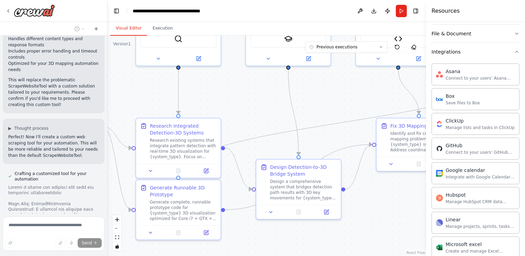
drag, startPoint x: 212, startPoint y: 162, endPoint x: 244, endPoint y: 98, distance: 71.4
click at [244, 98] on div ".deletable-edge-delete-btn { width: 20px; height: 20px; border: 0px solid #ffff…" at bounding box center [266, 146] width 318 height 220
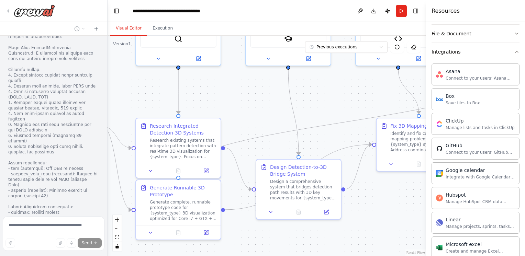
scroll to position [9341, 0]
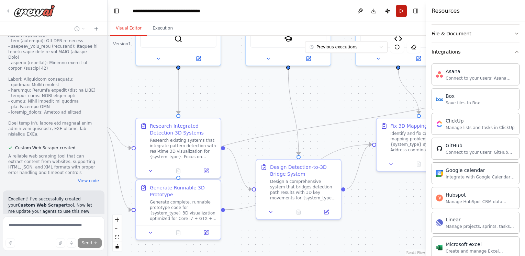
click at [402, 11] on button "Run" at bounding box center [401, 11] width 11 height 12
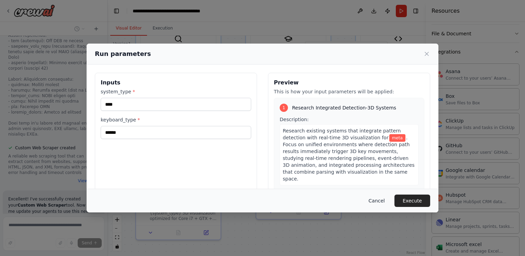
click at [381, 198] on button "Cancel" at bounding box center [376, 201] width 27 height 12
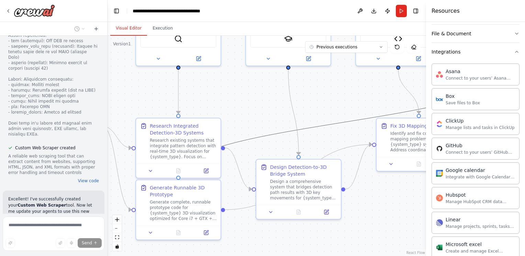
drag, startPoint x: 369, startPoint y: 115, endPoint x: 293, endPoint y: 151, distance: 84.9
click at [293, 151] on div ".deletable-edge-delete-btn { width: 20px; height: 20px; border: 0px solid #ffff…" at bounding box center [266, 146] width 318 height 220
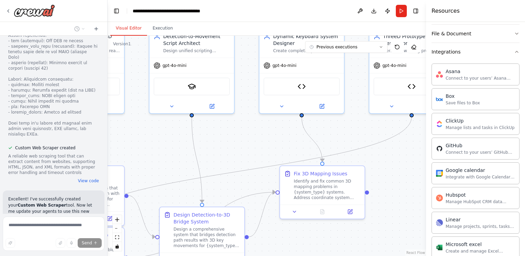
drag, startPoint x: 347, startPoint y: 101, endPoint x: 249, endPoint y: 150, distance: 109.8
click at [249, 150] on div ".deletable-edge-delete-btn { width: 20px; height: 20px; border: 0px solid #ffff…" at bounding box center [266, 146] width 318 height 220
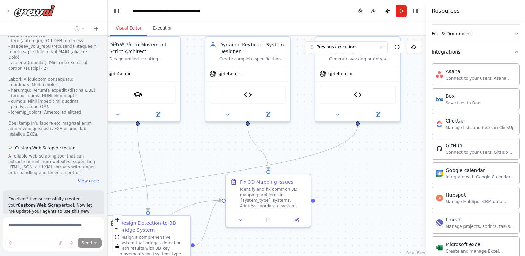
drag, startPoint x: 350, startPoint y: 126, endPoint x: 293, endPoint y: 135, distance: 57.7
click at [293, 135] on div ".deletable-edge-delete-btn { width: 20px; height: 20px; border: 0px solid #ffff…" at bounding box center [266, 146] width 318 height 220
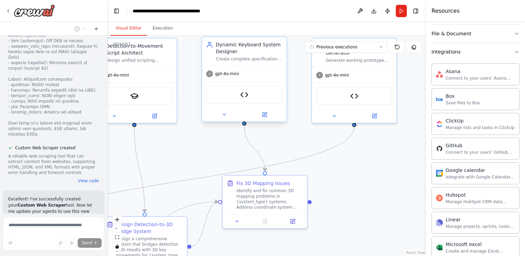
click at [252, 94] on div "Custom Web Scraper" at bounding box center [244, 95] width 76 height 18
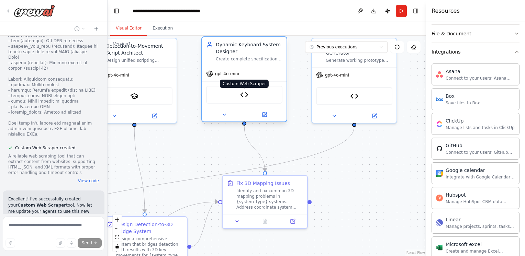
click at [246, 95] on img at bounding box center [244, 95] width 8 height 8
click at [246, 94] on img at bounding box center [244, 95] width 8 height 8
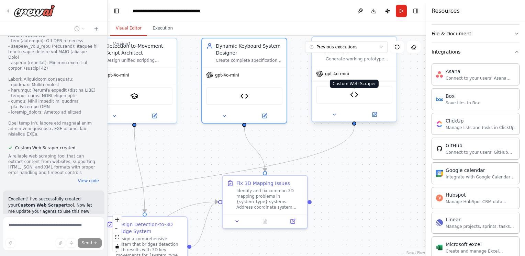
click at [356, 96] on img at bounding box center [354, 95] width 8 height 8
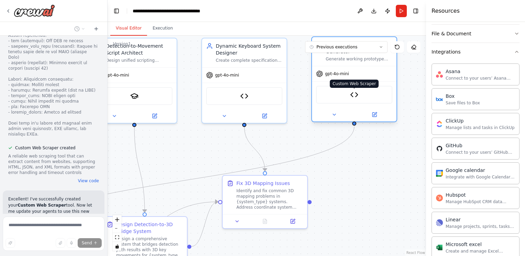
click at [355, 96] on img at bounding box center [354, 95] width 8 height 8
click at [354, 95] on img at bounding box center [354, 95] width 8 height 8
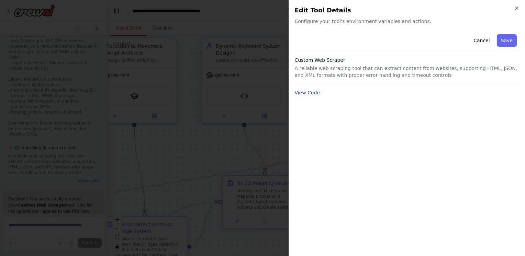
click at [311, 92] on button "View Code" at bounding box center [306, 92] width 25 height 7
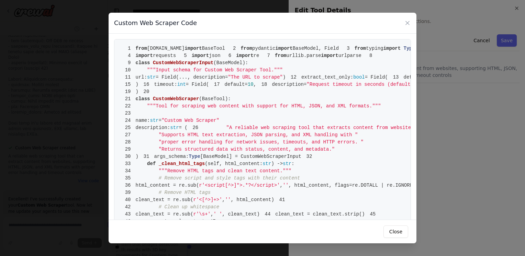
click at [467, 203] on div "Custom Web Scraper Code 1 from crewai.tools import BaseTool 2 from pydantic imp…" at bounding box center [262, 128] width 525 height 256
drag, startPoint x: 467, startPoint y: 203, endPoint x: 467, endPoint y: 198, distance: 4.1
click at [467, 203] on div "Custom Web Scraper Code 1 from crewai.tools import BaseTool 2 from pydantic imp…" at bounding box center [262, 128] width 525 height 256
click at [408, 25] on icon at bounding box center [407, 23] width 7 height 7
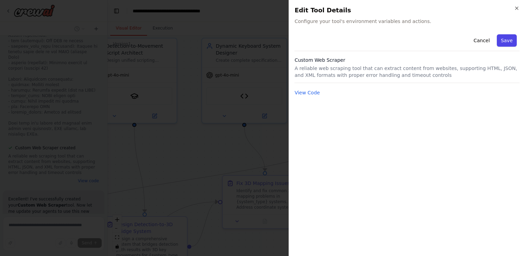
click at [511, 42] on button "Save" at bounding box center [507, 40] width 20 height 12
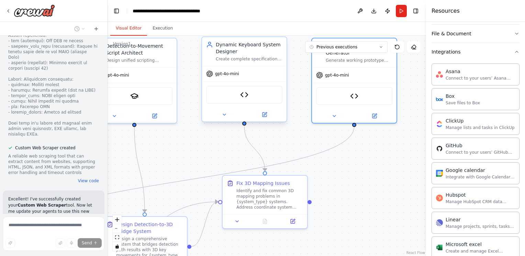
click at [246, 102] on div "Custom Web Scraper" at bounding box center [244, 95] width 76 height 18
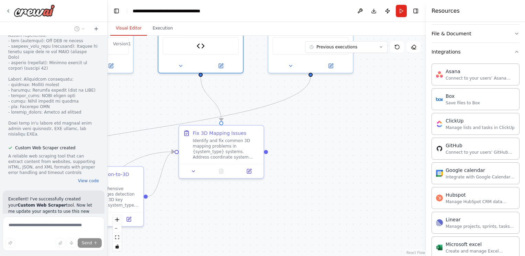
drag, startPoint x: 347, startPoint y: 173, endPoint x: 304, endPoint y: 122, distance: 66.7
click at [304, 122] on div ".deletable-edge-delete-btn { width: 20px; height: 20px; border: 0px solid #ffff…" at bounding box center [266, 146] width 318 height 220
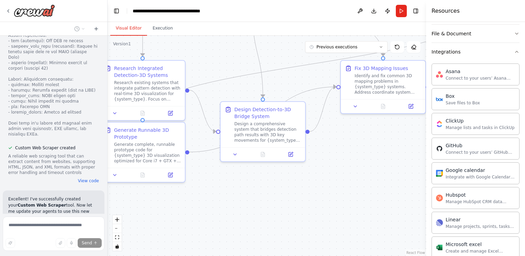
drag, startPoint x: 207, startPoint y: 228, endPoint x: 367, endPoint y: 164, distance: 172.6
click at [367, 164] on div ".deletable-edge-delete-btn { width: 20px; height: 20px; border: 0px solid #ffff…" at bounding box center [266, 146] width 318 height 220
click at [402, 13] on button "Run" at bounding box center [401, 11] width 11 height 12
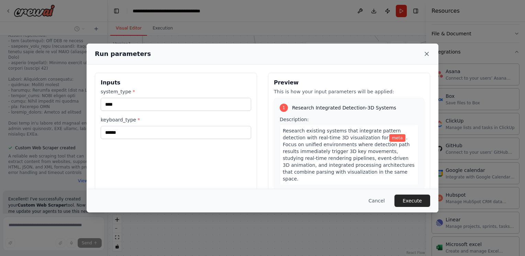
click at [428, 55] on icon at bounding box center [426, 53] width 3 height 3
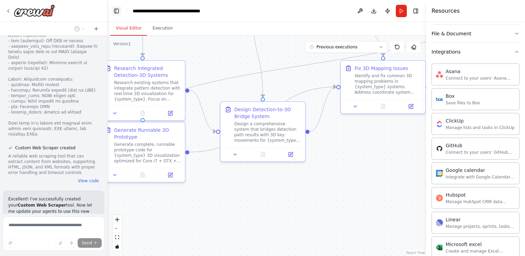
click at [119, 10] on button "Toggle Left Sidebar" at bounding box center [117, 11] width 10 height 10
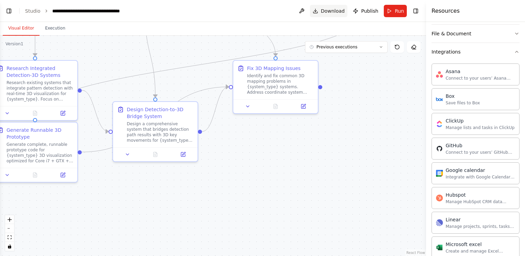
click at [331, 12] on span "Download" at bounding box center [333, 11] width 24 height 7
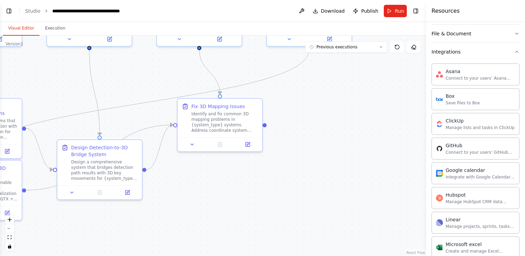
click at [308, 167] on div ".deletable-edge-delete-btn { width: 20px; height: 20px; border: 0px solid #ffff…" at bounding box center [213, 146] width 426 height 220
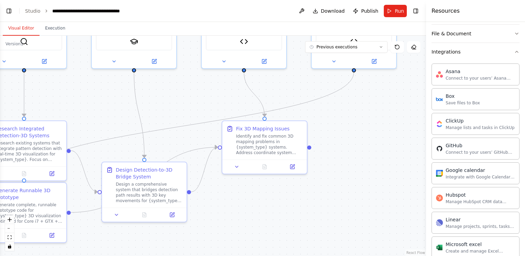
drag, startPoint x: 323, startPoint y: 122, endPoint x: 377, endPoint y: 151, distance: 61.2
click at [376, 150] on div ".deletable-edge-delete-btn { width: 20px; height: 20px; border: 0px solid #ffff…" at bounding box center [213, 146] width 426 height 220
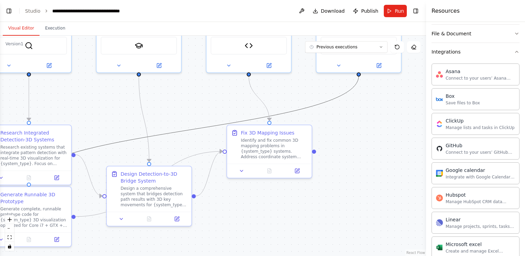
drag, startPoint x: 156, startPoint y: 135, endPoint x: 354, endPoint y: 86, distance: 204.5
click at [354, 86] on icon "Edge from bc4f7821-d967-4438-9e5c-05ca7ef25869 to 84bc2ea2-e144-4a9e-81bb-cb9fb…" at bounding box center [194, 129] width 330 height 106
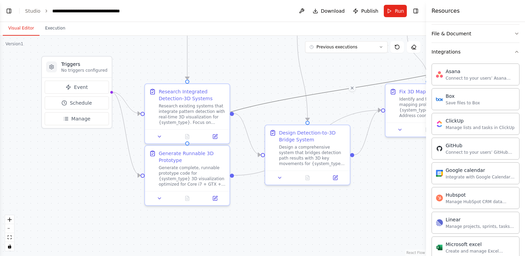
drag, startPoint x: 194, startPoint y: 102, endPoint x: 352, endPoint y: 61, distance: 163.6
click at [352, 61] on div ".deletable-edge-delete-btn { width: 20px; height: 20px; border: 0px solid #ffff…" at bounding box center [213, 146] width 426 height 220
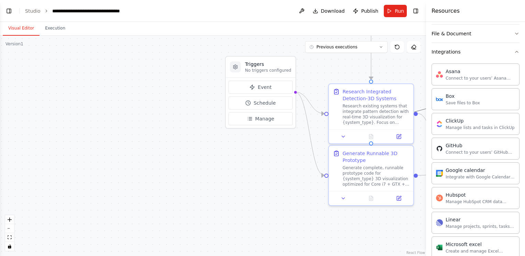
drag, startPoint x: 74, startPoint y: 169, endPoint x: 257, endPoint y: 168, distance: 183.0
click at [257, 168] on div ".deletable-edge-delete-btn { width: 20px; height: 20px; border: 0px solid #ffff…" at bounding box center [213, 146] width 426 height 220
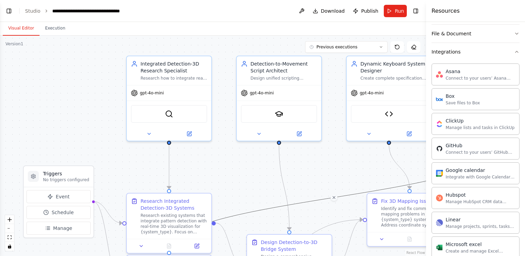
drag, startPoint x: 299, startPoint y: 72, endPoint x: 154, endPoint y: 160, distance: 169.8
click at [97, 182] on div ".deletable-edge-delete-btn { width: 20px; height: 20px; border: 0px solid #ffff…" at bounding box center [213, 146] width 426 height 220
click at [281, 119] on div "SerplyScholarSearchTool" at bounding box center [279, 113] width 76 height 18
click at [174, 111] on div "SerplyWebSearchTool" at bounding box center [169, 113] width 76 height 18
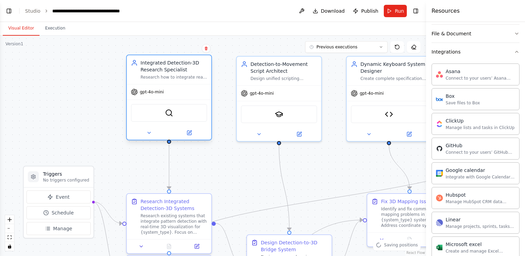
click at [174, 111] on div "SerplyWebSearchTool" at bounding box center [169, 113] width 76 height 18
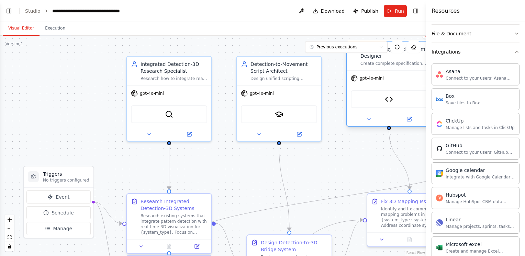
drag, startPoint x: 346, startPoint y: 99, endPoint x: 346, endPoint y: 85, distance: 13.7
click at [346, 85] on div "gpt-4o-mini" at bounding box center [388, 78] width 84 height 15
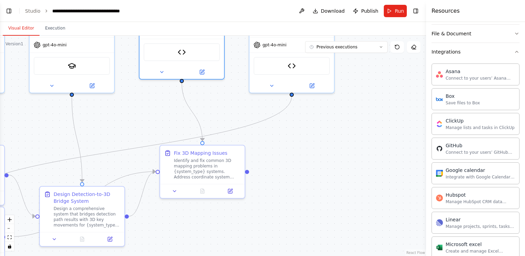
drag, startPoint x: 365, startPoint y: 175, endPoint x: 148, endPoint y: 127, distance: 222.1
click at [148, 127] on div ".deletable-edge-delete-btn { width: 20px; height: 20px; border: 0px solid #ffff…" at bounding box center [213, 146] width 426 height 220
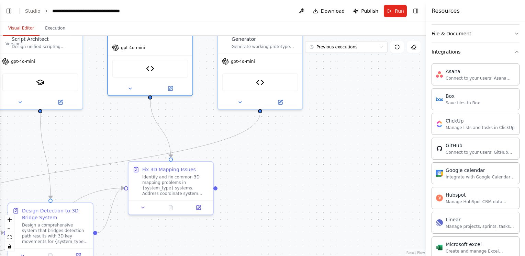
drag, startPoint x: 262, startPoint y: 155, endPoint x: 250, endPoint y: 155, distance: 12.0
click at [250, 155] on div ".deletable-edge-delete-btn { width: 20px; height: 20px; border: 0px solid #ffff…" at bounding box center [213, 146] width 426 height 220
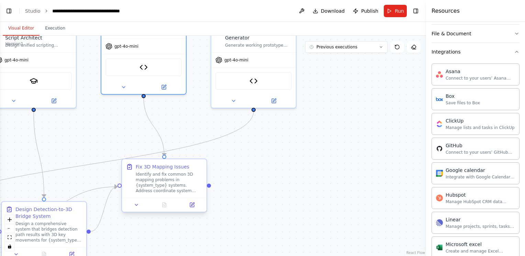
click at [208, 188] on div ".deletable-edge-delete-btn { width: 20px; height: 20px; border: 0px solid #ffff…" at bounding box center [213, 146] width 426 height 220
click at [209, 186] on div at bounding box center [209, 185] width 4 height 4
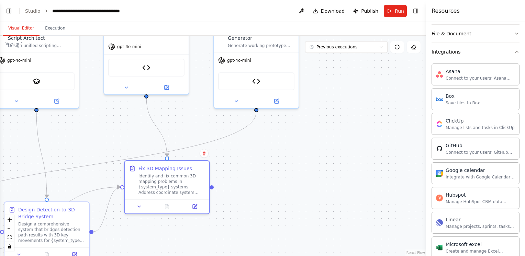
drag, startPoint x: 269, startPoint y: 168, endPoint x: 273, endPoint y: 169, distance: 4.5
click at [273, 169] on div ".deletable-edge-delete-btn { width: 20px; height: 20px; border: 0px solid #ffff…" at bounding box center [213, 146] width 426 height 220
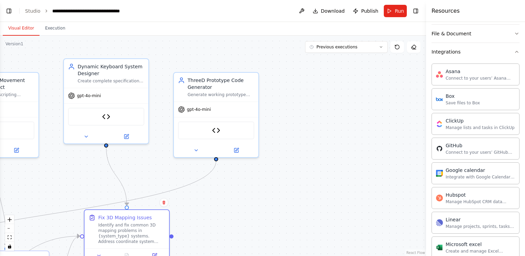
drag, startPoint x: 289, startPoint y: 174, endPoint x: 244, endPoint y: 224, distance: 66.6
click at [244, 224] on div ".deletable-edge-delete-btn { width: 20px; height: 20px; border: 0px solid #ffff…" at bounding box center [213, 146] width 426 height 220
click at [274, 198] on div ".deletable-edge-delete-btn { width: 20px; height: 20px; border: 0px solid #ffff…" at bounding box center [213, 146] width 426 height 220
drag, startPoint x: 234, startPoint y: 203, endPoint x: 190, endPoint y: 198, distance: 43.8
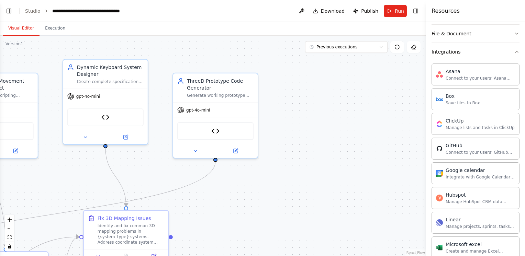
click at [214, 202] on div ".deletable-edge-delete-btn { width: 20px; height: 20px; border: 0px solid #ffff…" at bounding box center [213, 146] width 426 height 220
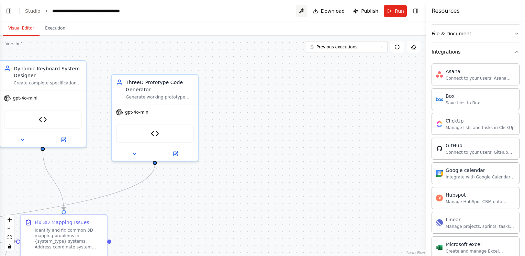
click at [306, 11] on button at bounding box center [301, 11] width 11 height 12
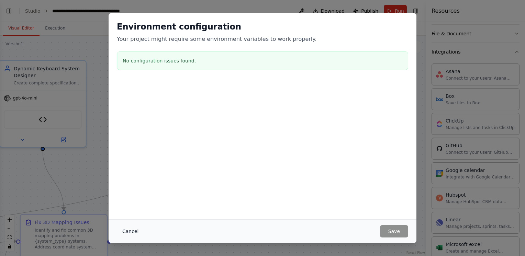
click at [125, 230] on button "Cancel" at bounding box center [130, 231] width 27 height 12
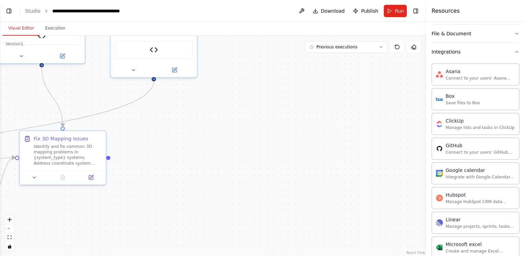
drag, startPoint x: 170, startPoint y: 197, endPoint x: 232, endPoint y: 100, distance: 115.5
click at [232, 100] on div ".deletable-edge-delete-btn { width: 20px; height: 20px; border: 0px solid #ffff…" at bounding box center [213, 146] width 426 height 220
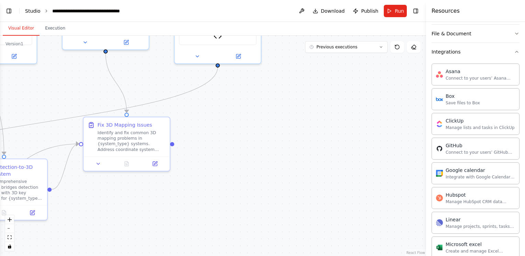
click at [38, 12] on link "Studio" at bounding box center [32, 10] width 15 height 5
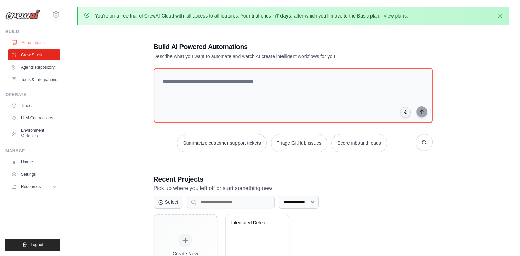
click at [37, 41] on link "Automations" at bounding box center [35, 42] width 52 height 11
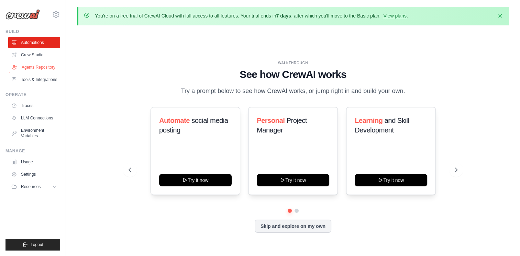
click at [45, 68] on link "Agents Repository" at bounding box center [35, 67] width 52 height 11
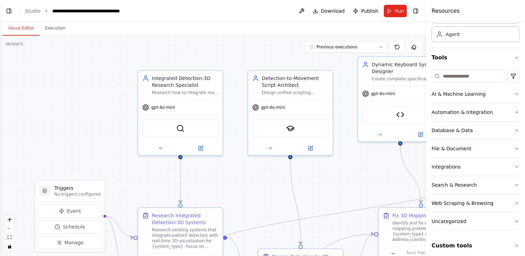
scroll to position [43, 0]
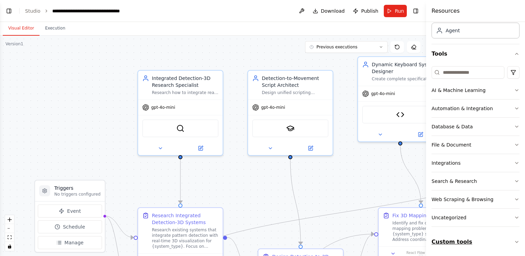
click at [514, 240] on icon "button" at bounding box center [516, 241] width 5 height 5
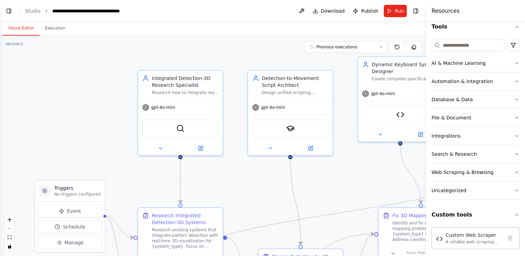
scroll to position [73, 0]
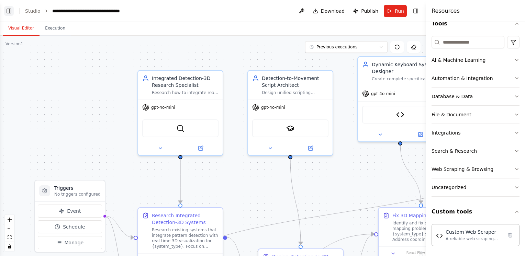
click at [10, 12] on button "Toggle Left Sidebar" at bounding box center [9, 11] width 10 height 10
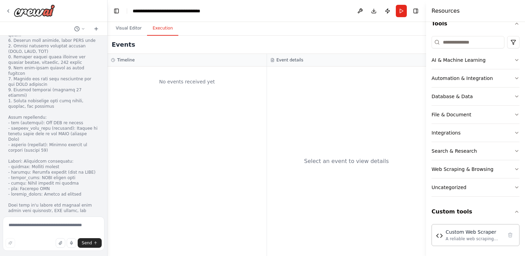
click at [155, 33] on button "Execution" at bounding box center [162, 28] width 31 height 14
drag, startPoint x: 279, startPoint y: 60, endPoint x: 259, endPoint y: 60, distance: 19.9
click at [279, 60] on h3 "Event details" at bounding box center [289, 59] width 27 height 5
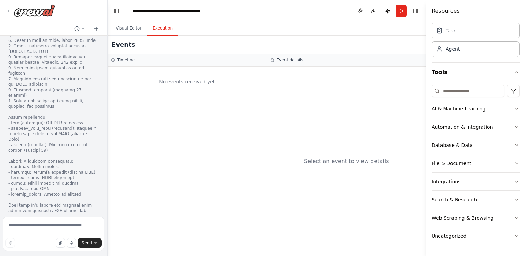
scroll to position [0, 0]
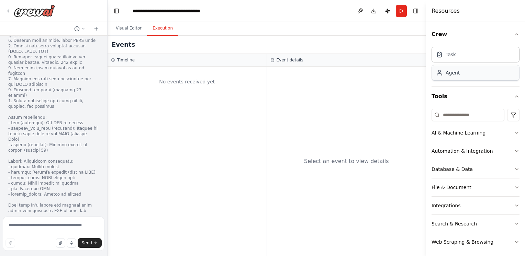
click at [455, 76] on div "Agent" at bounding box center [475, 73] width 88 height 16
click at [454, 78] on div "Agent" at bounding box center [475, 73] width 88 height 16
click at [454, 77] on div "Agent" at bounding box center [475, 73] width 88 height 16
click at [455, 54] on div "Task" at bounding box center [475, 54] width 88 height 16
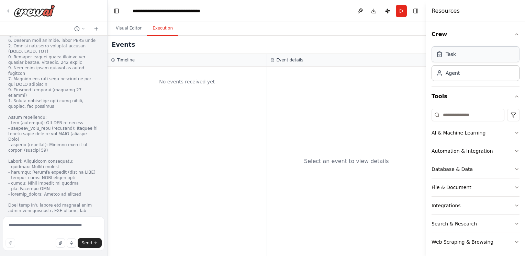
click at [452, 55] on div "Task" at bounding box center [450, 54] width 10 height 7
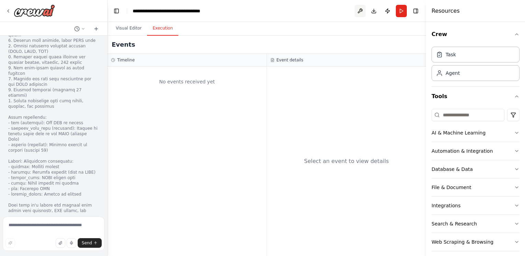
click at [357, 14] on button at bounding box center [359, 11] width 11 height 12
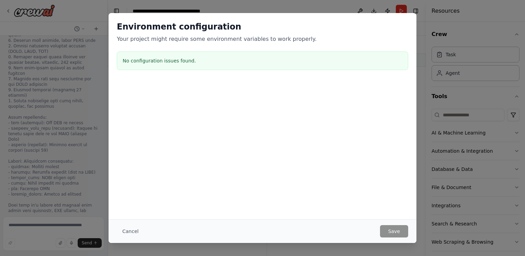
click at [338, 95] on div at bounding box center [263, 115] width 308 height 69
click at [448, 111] on div "Environment configuration Your project might require some environment variables…" at bounding box center [262, 128] width 525 height 256
click at [130, 237] on button "Cancel" at bounding box center [130, 231] width 27 height 12
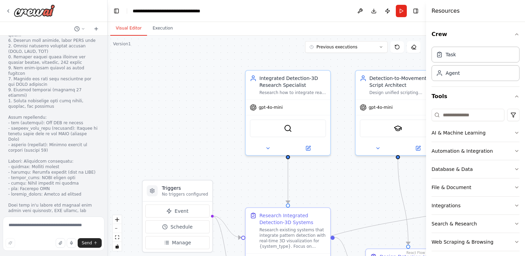
click at [132, 32] on button "Visual Editor" at bounding box center [128, 28] width 37 height 14
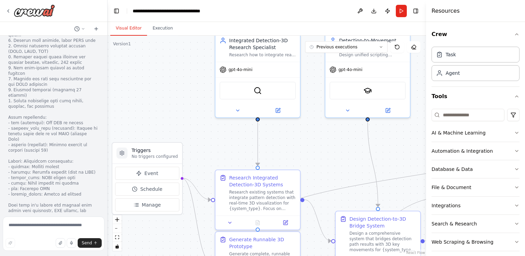
drag, startPoint x: 205, startPoint y: 113, endPoint x: 168, endPoint y: 67, distance: 59.3
click at [168, 67] on div ".deletable-edge-delete-btn { width: 20px; height: 20px; border: 0px solid #ffff…" at bounding box center [266, 146] width 318 height 220
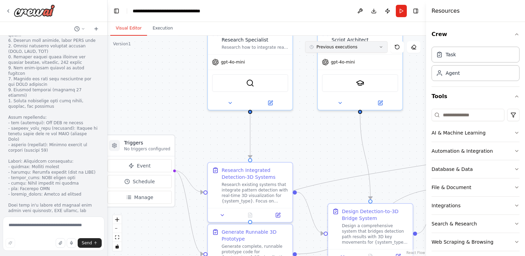
click at [369, 50] on button "Previous executions" at bounding box center [346, 47] width 82 height 12
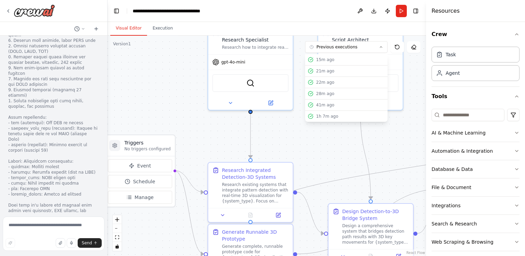
click at [354, 148] on div ".deletable-edge-delete-btn { width: 20px; height: 20px; border: 0px solid #ffff…" at bounding box center [266, 146] width 318 height 220
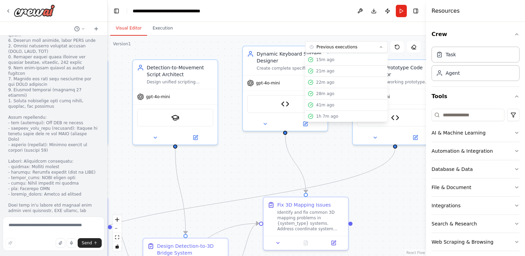
drag, startPoint x: 357, startPoint y: 148, endPoint x: 172, endPoint y: 181, distance: 188.5
click at [172, 182] on div ".deletable-edge-delete-btn { width: 20px; height: 20px; border: 0px solid #ffff…" at bounding box center [266, 146] width 318 height 220
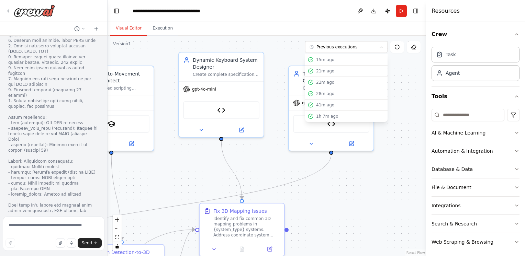
drag, startPoint x: 345, startPoint y: 174, endPoint x: 244, endPoint y: 185, distance: 101.5
click at [244, 185] on div ".deletable-edge-delete-btn { width: 20px; height: 20px; border: 0px solid #ffff…" at bounding box center [266, 146] width 318 height 220
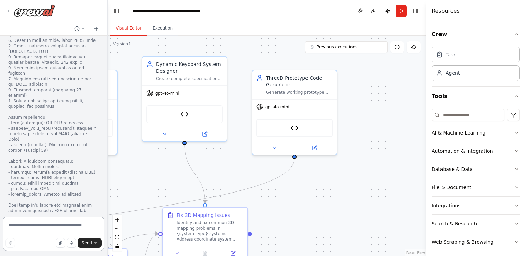
click at [42, 232] on textarea at bounding box center [54, 234] width 102 height 34
type textarea "**********"
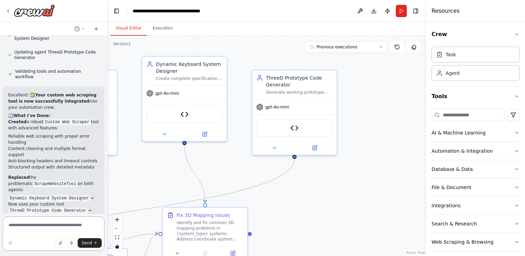
scroll to position [9623, 0]
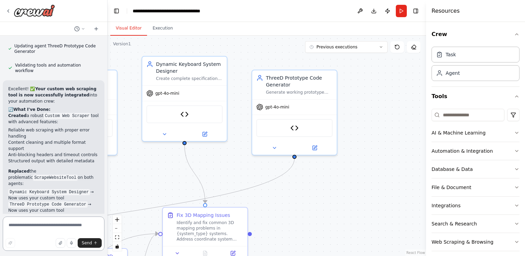
click at [30, 220] on textarea at bounding box center [54, 234] width 102 height 34
click at [33, 223] on textarea at bounding box center [54, 234] width 102 height 34
click at [33, 223] on textarea "**********" at bounding box center [54, 234] width 102 height 34
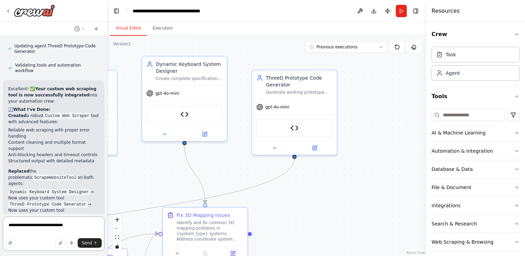
click at [65, 226] on textarea "**********" at bounding box center [54, 234] width 102 height 34
click at [67, 226] on textarea "**********" at bounding box center [54, 234] width 102 height 34
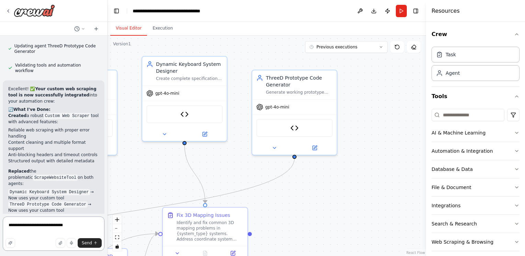
click at [67, 226] on textarea "**********" at bounding box center [54, 234] width 102 height 34
click at [49, 235] on textarea "**********" at bounding box center [54, 234] width 102 height 34
click at [81, 211] on div "can you make your own 3d software detectie like render but with own rules ? ▶ T…" at bounding box center [53, 125] width 107 height 178
click at [76, 223] on textarea "**********" at bounding box center [54, 234] width 102 height 34
paste textarea "********"
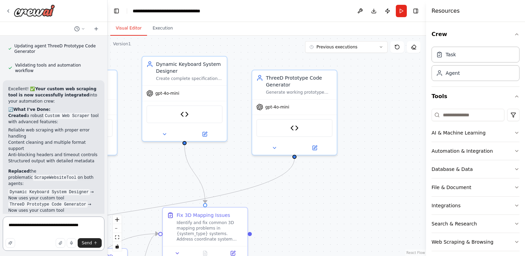
click at [45, 227] on textarea "**********" at bounding box center [54, 234] width 102 height 34
click at [36, 227] on textarea "**********" at bounding box center [54, 234] width 102 height 34
click at [66, 224] on textarea "**********" at bounding box center [54, 234] width 102 height 34
type textarea "**********"
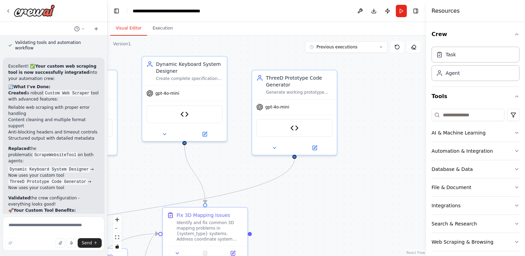
scroll to position [9684, 0]
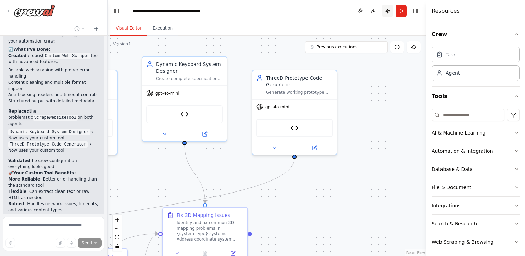
click at [387, 8] on button "Publish" at bounding box center [387, 11] width 11 height 12
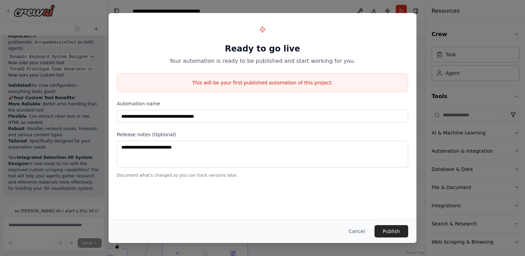
scroll to position [9778, 0]
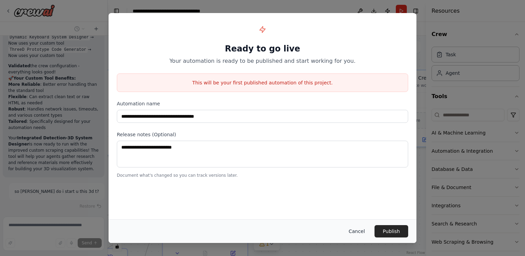
click at [356, 233] on button "Cancel" at bounding box center [356, 231] width 27 height 12
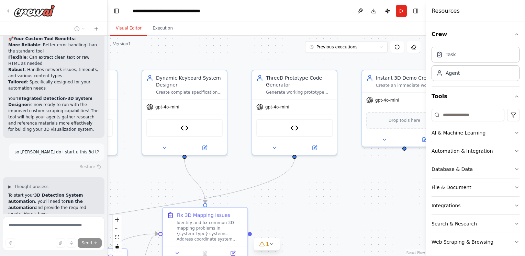
scroll to position [9837, 0]
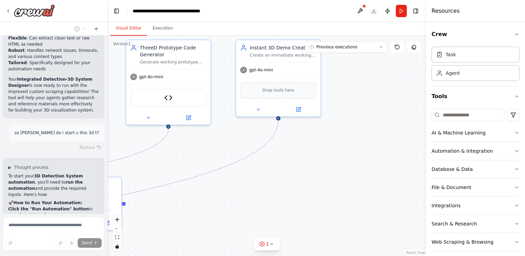
drag, startPoint x: 375, startPoint y: 220, endPoint x: 249, endPoint y: 188, distance: 130.0
click at [248, 189] on div ".deletable-edge-delete-btn { width: 20px; height: 20px; border: 0px solid #ffff…" at bounding box center [266, 146] width 318 height 220
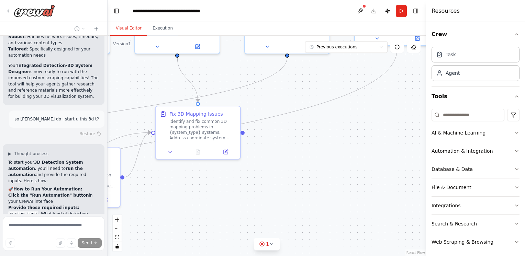
drag, startPoint x: 254, startPoint y: 185, endPoint x: 374, endPoint y: 114, distance: 138.7
click at [374, 114] on div ".deletable-edge-delete-btn { width: 20px; height: 20px; border: 0px solid #ffff…" at bounding box center [266, 146] width 318 height 220
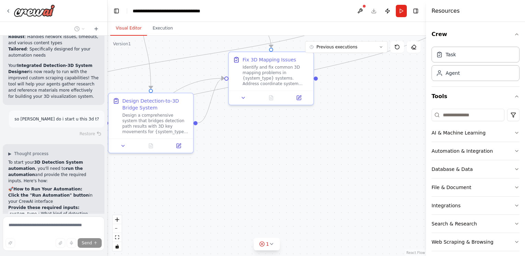
drag, startPoint x: 248, startPoint y: 181, endPoint x: 320, endPoint y: 127, distance: 89.7
click at [320, 127] on div ".deletable-edge-delete-btn { width: 20px; height: 20px; border: 0px solid #ffff…" at bounding box center [266, 146] width 318 height 220
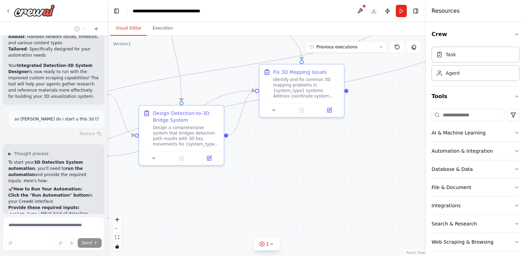
drag, startPoint x: 227, startPoint y: 170, endPoint x: 260, endPoint y: 183, distance: 34.8
click at [260, 183] on div ".deletable-edge-delete-btn { width: 20px; height: 20px; border: 0px solid #ffff…" at bounding box center [266, 146] width 318 height 220
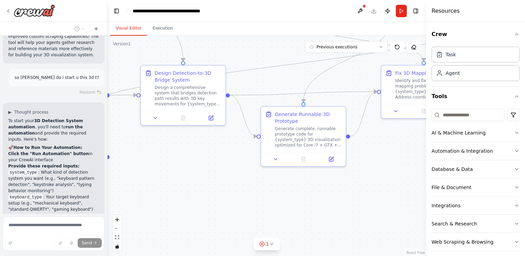
scroll to position [9899, 0]
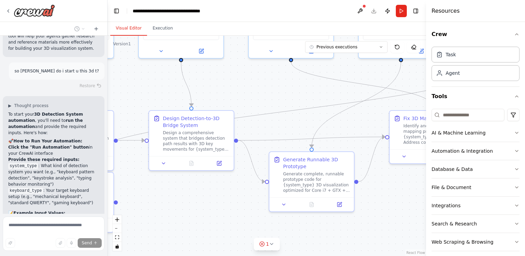
drag, startPoint x: 168, startPoint y: 185, endPoint x: 186, endPoint y: 234, distance: 52.2
click at [186, 234] on div ".deletable-edge-delete-btn { width: 20px; height: 20px; border: 0px solid #ffff…" at bounding box center [266, 146] width 318 height 220
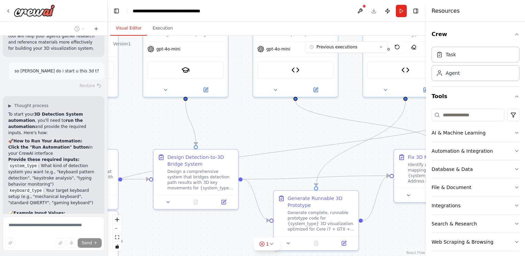
drag, startPoint x: 269, startPoint y: 134, endPoint x: 256, endPoint y: 197, distance: 64.2
click at [256, 197] on div ".deletable-edge-delete-btn { width: 20px; height: 20px; border: 0px solid #ffff…" at bounding box center [266, 146] width 318 height 220
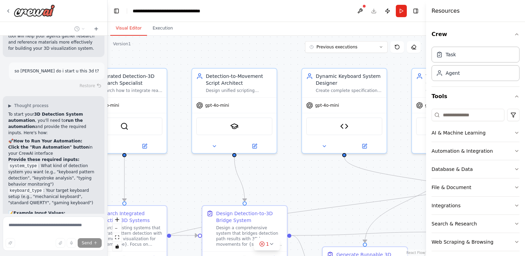
drag, startPoint x: 220, startPoint y: 150, endPoint x: 286, endPoint y: 180, distance: 72.5
click at [285, 180] on div ".deletable-edge-delete-btn { width: 20px; height: 20px; border: 0px solid #ffff…" at bounding box center [266, 146] width 318 height 220
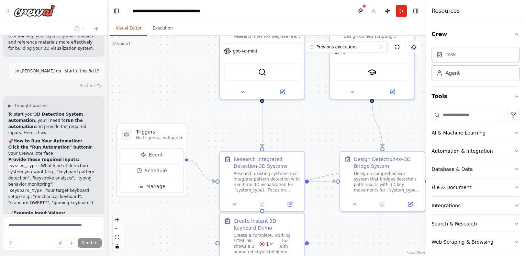
drag, startPoint x: 148, startPoint y: 189, endPoint x: 278, endPoint y: 133, distance: 141.2
click at [278, 133] on div ".deletable-edge-delete-btn { width: 20px; height: 20px; border: 0px solid #ffff…" at bounding box center [266, 146] width 318 height 220
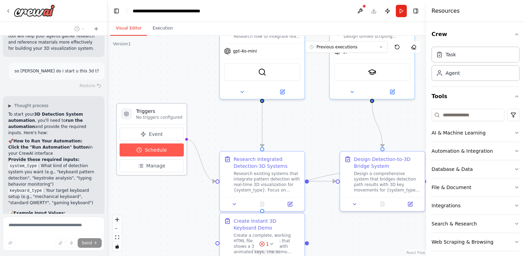
drag, startPoint x: 184, startPoint y: 167, endPoint x: 181, endPoint y: 147, distance: 20.1
click at [181, 147] on div "Event Schedule Manage" at bounding box center [152, 150] width 70 height 50
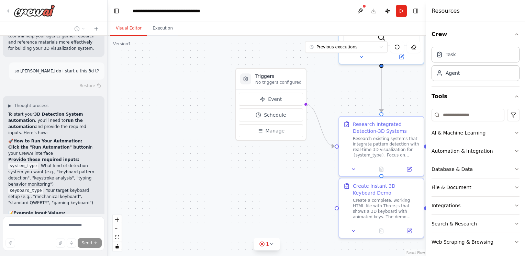
drag, startPoint x: 185, startPoint y: 219, endPoint x: 339, endPoint y: 191, distance: 156.2
click at [339, 190] on div ".deletable-edge-delete-btn { width: 20px; height: 20px; border: 0px solid #ffff…" at bounding box center [266, 146] width 318 height 220
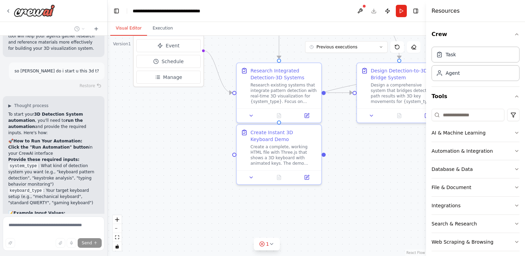
drag, startPoint x: 255, startPoint y: 155, endPoint x: 198, endPoint y: 130, distance: 62.4
click at [198, 130] on div ".deletable-edge-delete-btn { width: 20px; height: 20px; border: 0px solid #ffff…" at bounding box center [266, 146] width 318 height 220
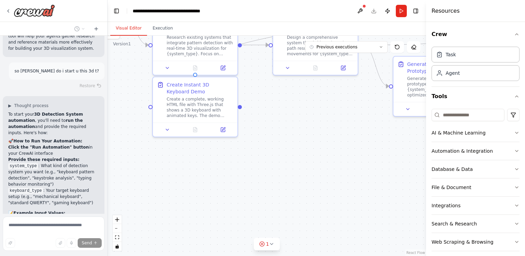
drag, startPoint x: 404, startPoint y: 193, endPoint x: 320, endPoint y: 145, distance: 96.6
click at [320, 145] on div ".deletable-edge-delete-btn { width: 20px; height: 20px; border: 0px solid #ffff…" at bounding box center [266, 146] width 318 height 220
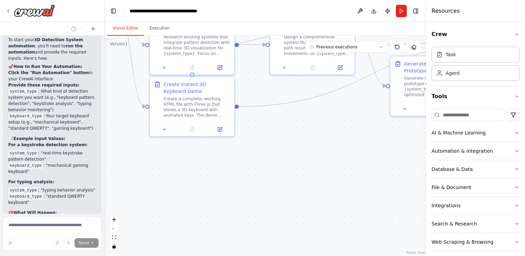
drag, startPoint x: 104, startPoint y: 202, endPoint x: 104, endPoint y: 207, distance: 5.2
click at [104, 206] on div "can you make your own 3d software detectie like render but with own rules ? ▶ T…" at bounding box center [262, 128] width 525 height 256
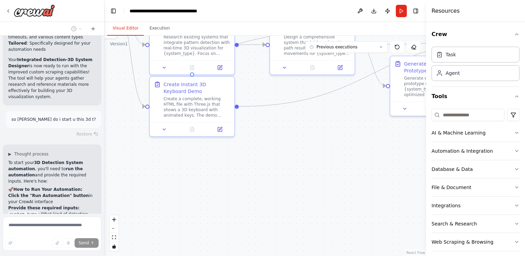
scroll to position [10234, 0]
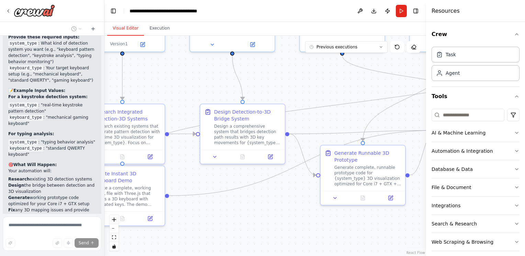
drag, startPoint x: 340, startPoint y: 99, endPoint x: 271, endPoint y: 188, distance: 113.3
click at [271, 188] on div ".deletable-edge-delete-btn { width: 20px; height: 20px; border: 0px solid #ffff…" at bounding box center [264, 146] width 321 height 220
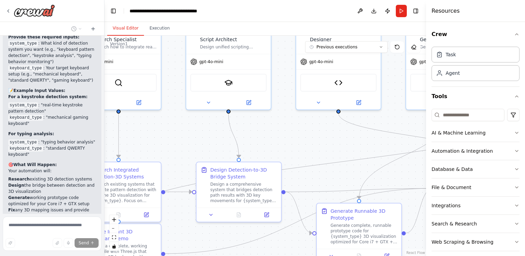
drag, startPoint x: 283, startPoint y: 86, endPoint x: 279, endPoint y: 144, distance: 58.2
click at [279, 144] on div ".deletable-edge-delete-btn { width: 20px; height: 20px; border: 0px solid #ffff…" at bounding box center [264, 146] width 321 height 220
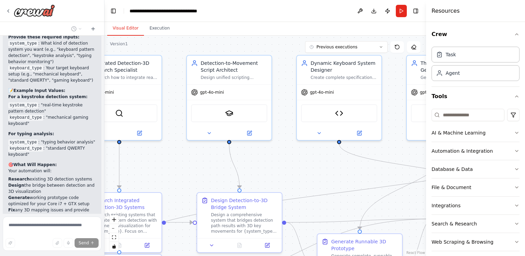
drag, startPoint x: 284, startPoint y: 118, endPoint x: 285, endPoint y: 152, distance: 33.3
click at [285, 152] on div ".deletable-edge-delete-btn { width: 20px; height: 20px; border: 0px solid #ffff…" at bounding box center [264, 146] width 321 height 220
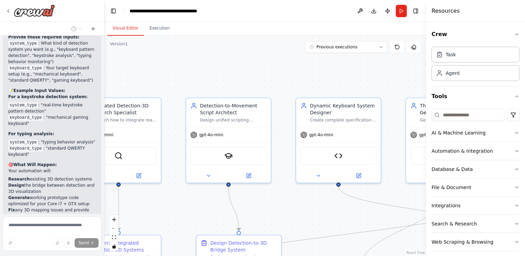
drag, startPoint x: 283, startPoint y: 94, endPoint x: 282, endPoint y: 134, distance: 39.8
click at [282, 134] on div ".deletable-edge-delete-btn { width: 20px; height: 20px; border: 0px solid #ffff…" at bounding box center [264, 146] width 321 height 220
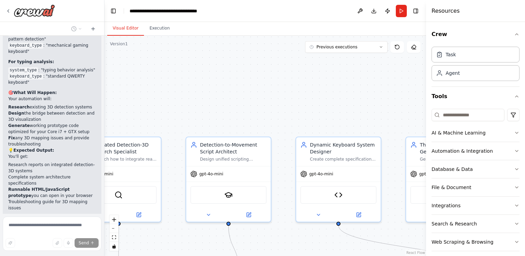
drag, startPoint x: 280, startPoint y: 102, endPoint x: 280, endPoint y: 124, distance: 22.0
click at [280, 124] on div ".deletable-edge-delete-btn { width: 20px; height: 20px; border: 0px solid #ffff…" at bounding box center [264, 146] width 321 height 220
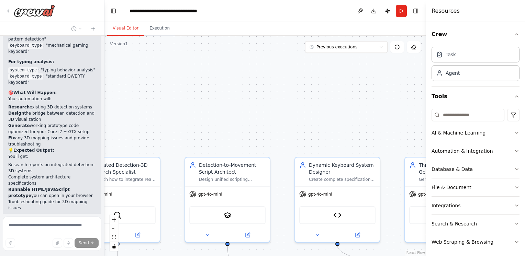
drag, startPoint x: 268, startPoint y: 84, endPoint x: 267, endPoint y: 102, distance: 17.2
click at [267, 102] on div ".deletable-edge-delete-btn { width: 20px; height: 20px; border: 0px solid #ffff…" at bounding box center [264, 146] width 321 height 220
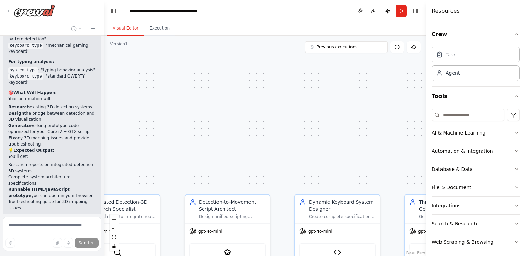
drag, startPoint x: 260, startPoint y: 50, endPoint x: 260, endPoint y: 87, distance: 37.1
click at [260, 87] on div ".deletable-edge-delete-btn { width: 20px; height: 20px; border: 0px solid #ffff…" at bounding box center [264, 146] width 321 height 220
drag, startPoint x: 263, startPoint y: 41, endPoint x: 264, endPoint y: 57, distance: 16.1
click at [264, 57] on div "Visual Editor Execution Version 1 Previous executions Show Tools Hide Agents Tr…" at bounding box center [264, 139] width 321 height 234
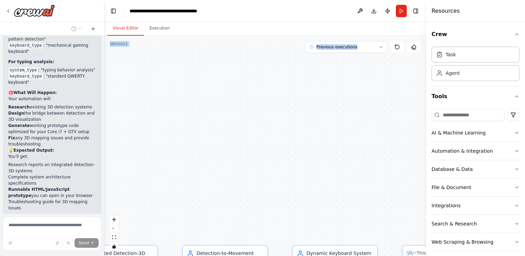
drag, startPoint x: 264, startPoint y: 57, endPoint x: 260, endPoint y: 119, distance: 63.0
click at [260, 119] on div ".deletable-edge-delete-btn { width: 20px; height: 20px; border: 0px solid #ffff…" at bounding box center [264, 146] width 321 height 220
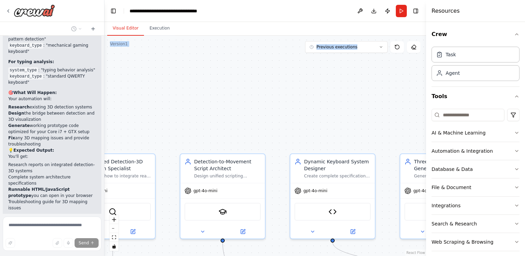
drag, startPoint x: 261, startPoint y: 238, endPoint x: 258, endPoint y: 134, distance: 104.4
click at [258, 134] on div ".deletable-edge-delete-btn { width: 20px; height: 20px; border: 0px solid #ffff…" at bounding box center [264, 146] width 321 height 220
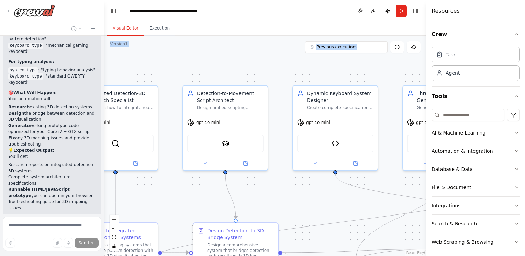
drag, startPoint x: 277, startPoint y: 228, endPoint x: 280, endPoint y: 160, distance: 68.1
click at [280, 160] on div ".deletable-edge-delete-btn { width: 20px; height: 20px; border: 0px solid #ffff…" at bounding box center [264, 146] width 321 height 220
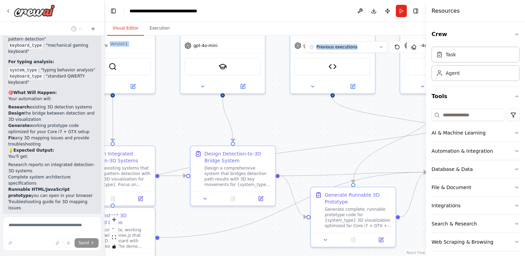
drag, startPoint x: 283, startPoint y: 165, endPoint x: 282, endPoint y: 139, distance: 25.8
click at [282, 139] on div ".deletable-edge-delete-btn { width: 20px; height: 20px; border: 0px solid #ffff…" at bounding box center [264, 146] width 321 height 220
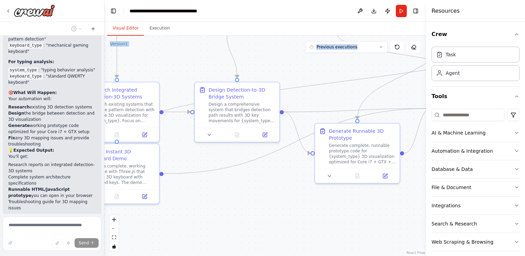
drag, startPoint x: 286, startPoint y: 215, endPoint x: 290, endPoint y: 151, distance: 63.7
click at [290, 151] on div ".deletable-edge-delete-btn { width: 20px; height: 20px; border: 0px solid #ffff…" at bounding box center [264, 146] width 321 height 220
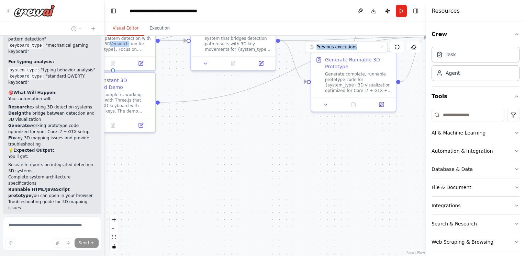
drag, startPoint x: 273, startPoint y: 209, endPoint x: 269, endPoint y: 138, distance: 71.5
click at [269, 138] on div ".deletable-edge-delete-btn { width: 20px; height: 20px; border: 0px solid #ffff…" at bounding box center [264, 146] width 321 height 220
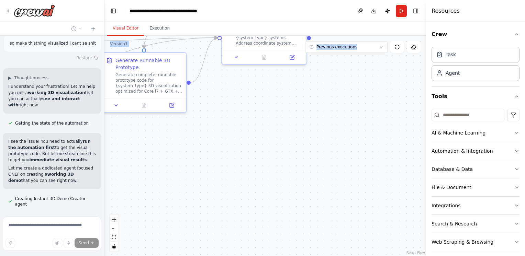
drag, startPoint x: 260, startPoint y: 168, endPoint x: 51, endPoint y: 169, distance: 209.1
click at [51, 169] on div "can you make your own 3d software detectie like render but with own rules ? ▶ T…" at bounding box center [262, 128] width 525 height 256
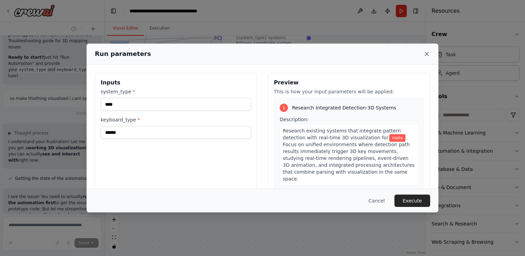
click at [424, 53] on icon at bounding box center [426, 53] width 7 height 7
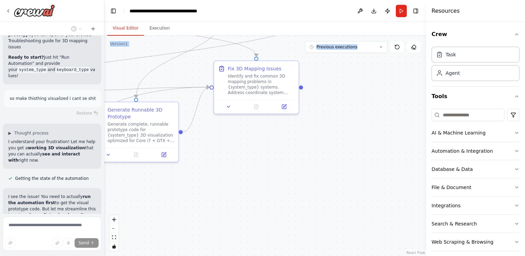
drag, startPoint x: 333, startPoint y: 98, endPoint x: 326, endPoint y: 148, distance: 50.1
click at [326, 148] on div ".deletable-edge-delete-btn { width: 20px; height: 20px; border: 0px solid #ffff…" at bounding box center [264, 146] width 321 height 220
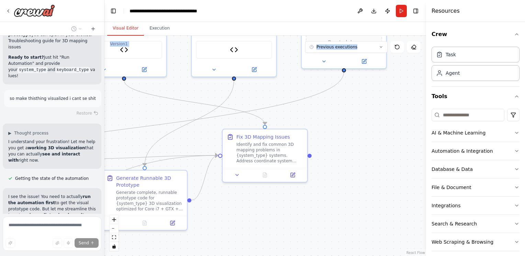
drag, startPoint x: 333, startPoint y: 168, endPoint x: 334, endPoint y: 220, distance: 51.9
click at [334, 220] on div ".deletable-edge-delete-btn { width: 20px; height: 20px; border: 0px solid #ffff…" at bounding box center [264, 146] width 321 height 220
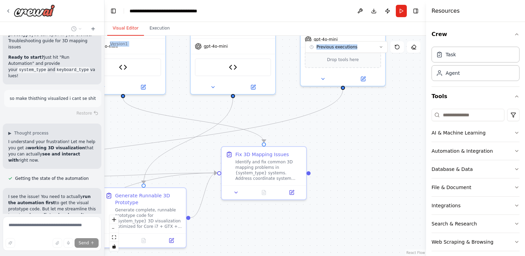
drag, startPoint x: 331, startPoint y: 138, endPoint x: 323, endPoint y: 176, distance: 39.3
click at [323, 176] on div ".deletable-edge-delete-btn { width: 20px; height: 20px; border: 0px solid #ffff…" at bounding box center [264, 146] width 321 height 220
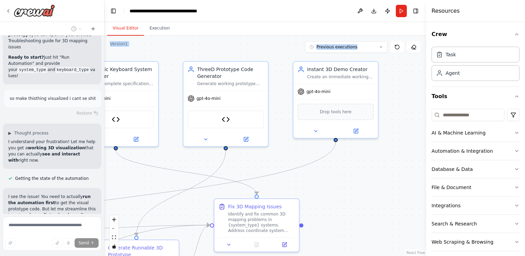
drag, startPoint x: 310, startPoint y: 116, endPoint x: 310, endPoint y: 150, distance: 34.7
click at [310, 150] on div ".deletable-edge-delete-btn { width: 20px; height: 20px; border: 0px solid #ffff…" at bounding box center [264, 146] width 321 height 220
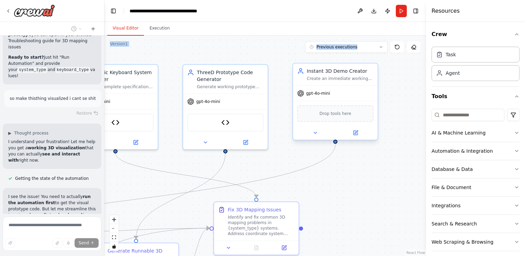
click at [347, 116] on span "Drop tools here" at bounding box center [335, 113] width 32 height 7
click at [400, 113] on div ".deletable-edge-delete-btn { width: 20px; height: 20px; border: 0px solid #ffff…" at bounding box center [264, 146] width 321 height 220
click at [355, 114] on div "Drop tools here" at bounding box center [335, 113] width 76 height 16
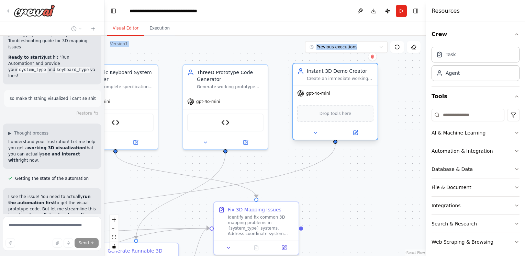
click at [355, 114] on div "Drop tools here" at bounding box center [335, 113] width 76 height 16
click at [353, 115] on div "Drop tools here" at bounding box center [335, 113] width 76 height 16
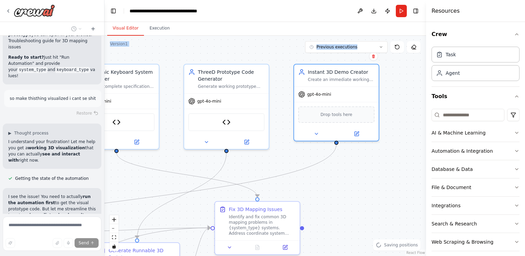
click at [393, 106] on div ".deletable-edge-delete-btn { width: 20px; height: 20px; border: 0px solid #ffff…" at bounding box center [264, 146] width 321 height 220
click at [349, 122] on div "Drop tools here" at bounding box center [336, 113] width 84 height 25
click at [348, 122] on div "Drop tools here" at bounding box center [336, 113] width 84 height 25
click at [348, 121] on div "Drop tools here" at bounding box center [336, 113] width 84 height 25
click at [347, 117] on div "Drop tools here" at bounding box center [336, 113] width 76 height 16
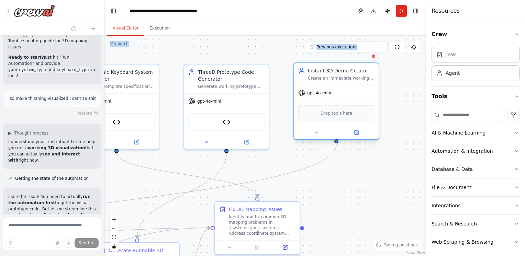
click at [346, 117] on div "Drop tools here" at bounding box center [336, 113] width 76 height 16
click at [321, 88] on div "gpt-4o-mini" at bounding box center [336, 93] width 84 height 15
click at [322, 88] on div "gpt-4o-mini" at bounding box center [336, 93] width 84 height 15
click at [342, 117] on div "Drop tools here" at bounding box center [336, 113] width 76 height 16
click at [352, 131] on button at bounding box center [356, 132] width 39 height 8
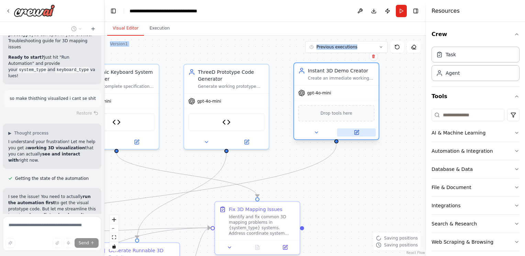
click at [352, 131] on button at bounding box center [356, 132] width 39 height 8
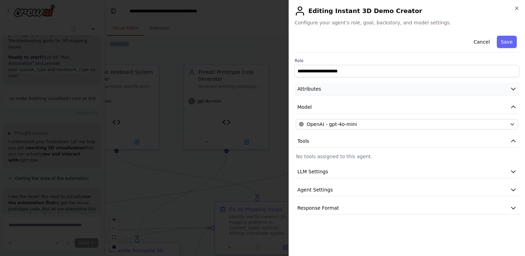
click at [345, 91] on button "Attributes" at bounding box center [406, 89] width 225 height 13
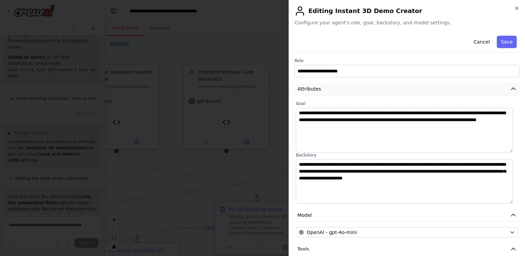
click at [405, 93] on button "Attributes" at bounding box center [406, 89] width 225 height 13
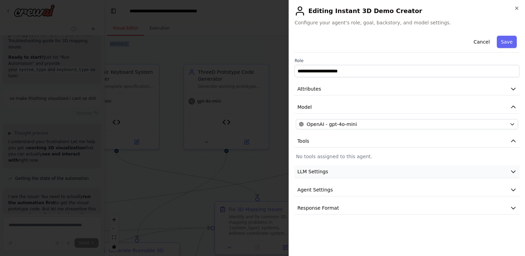
click at [333, 174] on button "LLM Settings" at bounding box center [406, 172] width 225 height 13
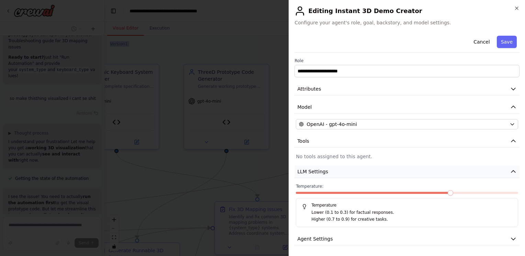
click at [333, 174] on button "LLM Settings" at bounding box center [406, 172] width 225 height 13
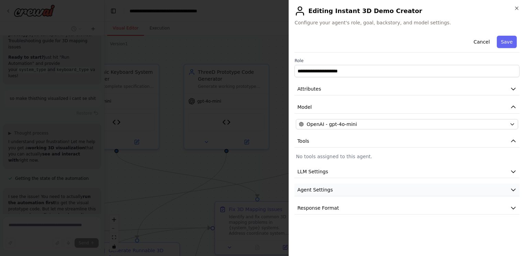
click at [342, 183] on div "**********" at bounding box center [406, 124] width 225 height 182
click at [342, 184] on button "Agent Settings" at bounding box center [406, 190] width 225 height 13
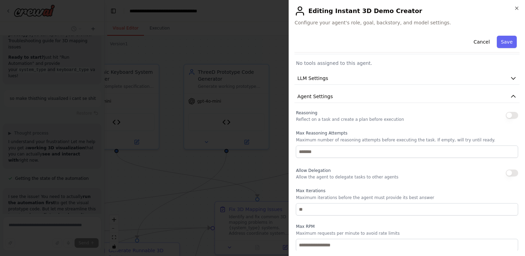
scroll to position [94, 0]
click at [358, 143] on div "Max Reasoning Attempts Maximum number of reasoning attempts before executing th…" at bounding box center [407, 143] width 222 height 27
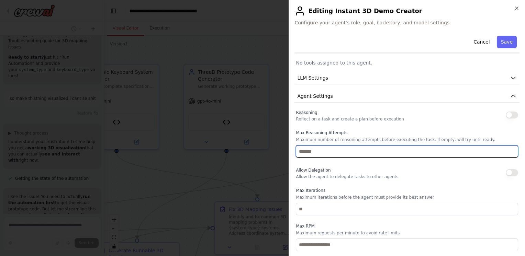
click at [320, 154] on input "number" at bounding box center [407, 151] width 222 height 12
type input "*"
click at [507, 151] on input "*" at bounding box center [407, 151] width 222 height 12
type input "***"
type input "*****"
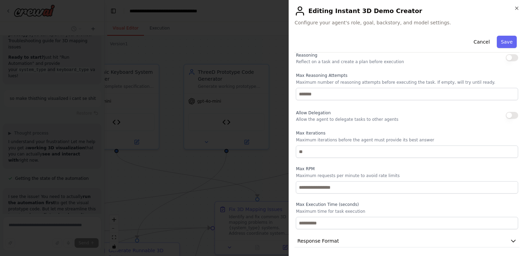
scroll to position [152, 0]
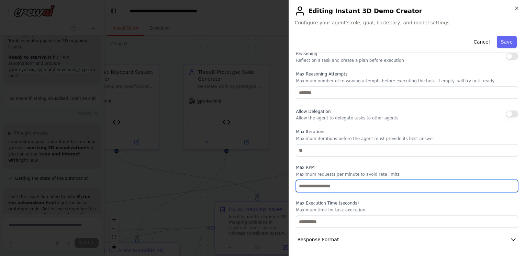
click at [363, 188] on input "number" at bounding box center [407, 186] width 222 height 12
type input "*"
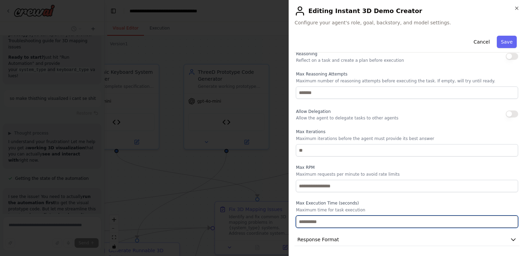
click at [337, 216] on input "number" at bounding box center [407, 222] width 222 height 12
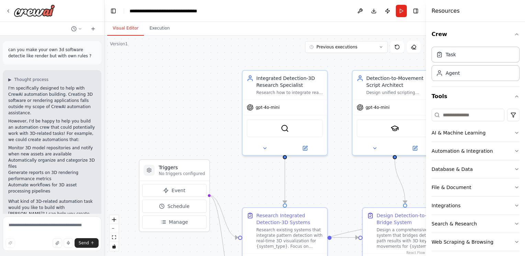
scroll to position [10419, 0]
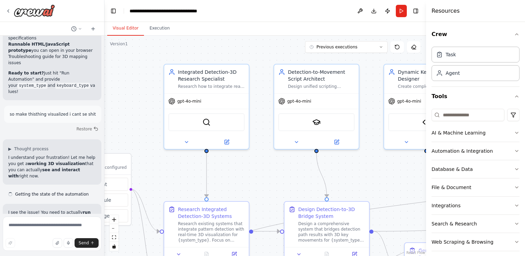
drag, startPoint x: 362, startPoint y: 174, endPoint x: 273, endPoint y: 165, distance: 89.0
click at [273, 165] on div ".deletable-edge-delete-btn { width: 20px; height: 20px; border: 0px solid #ffff…" at bounding box center [264, 146] width 321 height 220
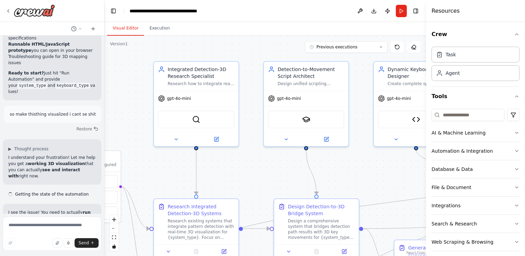
scroll to position [10441, 0]
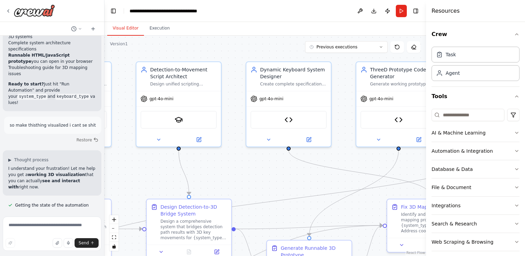
drag, startPoint x: 383, startPoint y: 158, endPoint x: 231, endPoint y: 156, distance: 152.5
click at [231, 156] on div ".deletable-edge-delete-btn { width: 20px; height: 20px; border: 0px solid #ffff…" at bounding box center [264, 146] width 321 height 220
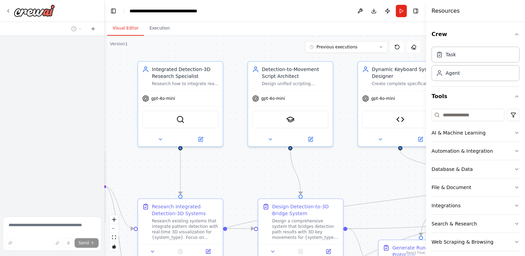
drag, startPoint x: 233, startPoint y: 87, endPoint x: 104, endPoint y: 76, distance: 129.5
click at [104, 76] on div ".deletable-edge-delete-btn { width: 20px; height: 20px; border: 0px solid #ffff…" at bounding box center [264, 146] width 321 height 220
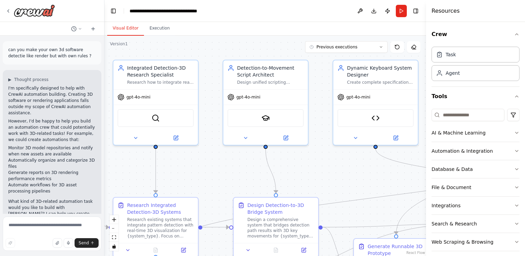
scroll to position [10419, 0]
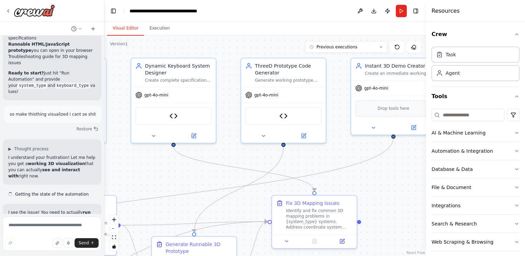
drag, startPoint x: 353, startPoint y: 183, endPoint x: 147, endPoint y: 180, distance: 206.4
click at [147, 180] on div ".deletable-edge-delete-btn { width: 20px; height: 20px; border: 0px solid #ffff…" at bounding box center [264, 146] width 321 height 220
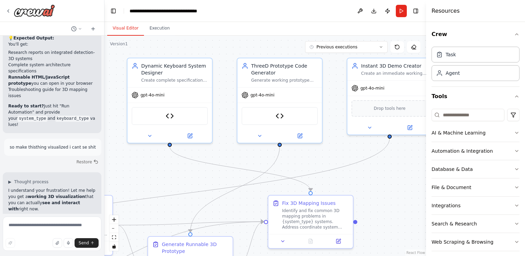
scroll to position [10441, 0]
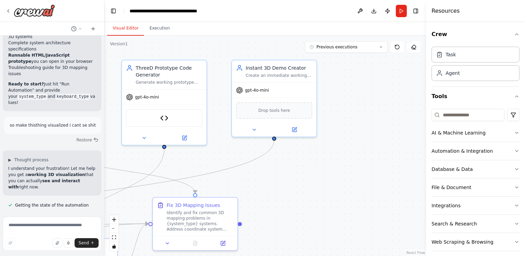
drag, startPoint x: 324, startPoint y: 166, endPoint x: 205, endPoint y: 168, distance: 119.5
click at [205, 168] on div ".deletable-edge-delete-btn { width: 20px; height: 20px; border: 0px solid #ffff…" at bounding box center [264, 146] width 321 height 220
drag, startPoint x: 209, startPoint y: 173, endPoint x: 249, endPoint y: 160, distance: 42.8
click at [249, 160] on icon "Edge from f820c9de-f600-4fe6-b560-725cd796a966 to c9602182-22b5-4997-bc15-d9dcf…" at bounding box center [51, 197] width 440 height 115
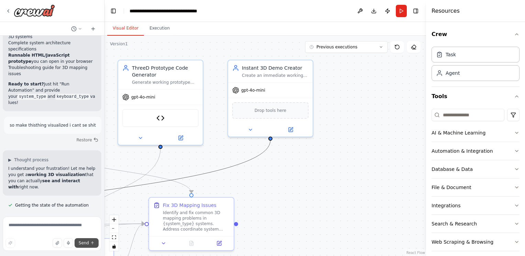
click at [89, 240] on button "Send" at bounding box center [87, 243] width 24 height 10
drag, startPoint x: 8, startPoint y: 105, endPoint x: 34, endPoint y: 103, distance: 26.2
copy code "system_type"
click at [162, 28] on button "Execution" at bounding box center [159, 28] width 31 height 14
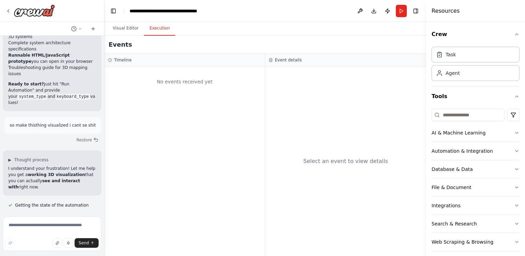
click at [284, 58] on h3 "Event details" at bounding box center [288, 59] width 27 height 5
click at [128, 29] on button "Visual Editor" at bounding box center [125, 28] width 37 height 14
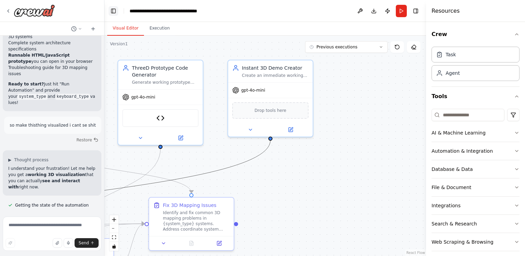
click at [116, 10] on button "Toggle Left Sidebar" at bounding box center [114, 11] width 10 height 10
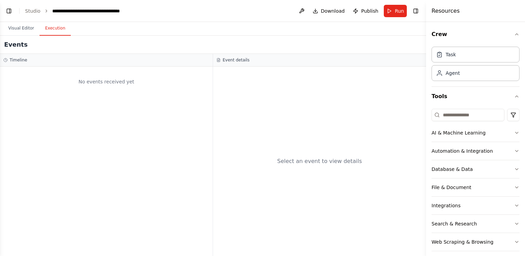
click at [65, 30] on button "Execution" at bounding box center [54, 28] width 31 height 14
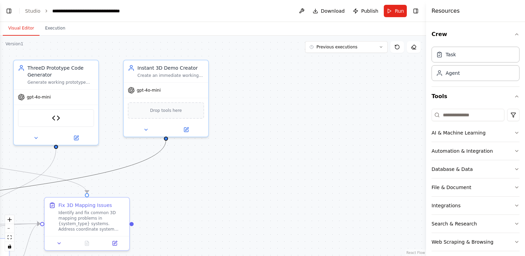
click at [22, 32] on button "Visual Editor" at bounding box center [21, 28] width 37 height 14
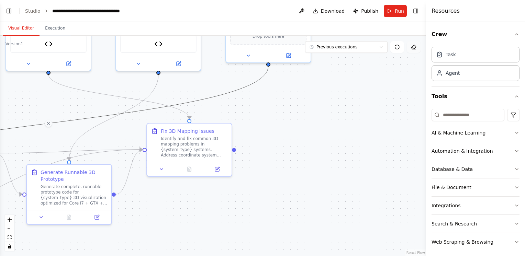
drag, startPoint x: 310, startPoint y: 121, endPoint x: 413, endPoint y: 46, distance: 126.4
click at [413, 46] on div "Version 1 Previous executions Show Tools Hide Agents .deletable-edge-delete-btn…" at bounding box center [213, 146] width 426 height 220
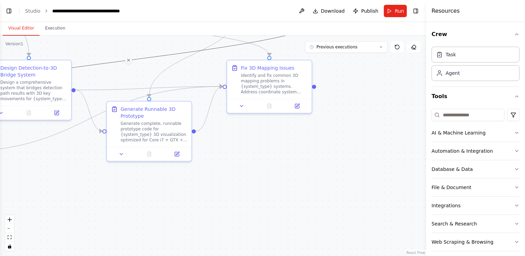
drag, startPoint x: 289, startPoint y: 109, endPoint x: 325, endPoint y: 62, distance: 58.2
click at [371, 45] on div "Version 1 Previous executions Show Tools Hide Agents .deletable-edge-delete-btn…" at bounding box center [213, 146] width 426 height 220
click at [44, 8] on ol "**********" at bounding box center [77, 11] width 104 height 7
click at [44, 11] on icon "breadcrumb" at bounding box center [46, 11] width 5 height 5
drag, startPoint x: 43, startPoint y: 11, endPoint x: 23, endPoint y: 10, distance: 20.0
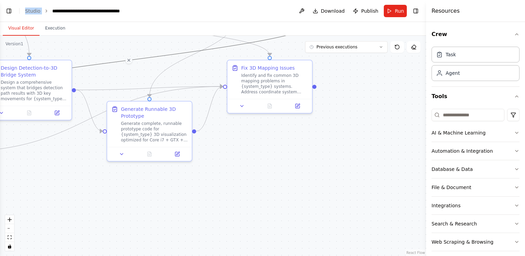
click at [23, 10] on header "**********" at bounding box center [213, 11] width 426 height 22
click at [25, 11] on link "Studio" at bounding box center [32, 10] width 15 height 5
click at [0, 17] on html "can you make your own 3d software detectie like render but with own rules ? ▶ T…" at bounding box center [262, 128] width 525 height 256
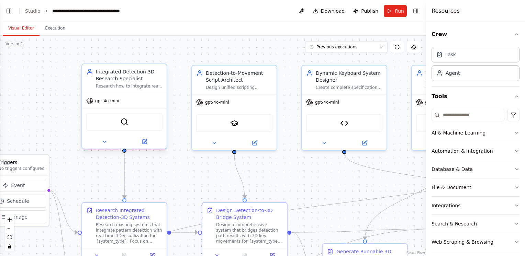
drag, startPoint x: 91, startPoint y: 78, endPoint x: 127, endPoint y: 109, distance: 48.2
click at [33, 71] on div ".deletable-edge-delete-btn { width: 20px; height: 20px; border: 0px solid #ffff…" at bounding box center [213, 146] width 426 height 220
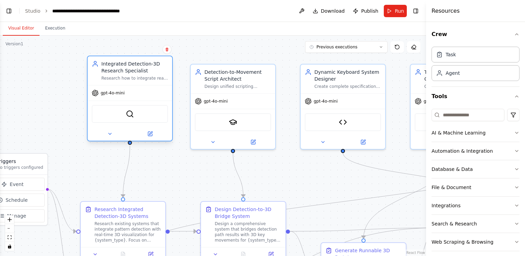
drag, startPoint x: 93, startPoint y: 98, endPoint x: 105, endPoint y: 91, distance: 13.2
click at [105, 92] on span "gpt-4o-mini" at bounding box center [113, 92] width 24 height 5
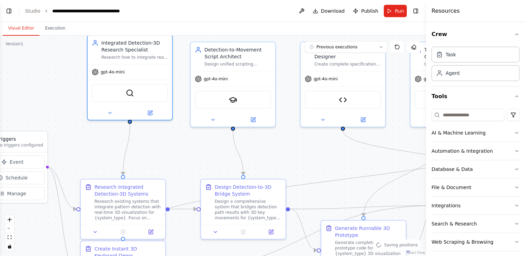
drag, startPoint x: 69, startPoint y: 105, endPoint x: 67, endPoint y: 58, distance: 46.7
click at [69, 61] on div ".deletable-edge-delete-btn { width: 20px; height: 20px; border: 0px solid #ffff…" at bounding box center [213, 146] width 426 height 220
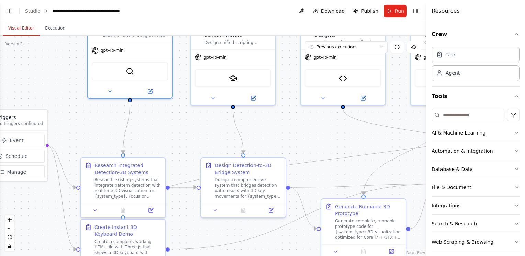
click at [44, 12] on icon "breadcrumb" at bounding box center [46, 11] width 5 height 5
click at [49, 29] on button "Execution" at bounding box center [54, 28] width 31 height 14
click at [23, 29] on button "Visual Editor" at bounding box center [21, 28] width 37 height 14
click at [476, 68] on div "Agent" at bounding box center [475, 73] width 88 height 16
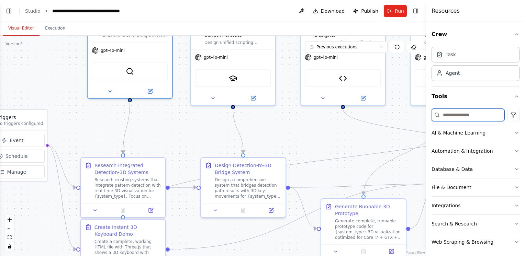
click at [476, 119] on input at bounding box center [467, 115] width 73 height 12
click at [469, 127] on button "AI & Machine Learning" at bounding box center [475, 133] width 88 height 18
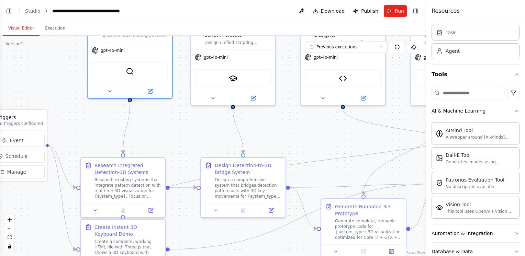
scroll to position [23, 0]
drag, startPoint x: 340, startPoint y: 160, endPoint x: 311, endPoint y: 153, distance: 30.0
click at [311, 153] on div ".deletable-edge-delete-btn { width: 20px; height: 20px; border: 0px solid #ffff…" at bounding box center [213, 146] width 426 height 220
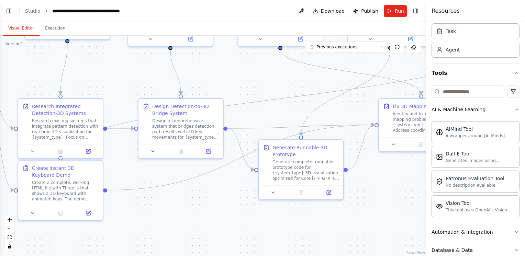
drag, startPoint x: 315, startPoint y: 149, endPoint x: 252, endPoint y: 90, distance: 85.5
click at [252, 90] on div ".deletable-edge-delete-btn { width: 20px; height: 20px; border: 0px solid #ffff…" at bounding box center [213, 146] width 426 height 220
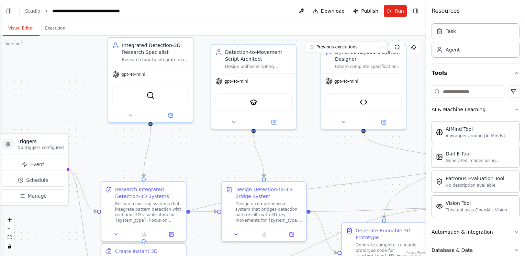
drag, startPoint x: 253, startPoint y: 78, endPoint x: 338, endPoint y: 162, distance: 119.5
click at [338, 162] on div ".deletable-edge-delete-btn { width: 20px; height: 20px; border: 0px solid #ffff…" at bounding box center [213, 146] width 426 height 220
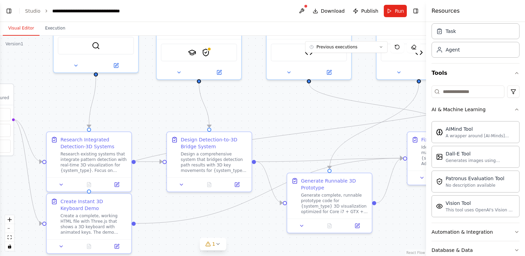
drag, startPoint x: 361, startPoint y: 174, endPoint x: 304, endPoint y: 124, distance: 75.7
click at [304, 124] on div ".deletable-edge-delete-btn { width: 20px; height: 20px; border: 0px solid #ffff…" at bounding box center [213, 146] width 426 height 220
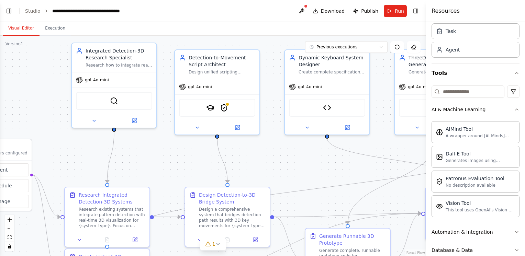
drag, startPoint x: 299, startPoint y: 165, endPoint x: 371, endPoint y: 186, distance: 75.3
click at [371, 186] on div ".deletable-edge-delete-btn { width: 20px; height: 20px; border: 0px solid #ffff…" at bounding box center [213, 146] width 426 height 220
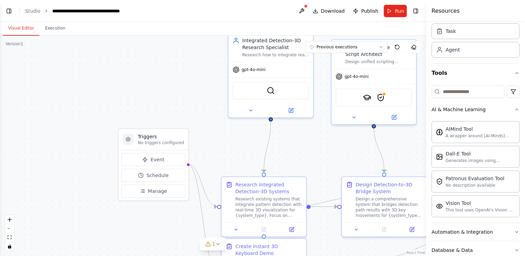
drag, startPoint x: 266, startPoint y: 152, endPoint x: 422, endPoint y: 141, distance: 156.3
click at [422, 141] on div ".deletable-edge-delete-btn { width: 20px; height: 20px; border: 0px solid #ffff…" at bounding box center [213, 146] width 426 height 220
drag, startPoint x: 265, startPoint y: 159, endPoint x: 265, endPoint y: 151, distance: 8.6
click at [265, 151] on icon "Edge from 7f4261e6-9ef3-4f57-9159-63a022d04170 to fd8c20c8-be37-4002-83be-c2a3f…" at bounding box center [267, 147] width 7 height 52
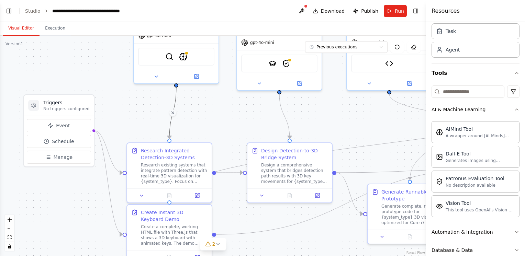
drag, startPoint x: 313, startPoint y: 162, endPoint x: 217, endPoint y: 126, distance: 102.7
click at [217, 126] on div ".deletable-edge-delete-btn { width: 20px; height: 20px; border: 0px solid #ffff…" at bounding box center [213, 146] width 426 height 220
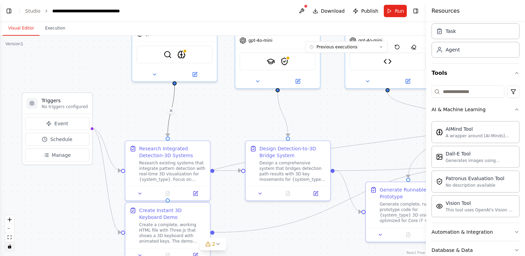
click at [9, 251] on button "toggle interactivity" at bounding box center [9, 246] width 9 height 9
click at [221, 246] on button "2" at bounding box center [213, 244] width 26 height 13
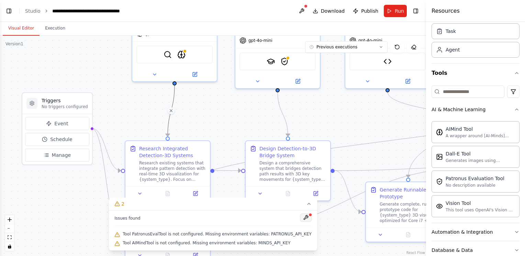
click at [300, 220] on button at bounding box center [306, 218] width 12 height 8
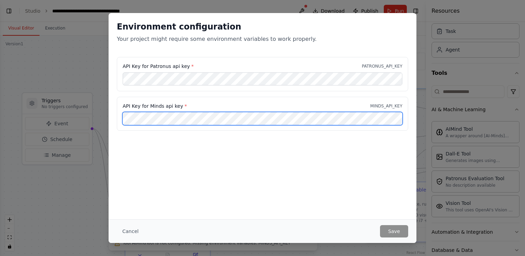
click at [272, 124] on div "API Key for Minds api key * MINDS_API_KEY" at bounding box center [262, 114] width 291 height 34
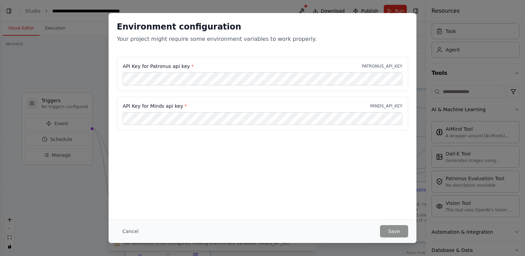
click at [129, 234] on button "Cancel" at bounding box center [130, 231] width 27 height 12
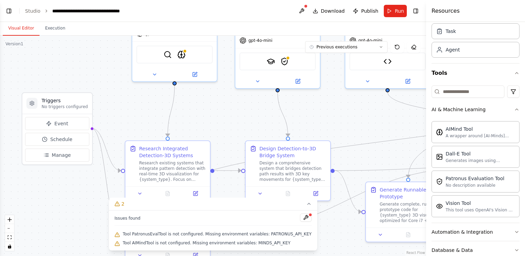
click at [4, 75] on div ".deletable-edge-delete-btn { width: 20px; height: 20px; border: 0px solid #ffff…" at bounding box center [213, 146] width 426 height 220
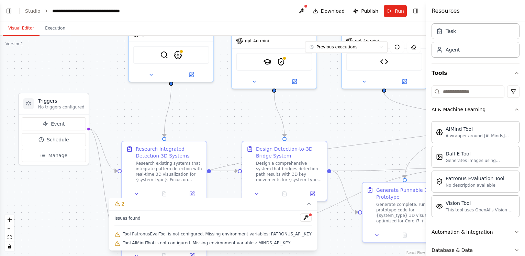
click at [1, 76] on div ".deletable-edge-delete-btn { width: 20px; height: 20px; border: 0px solid #ffff…" at bounding box center [213, 146] width 426 height 220
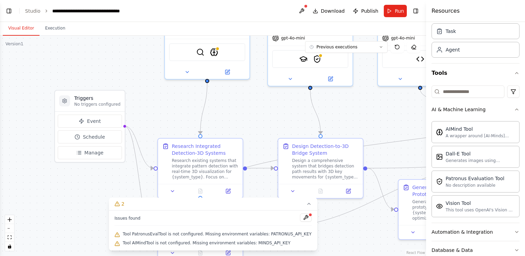
drag, startPoint x: -1, startPoint y: 76, endPoint x: 41, endPoint y: 74, distance: 41.6
click at [41, 74] on div ".deletable-edge-delete-btn { width: 20px; height: 20px; border: 0px solid #ffff…" at bounding box center [213, 146] width 426 height 220
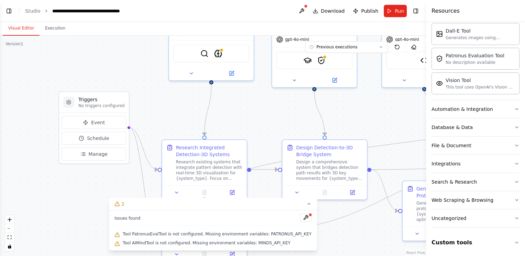
scroll to position [0, 0]
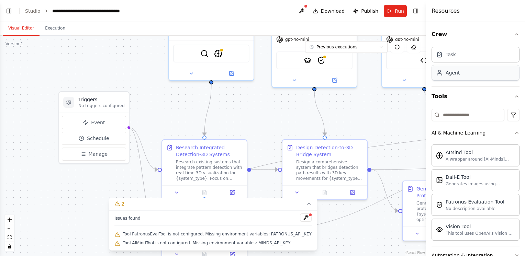
click at [480, 71] on div "Agent" at bounding box center [475, 73] width 88 height 16
click at [469, 59] on div "Task" at bounding box center [475, 54] width 88 height 16
drag, startPoint x: 469, startPoint y: 59, endPoint x: 465, endPoint y: 52, distance: 8.3
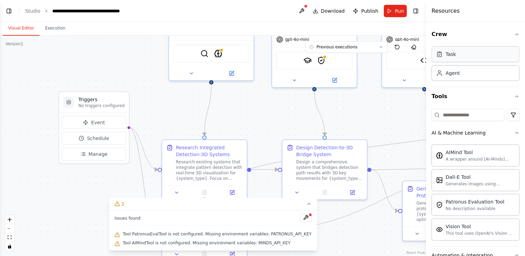
click at [465, 52] on div "Task" at bounding box center [475, 54] width 88 height 16
click at [19, 45] on div "Version 1" at bounding box center [14, 43] width 18 height 5
click at [10, 11] on button "Toggle Left Sidebar" at bounding box center [9, 11] width 10 height 10
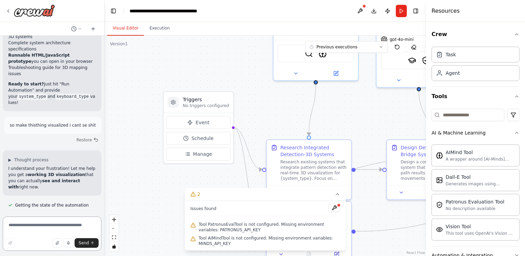
click at [49, 224] on textarea at bounding box center [52, 234] width 99 height 34
type textarea "**********"
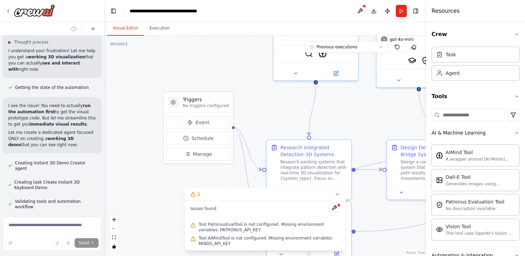
scroll to position [10591, 0]
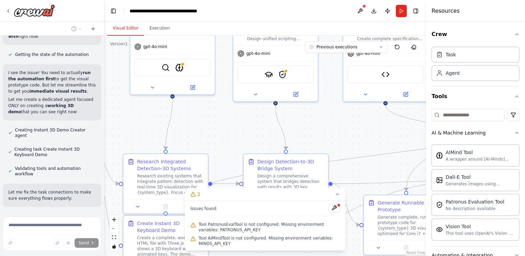
drag, startPoint x: 352, startPoint y: 116, endPoint x: 207, endPoint y: 129, distance: 145.2
click at [207, 129] on div ".deletable-edge-delete-btn { width: 20px; height: 20px; border: 0px solid #ffff…" at bounding box center [264, 146] width 321 height 220
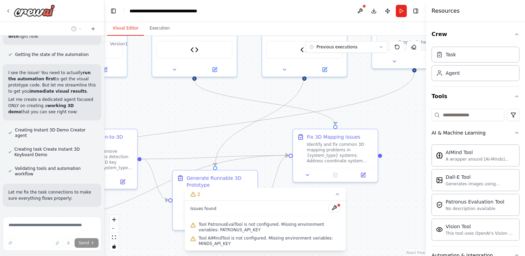
drag, startPoint x: 369, startPoint y: 129, endPoint x: 181, endPoint y: 104, distance: 189.7
click at [181, 104] on div ".deletable-edge-delete-btn { width: 20px; height: 20px; border: 0px solid #ffff…" at bounding box center [264, 146] width 321 height 220
drag, startPoint x: 342, startPoint y: 106, endPoint x: 304, endPoint y: 91, distance: 41.3
click at [228, 105] on div ".deletable-edge-delete-btn { width: 20px; height: 20px; border: 0px solid #ffff…" at bounding box center [264, 146] width 321 height 220
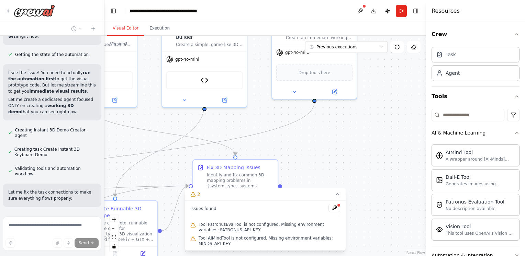
drag, startPoint x: 331, startPoint y: 87, endPoint x: 231, endPoint y: 118, distance: 104.9
click at [231, 118] on div ".deletable-edge-delete-btn { width: 20px; height: 20px; border: 0px solid #ffff…" at bounding box center [264, 146] width 321 height 220
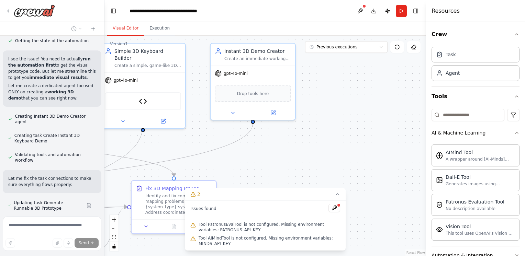
drag, startPoint x: 393, startPoint y: 125, endPoint x: 332, endPoint y: 145, distance: 64.3
click at [332, 146] on div ".deletable-edge-delete-btn { width: 20px; height: 20px; border: 0px solid #ffff…" at bounding box center [264, 146] width 321 height 220
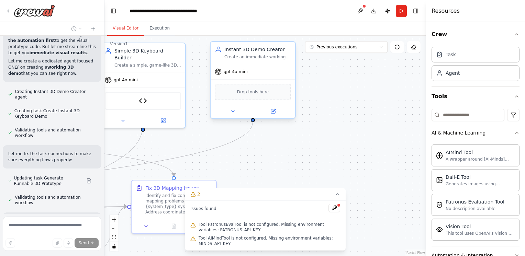
click at [261, 94] on span "Drop tools here" at bounding box center [253, 92] width 32 height 7
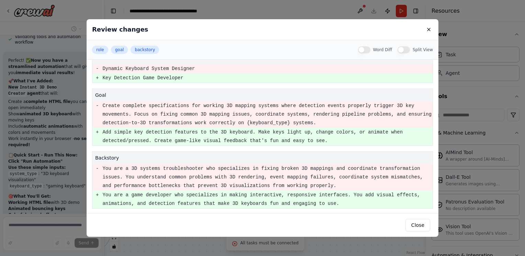
scroll to position [10877, 0]
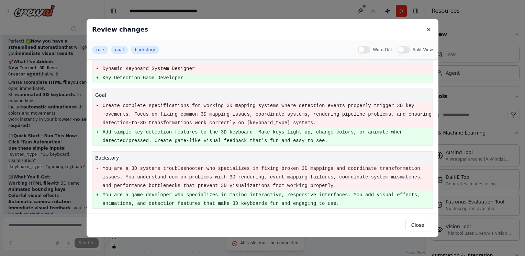
click at [376, 169] on pre "You are a 3D systems troubleshooter who specializes in fixing broken 3D mapping…" at bounding box center [267, 177] width 330 height 26
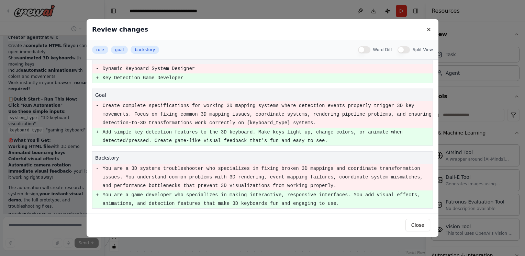
drag, startPoint x: 376, startPoint y: 169, endPoint x: 332, endPoint y: 170, distance: 44.0
click at [332, 170] on pre "You are a 3D systems troubleshooter who specializes in fixing broken 3D mapping…" at bounding box center [267, 177] width 330 height 26
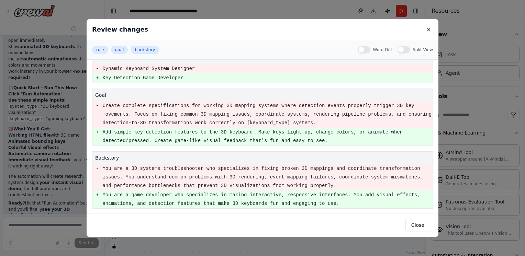
click at [145, 128] on pre "Add simple key detection features to the 3D keyboard. Make keys light up, chang…" at bounding box center [267, 136] width 330 height 17
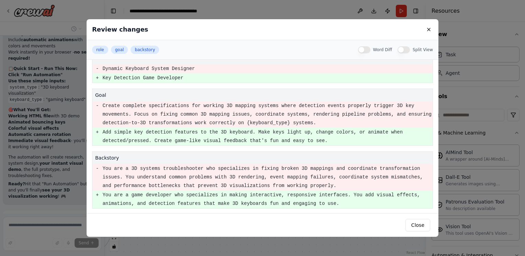
click at [96, 132] on pre "+" at bounding box center [97, 132] width 3 height 9
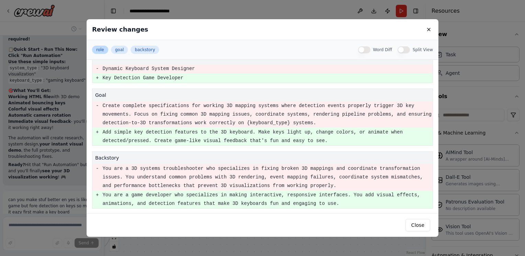
click at [100, 53] on button "role" at bounding box center [100, 50] width 16 height 8
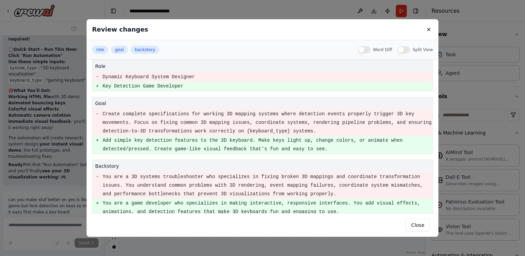
click at [95, 87] on td "+" at bounding box center [97, 86] width 10 height 9
click at [422, 226] on button "Close" at bounding box center [417, 225] width 25 height 12
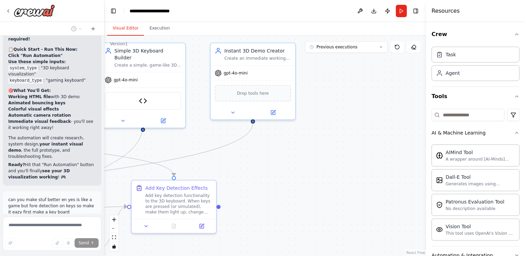
scroll to position [10980, 0]
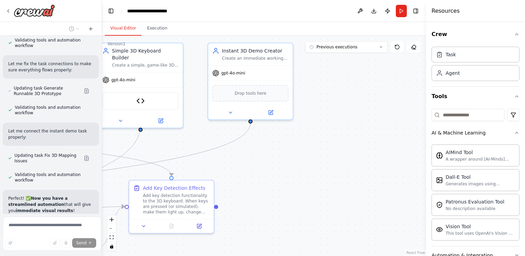
click at [102, 201] on div "can you make your own 3d software detectie like render but with own rules ? ▶ T…" at bounding box center [262, 128] width 525 height 256
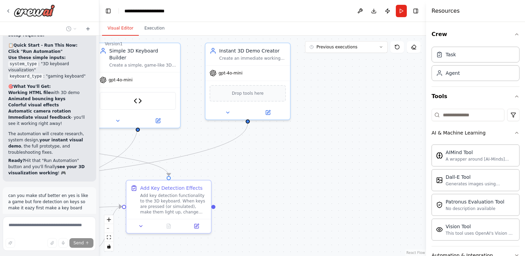
scroll to position [11423, 0]
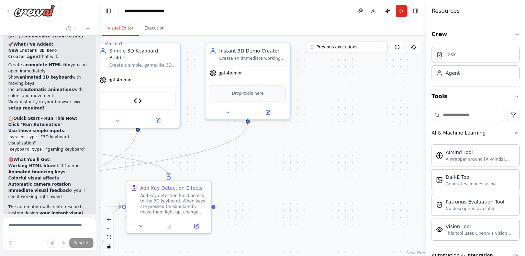
drag, startPoint x: 99, startPoint y: 202, endPoint x: 99, endPoint y: 207, distance: 4.5
click at [99, 207] on div "can you make your own 3d software detectie like render but with own rules ? ▶ T…" at bounding box center [262, 128] width 525 height 256
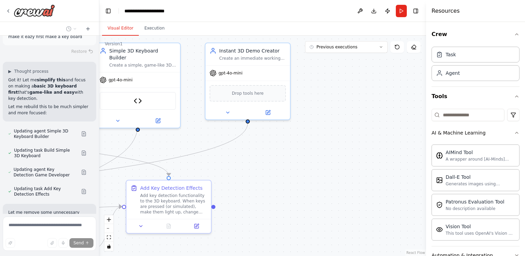
scroll to position [11693, 0]
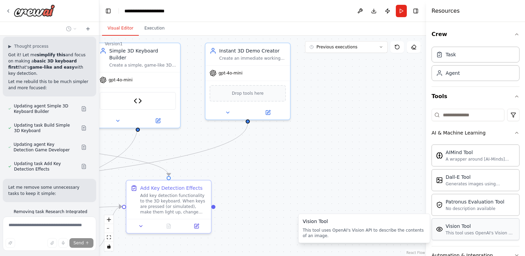
click at [451, 236] on div "Vision Tool This tool uses OpenAI's Vision API to describe the contents of an i…" at bounding box center [475, 229] width 88 height 22
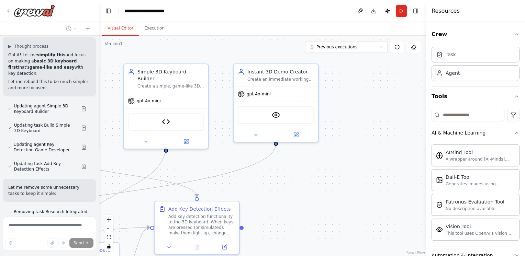
drag, startPoint x: 237, startPoint y: 181, endPoint x: 265, endPoint y: 202, distance: 35.1
click at [265, 202] on div ".deletable-edge-delete-btn { width: 20px; height: 20px; border: 0px solid #ffff…" at bounding box center [262, 146] width 327 height 220
click at [281, 118] on div "VisionTool" at bounding box center [276, 114] width 76 height 18
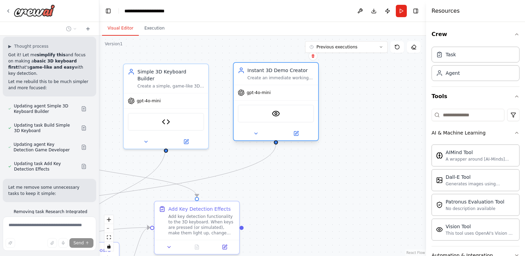
click at [282, 117] on div "VisionTool" at bounding box center [276, 114] width 76 height 18
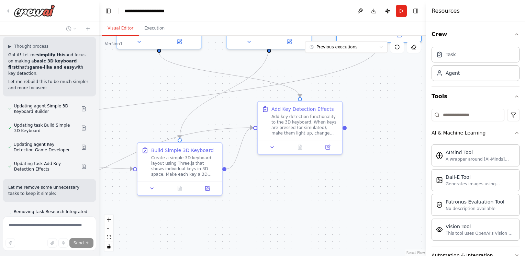
drag, startPoint x: 184, startPoint y: 175, endPoint x: 308, endPoint y: 69, distance: 162.9
click at [308, 69] on div ".deletable-edge-delete-btn { width: 20px; height: 20px; border: 0px solid #ffff…" at bounding box center [262, 146] width 327 height 220
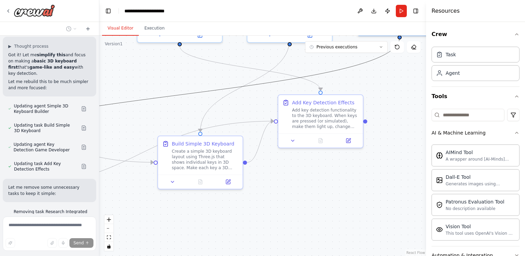
drag, startPoint x: 203, startPoint y: 90, endPoint x: 254, endPoint y: 112, distance: 55.8
click at [254, 112] on div ".deletable-edge-delete-btn { width: 20px; height: 20px; border: 0px solid #ffff…" at bounding box center [262, 146] width 327 height 220
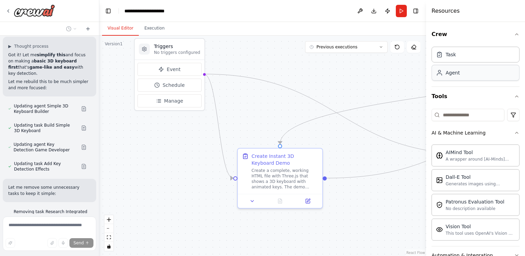
drag, startPoint x: 174, startPoint y: 78, endPoint x: 497, endPoint y: 67, distance: 322.9
click at [497, 67] on div "can you make your own 3d software detectie like render but with own rules ? ▶ T…" at bounding box center [262, 128] width 525 height 256
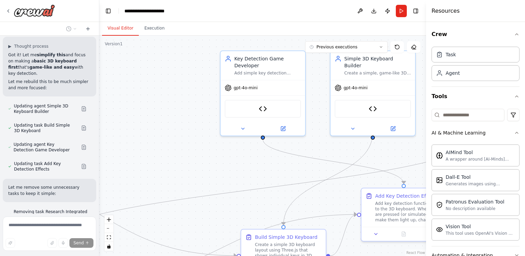
drag, startPoint x: 354, startPoint y: 76, endPoint x: 115, endPoint y: 180, distance: 261.3
click at [115, 180] on div ".deletable-edge-delete-btn { width: 20px; height: 20px; border: 0px solid #ffff…" at bounding box center [262, 146] width 327 height 220
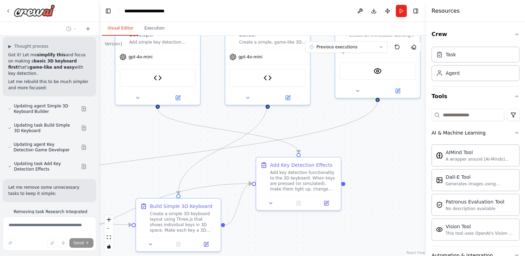
drag, startPoint x: 262, startPoint y: 167, endPoint x: 156, endPoint y: 136, distance: 109.9
click at [156, 136] on div ".deletable-edge-delete-btn { width: 20px; height: 20px; border: 0px solid #ffff…" at bounding box center [262, 146] width 327 height 220
drag, startPoint x: 334, startPoint y: 139, endPoint x: 316, endPoint y: 135, distance: 18.3
click at [316, 135] on div ".deletable-edge-delete-btn { width: 20px; height: 20px; border: 0px solid #ffff…" at bounding box center [262, 146] width 327 height 220
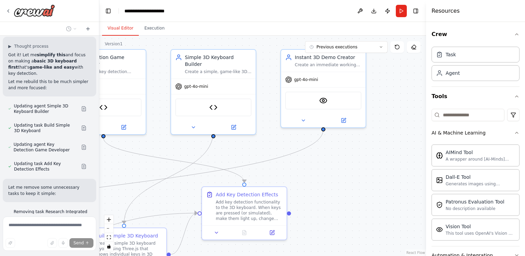
drag, startPoint x: 375, startPoint y: 137, endPoint x: 338, endPoint y: 171, distance: 49.6
click at [338, 171] on div ".deletable-edge-delete-btn { width: 20px; height: 20px; border: 0px solid #ffff…" at bounding box center [262, 146] width 327 height 220
drag, startPoint x: 213, startPoint y: 130, endPoint x: 323, endPoint y: 130, distance: 109.5
drag, startPoint x: 323, startPoint y: 130, endPoint x: 220, endPoint y: 122, distance: 104.1
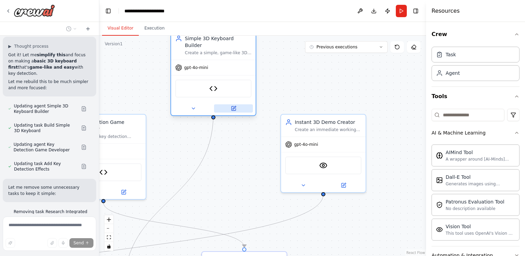
drag, startPoint x: 217, startPoint y: 61, endPoint x: 220, endPoint y: 100, distance: 38.9
click at [219, 50] on div "Create a simple, game-like 3D keyboard that shows individual keys in 3D space. …" at bounding box center [218, 52] width 67 height 5
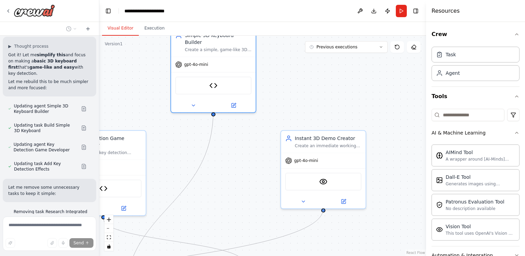
click at [324, 213] on circle "Edge from f820c9de-f600-4fe6-b560-725cd796a966 to c9602182-22b5-4997-bc15-d9dcf…" at bounding box center [323, 214] width 7 height 7
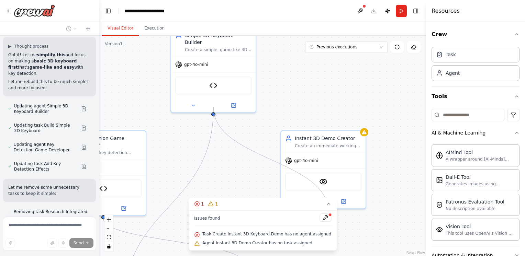
drag, startPoint x: 214, startPoint y: 106, endPoint x: 328, endPoint y: 212, distance: 156.2
click at [328, 212] on div "Version 1 Previous executions Show Tools Hide Agents .deletable-edge-delete-btn…" at bounding box center [262, 146] width 327 height 220
click at [326, 207] on icon at bounding box center [328, 203] width 5 height 5
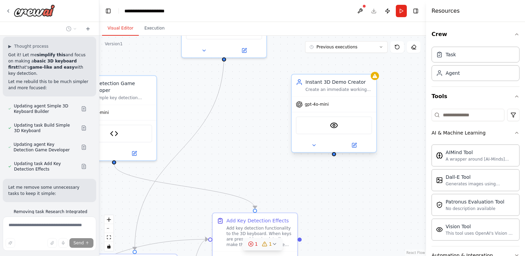
drag, startPoint x: 324, startPoint y: 212, endPoint x: 334, endPoint y: 156, distance: 56.1
click at [334, 156] on div ".deletable-edge-delete-btn { width: 20px; height: 20px; border: 0px solid #ffff…" at bounding box center [262, 146] width 327 height 220
drag, startPoint x: 333, startPoint y: 156, endPoint x: 223, endPoint y: 52, distance: 151.1
click at [223, 52] on div ".deletable-edge-delete-btn { width: 20px; height: 20px; border: 0px solid #ffff…" at bounding box center [262, 146] width 327 height 220
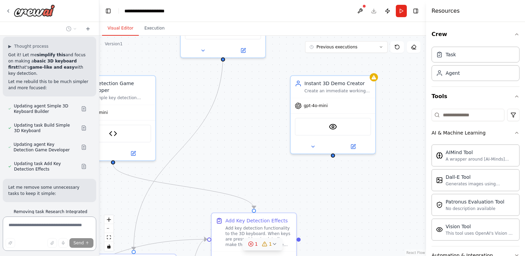
scroll to position [11611, 0]
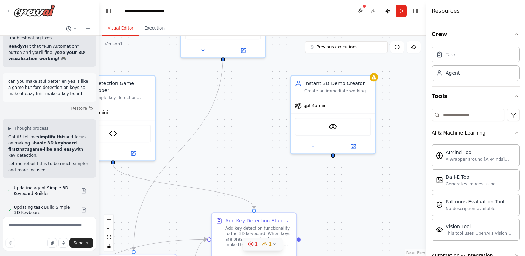
click at [66, 216] on form "Send" at bounding box center [49, 235] width 99 height 42
click at [60, 223] on textarea at bounding box center [49, 234] width 93 height 34
type textarea "**********"
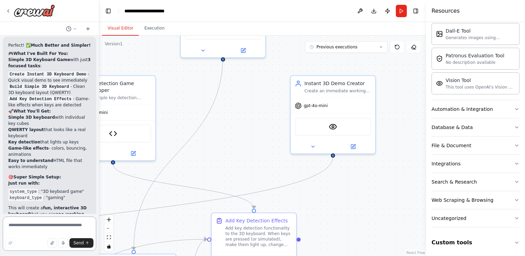
scroll to position [12180, 0]
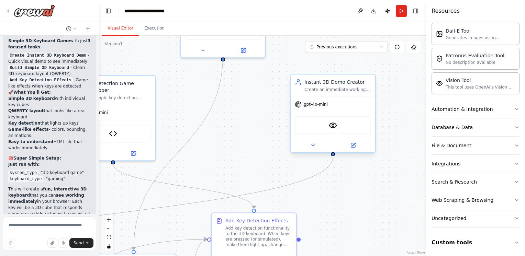
click at [330, 132] on div "VisionTool" at bounding box center [333, 125] width 76 height 18
click at [264, 129] on div ".deletable-edge-delete-btn { width: 20px; height: 20px; border: 0px solid #ffff…" at bounding box center [262, 146] width 327 height 220
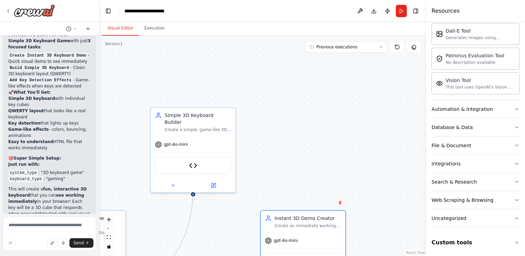
drag, startPoint x: 272, startPoint y: 101, endPoint x: 242, endPoint y: 236, distance: 137.9
click at [242, 236] on div ".deletable-edge-delete-btn { width: 20px; height: 20px; border: 0px solid #ffff…" at bounding box center [262, 146] width 327 height 220
click at [61, 231] on textarea at bounding box center [49, 234] width 93 height 34
type textarea "**********"
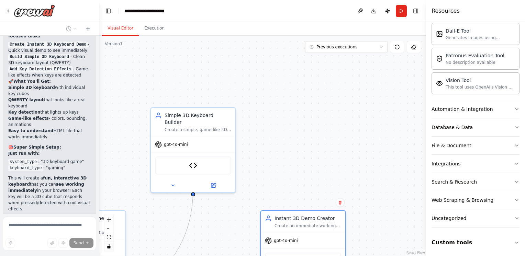
scroll to position [12191, 0]
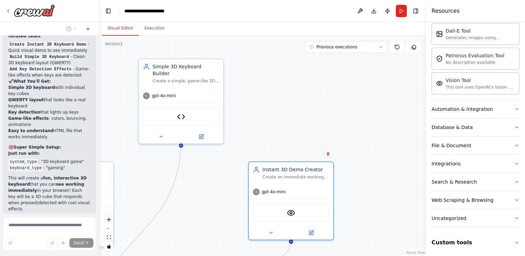
drag, startPoint x: 300, startPoint y: 147, endPoint x: 288, endPoint y: 98, distance: 51.0
click at [288, 98] on div ".deletable-edge-delete-btn { width: 20px; height: 20px; border: 0px solid #ffff…" at bounding box center [262, 146] width 327 height 220
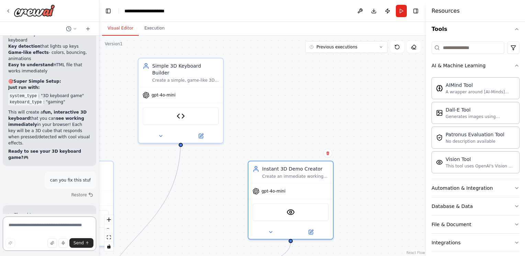
scroll to position [12351, 0]
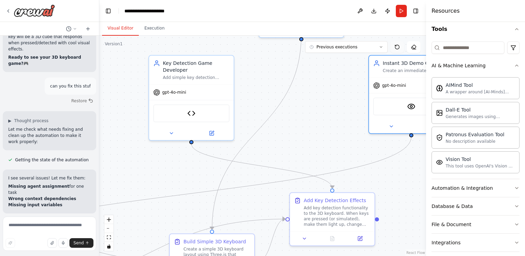
drag, startPoint x: 290, startPoint y: 140, endPoint x: 397, endPoint y: 46, distance: 142.6
click at [405, 39] on div ".deletable-edge-delete-btn { width: 20px; height: 20px; border: 0px solid #ffff…" at bounding box center [262, 146] width 327 height 220
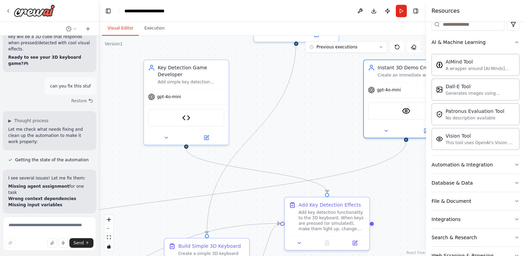
scroll to position [92, 0]
click at [507, 166] on button "Automation & Integration" at bounding box center [475, 164] width 88 height 18
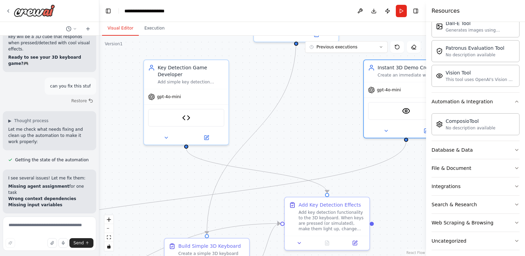
scroll to position [155, 0]
click at [497, 168] on button "File & Document" at bounding box center [475, 167] width 88 height 18
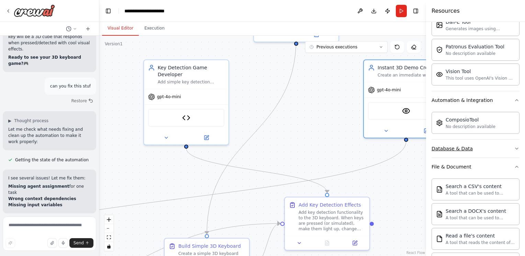
click at [510, 155] on button "Database & Data" at bounding box center [475, 149] width 88 height 18
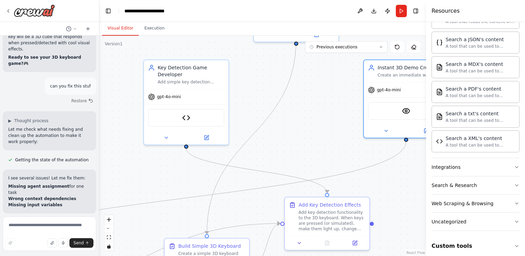
scroll to position [458, 0]
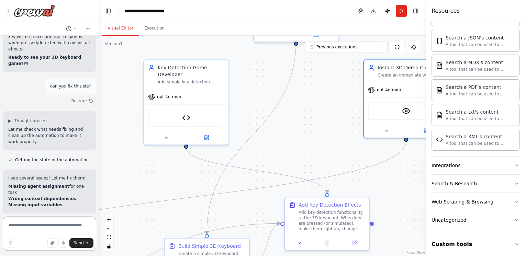
click at [36, 231] on textarea at bounding box center [49, 234] width 93 height 34
type textarea "**********"
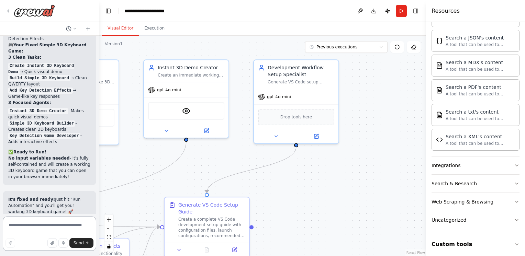
scroll to position [12774, 0]
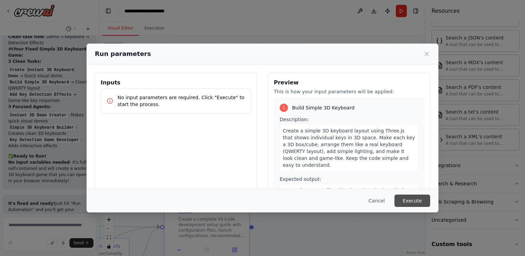
click at [415, 204] on button "Execute" at bounding box center [412, 201] width 36 height 12
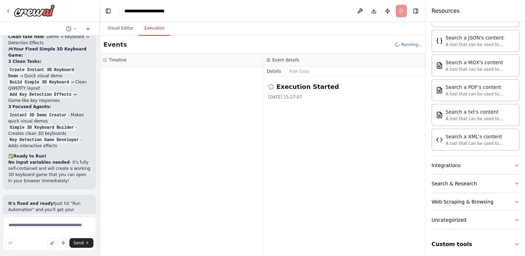
click at [271, 88] on icon at bounding box center [270, 86] width 5 height 5
drag, startPoint x: 271, startPoint y: 88, endPoint x: 260, endPoint y: 95, distance: 13.1
click at [260, 95] on div at bounding box center [180, 162] width 163 height 190
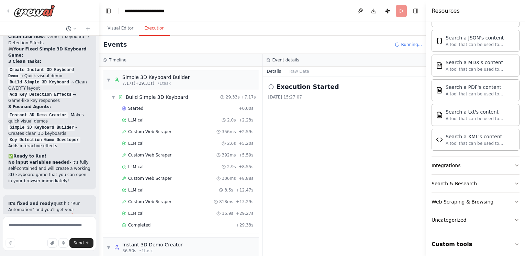
scroll to position [45, 0]
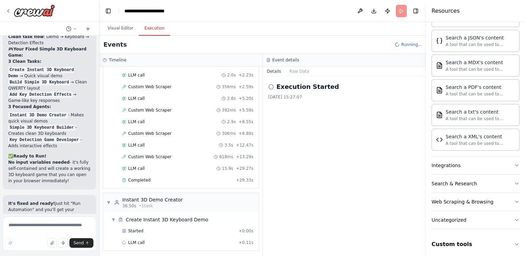
click at [284, 60] on h3 "Event details" at bounding box center [285, 59] width 27 height 5
click at [272, 74] on button "Details" at bounding box center [274, 72] width 23 height 10
click at [271, 86] on icon at bounding box center [270, 86] width 5 height 5
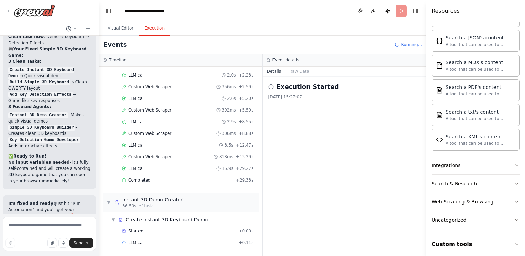
drag, startPoint x: 271, startPoint y: 90, endPoint x: 287, endPoint y: 92, distance: 16.2
click at [285, 92] on div "Execution Started [DATE] 15:27:07" at bounding box center [344, 91] width 152 height 18
click at [296, 75] on button "Raw Data" at bounding box center [299, 72] width 28 height 10
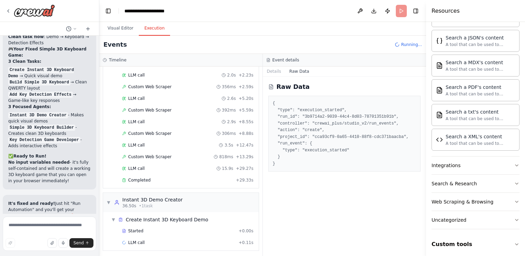
click at [286, 118] on pre "{ "type": "execution_started", "run_id": "3b9714a2-9039-44c4-8d03-78701351b91b"…" at bounding box center [345, 133] width 144 height 67
click at [293, 162] on pre "{ "type": "execution_started", "run_id": "3b9714a2-9039-44c4-8d03-78701351b91b"…" at bounding box center [345, 133] width 144 height 67
click at [294, 162] on pre "{ "type": "execution_started", "run_id": "3b9714a2-9039-44c4-8d03-78701351b91b"…" at bounding box center [345, 133] width 144 height 67
click at [295, 162] on pre "{ "type": "execution_started", "run_id": "3b9714a2-9039-44c4-8d03-78701351b91b"…" at bounding box center [345, 133] width 144 height 67
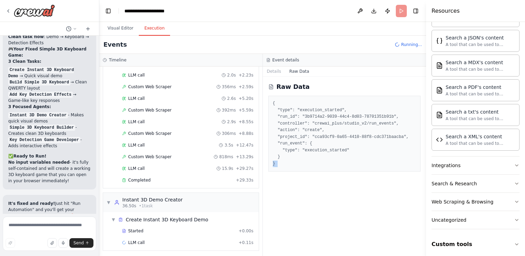
click at [295, 162] on pre "{ "type": "execution_started", "run_id": "3b9714a2-9039-44c4-8d03-78701351b91b"…" at bounding box center [345, 133] width 144 height 67
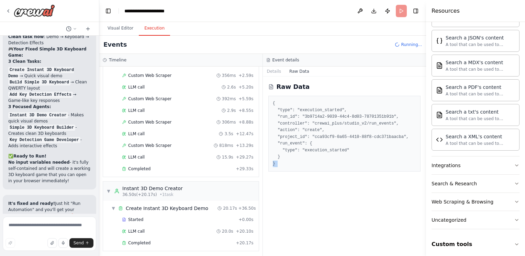
scroll to position [118, 0]
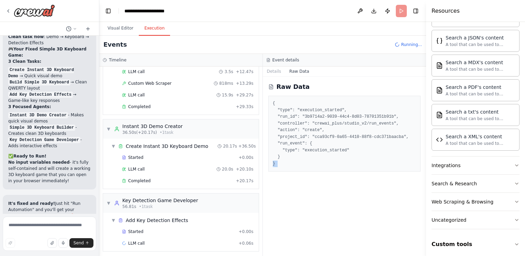
click at [295, 161] on pre "{ "type": "execution_started", "run_id": "3b9714a2-9039-44c4-8d03-78701351b91b"…" at bounding box center [345, 133] width 144 height 67
click at [294, 162] on pre "{ "type": "execution_started", "run_id": "3b9714a2-9039-44c4-8d03-78701351b91b"…" at bounding box center [345, 133] width 144 height 67
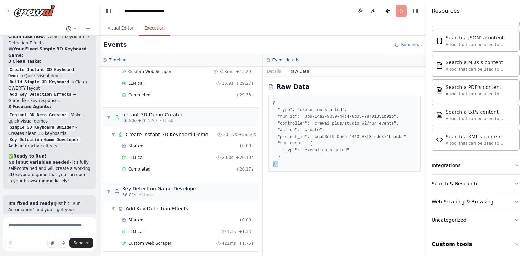
click at [294, 162] on pre "{ "type": "execution_started", "run_id": "3b9714a2-9039-44c4-8d03-78701351b91b"…" at bounding box center [345, 133] width 144 height 67
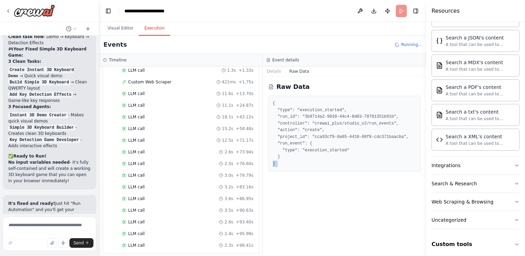
scroll to position [303, 0]
click at [26, 226] on textarea at bounding box center [49, 234] width 93 height 34
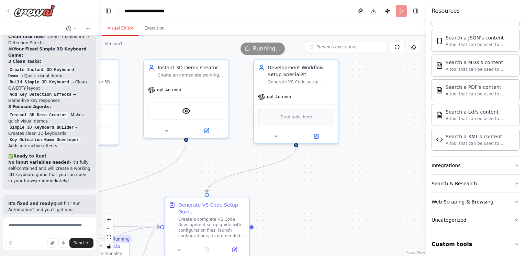
click at [121, 32] on button "Visual Editor" at bounding box center [120, 28] width 37 height 14
click at [176, 43] on div "Running..." at bounding box center [262, 49] width 327 height 12
click at [209, 111] on div "VisionTool" at bounding box center [186, 110] width 76 height 18
click at [208, 111] on div "VisionTool" at bounding box center [186, 110] width 76 height 18
click at [301, 115] on span "Drop tools here" at bounding box center [296, 115] width 32 height 7
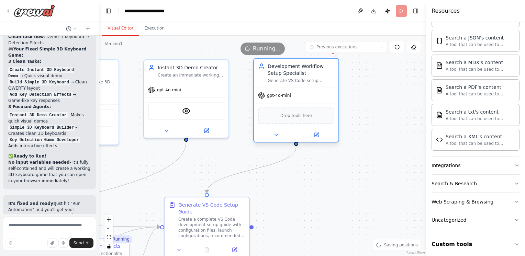
click at [301, 115] on span "Drop tools here" at bounding box center [296, 115] width 32 height 7
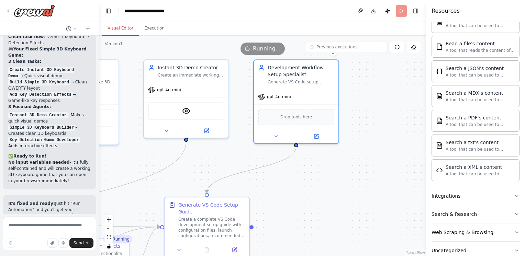
scroll to position [428, 0]
click at [73, 222] on textarea at bounding box center [49, 234] width 93 height 34
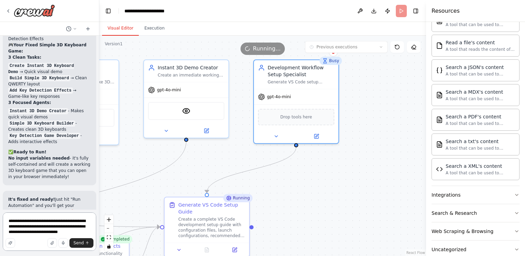
scroll to position [12728, 0]
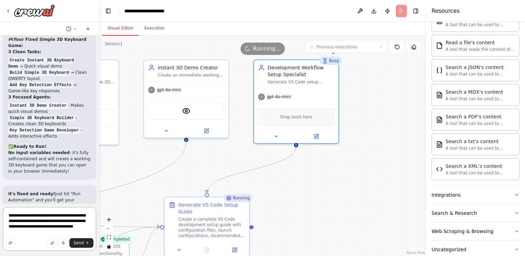
type textarea "**********"
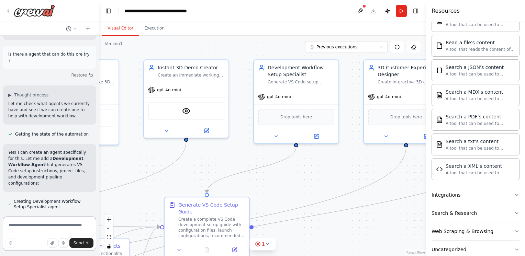
scroll to position [13219, 0]
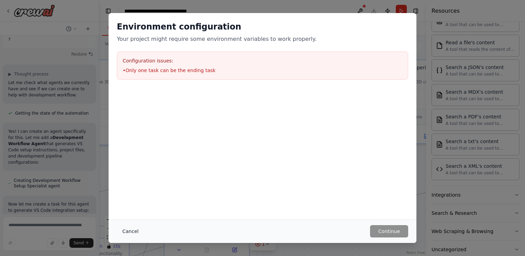
click at [126, 228] on button "Cancel" at bounding box center [130, 231] width 27 height 12
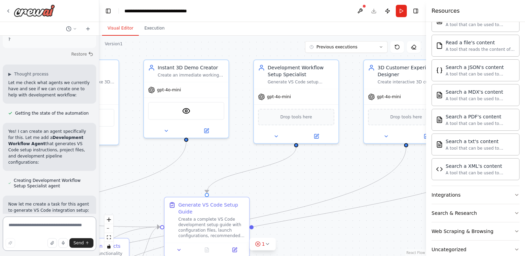
click at [56, 224] on textarea at bounding box center [49, 234] width 93 height 34
click at [30, 226] on textarea "**********" at bounding box center [49, 234] width 93 height 34
click at [82, 225] on textarea "**********" at bounding box center [49, 234] width 93 height 34
type textarea "**********"
